Goal: Information Seeking & Learning: Learn about a topic

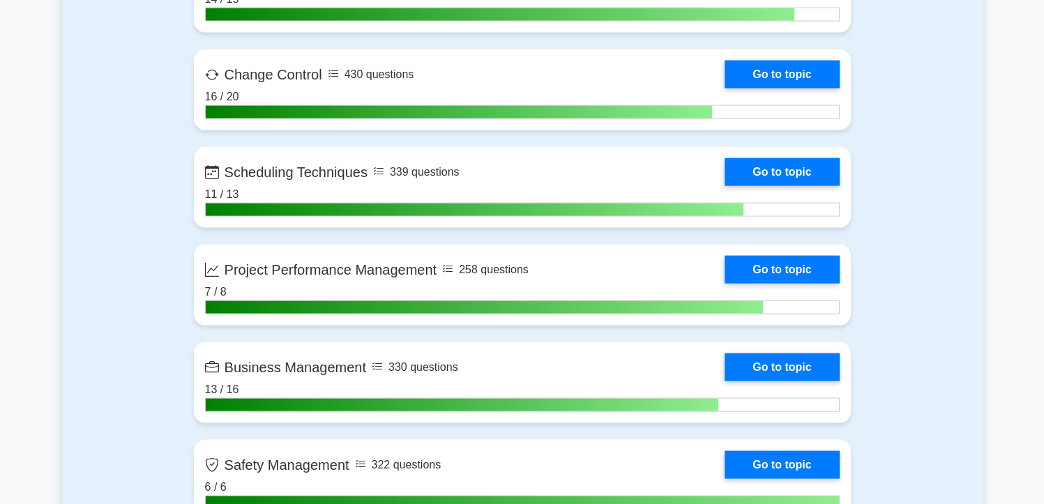
scroll to position [2719, 0]
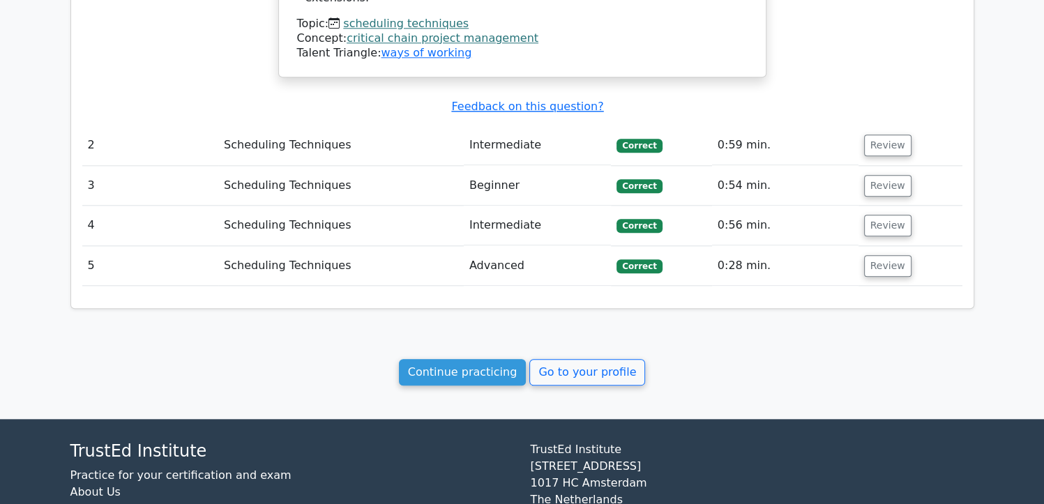
scroll to position [1434, 0]
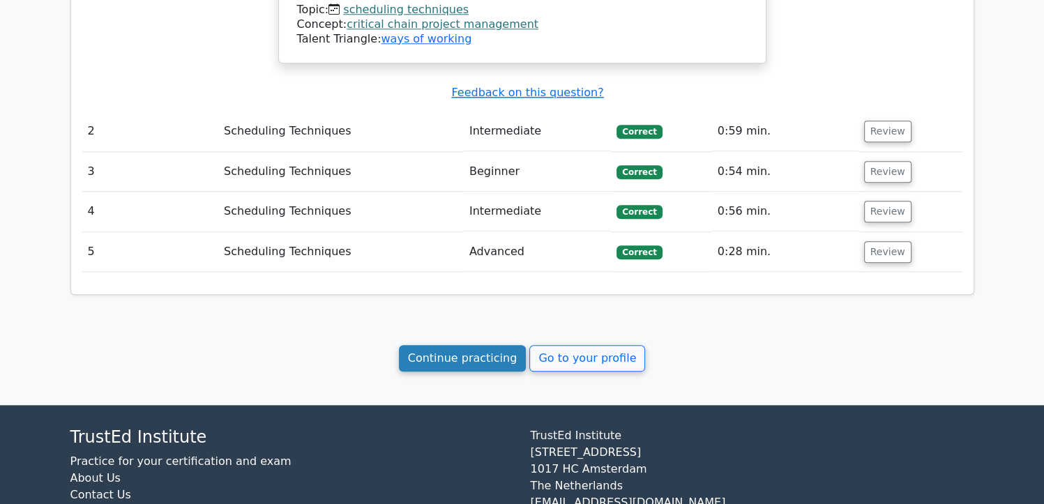
click at [435, 345] on link "Continue practicing" at bounding box center [463, 358] width 128 height 26
click at [455, 345] on link "Continue practicing" at bounding box center [463, 358] width 128 height 26
click at [473, 345] on link "Continue practicing" at bounding box center [463, 358] width 128 height 26
click at [480, 345] on link "Continue practicing" at bounding box center [463, 358] width 128 height 26
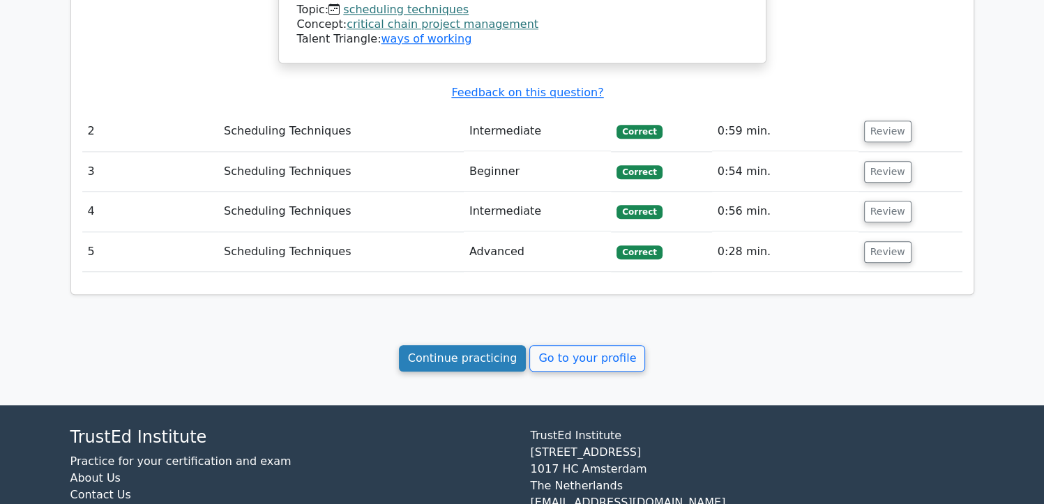
click at [460, 345] on link "Continue practicing" at bounding box center [463, 358] width 128 height 26
click at [746, 345] on div "Continue practicing Go to your profile" at bounding box center [522, 358] width 904 height 26
click at [446, 345] on link "Continue practicing" at bounding box center [463, 358] width 128 height 26
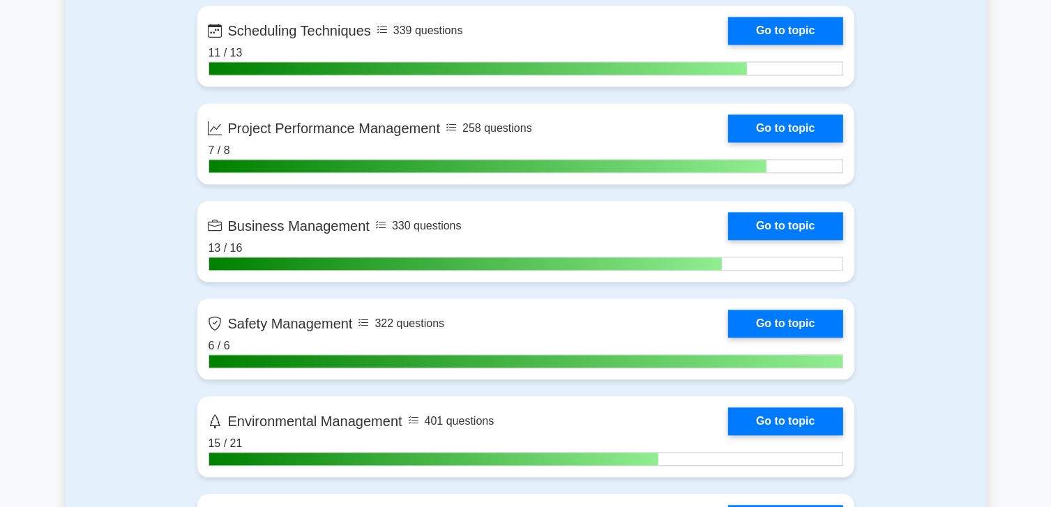
scroll to position [2929, 0]
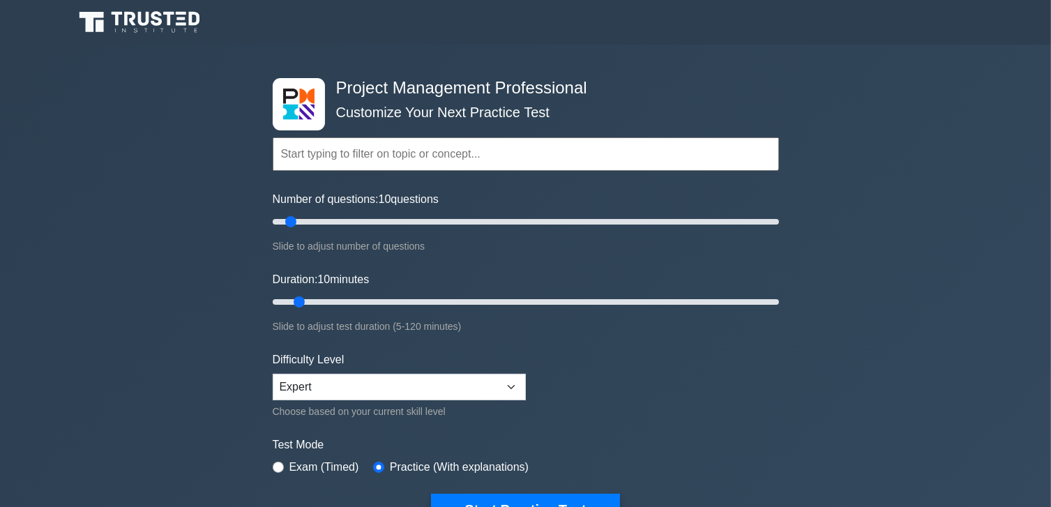
click at [438, 146] on input "text" at bounding box center [526, 153] width 506 height 33
click at [376, 152] on input "text" at bounding box center [526, 153] width 506 height 33
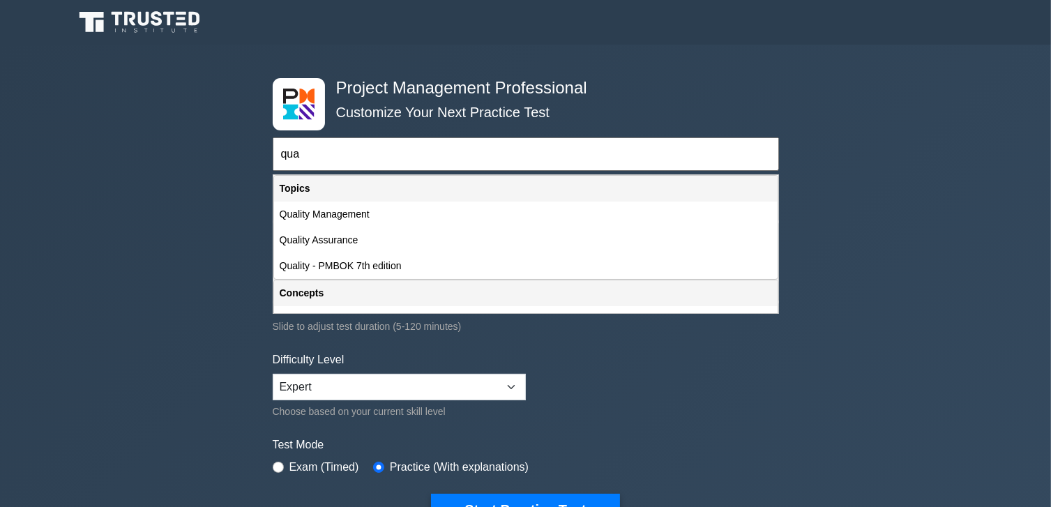
click at [325, 211] on div "Quality Management" at bounding box center [525, 215] width 503 height 26
type input "Quality Management"
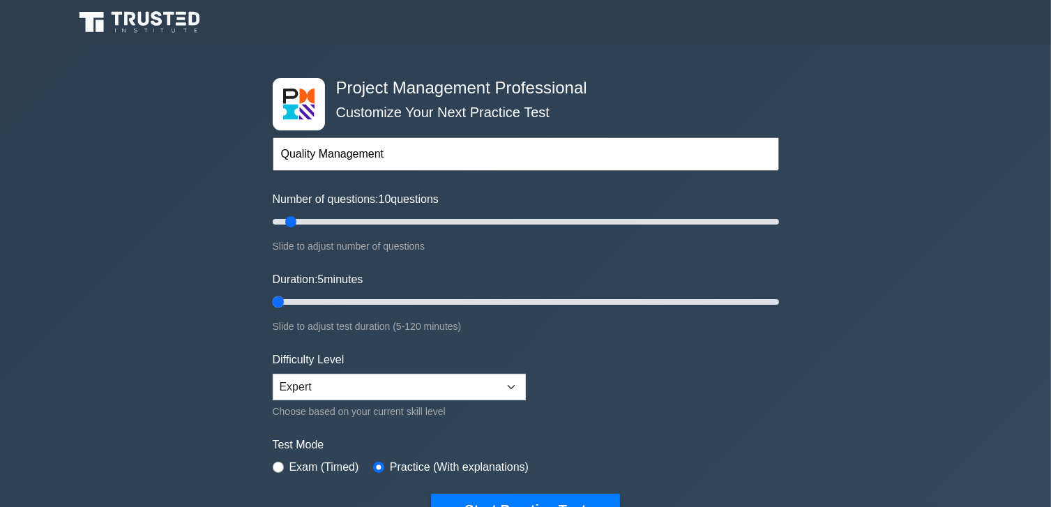
drag, startPoint x: 299, startPoint y: 305, endPoint x: 280, endPoint y: 305, distance: 19.5
type input "5"
click at [281, 305] on input "Duration: 5 minutes" at bounding box center [526, 302] width 506 height 17
drag, startPoint x: 295, startPoint y: 225, endPoint x: 252, endPoint y: 229, distance: 43.5
type input "5"
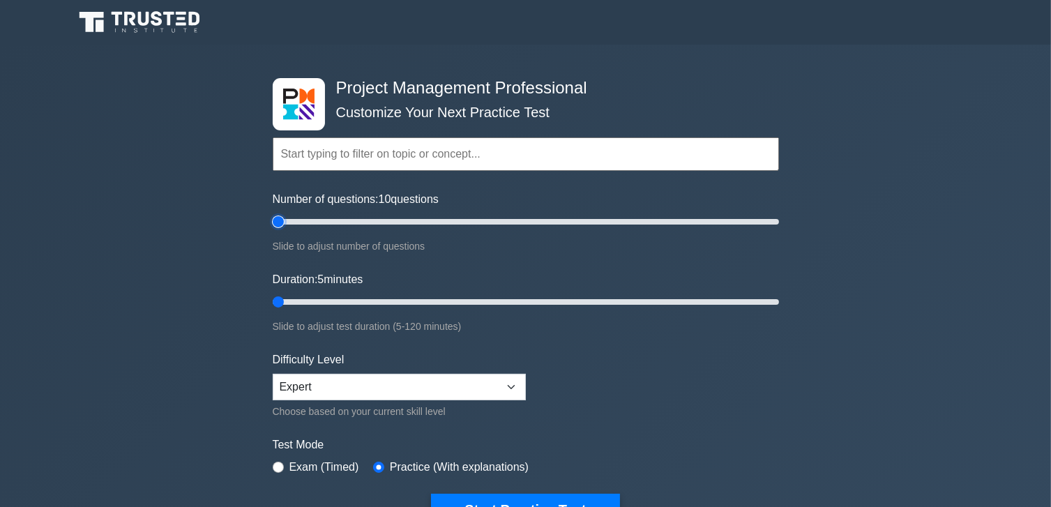
click at [273, 229] on input "Number of questions: 10 questions" at bounding box center [526, 221] width 506 height 17
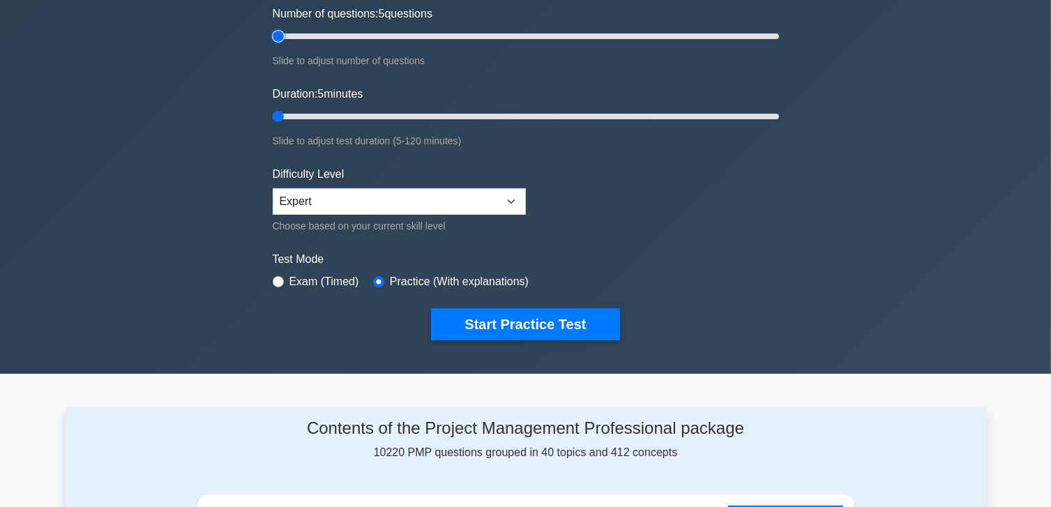
scroll to position [279, 0]
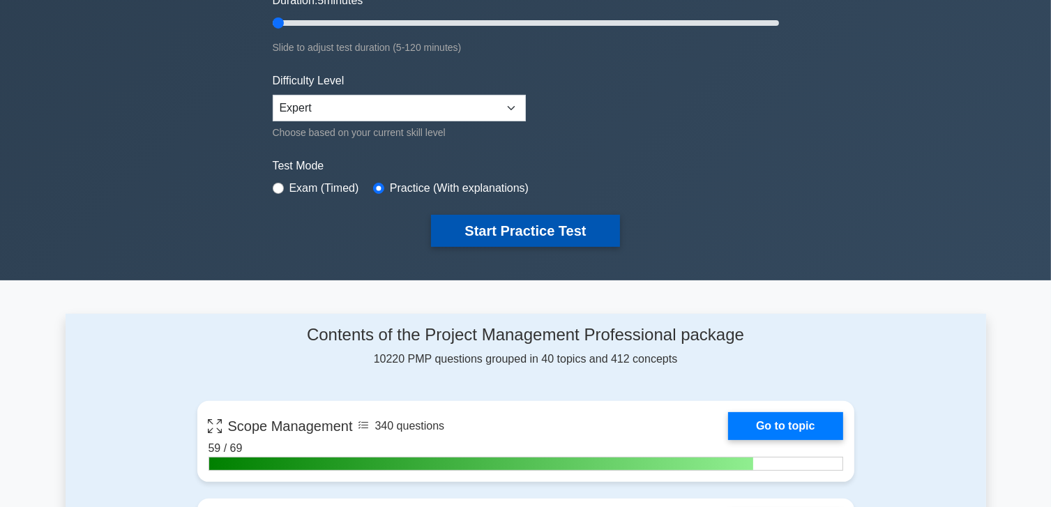
click at [517, 233] on button "Start Practice Test" at bounding box center [525, 231] width 188 height 32
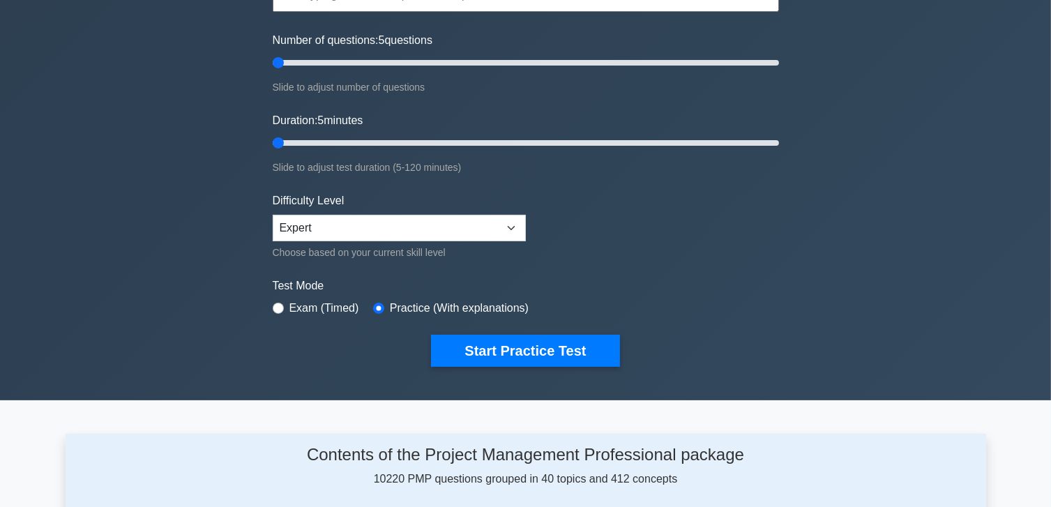
scroll to position [139, 0]
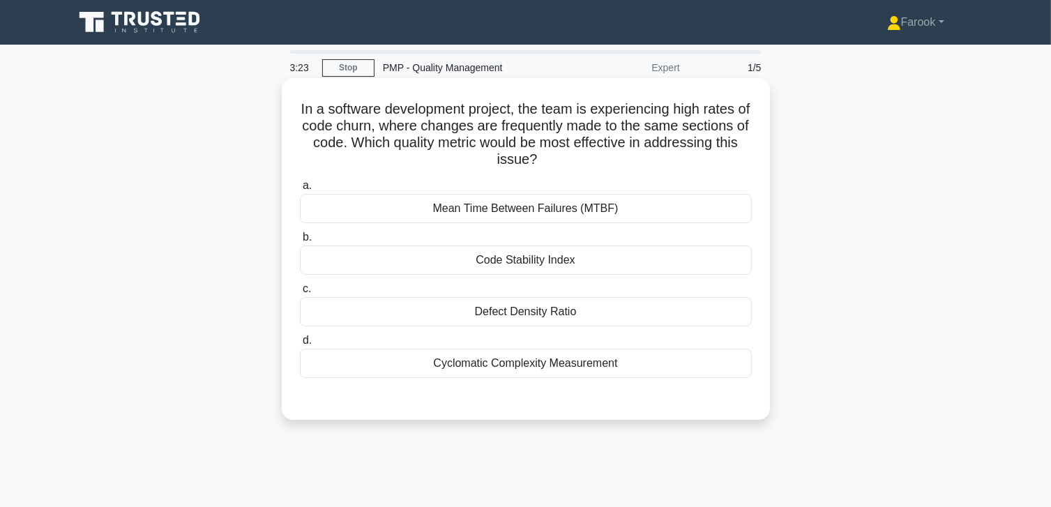
click at [415, 324] on div "Defect Density Ratio" at bounding box center [526, 311] width 452 height 29
click at [300, 294] on input "c. Defect Density Ratio" at bounding box center [300, 288] width 0 height 9
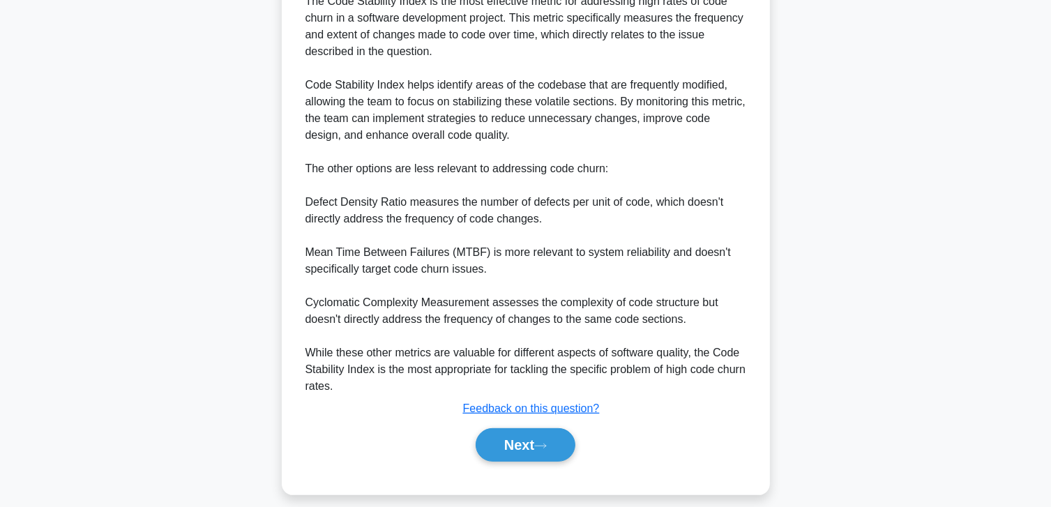
scroll to position [453, 0]
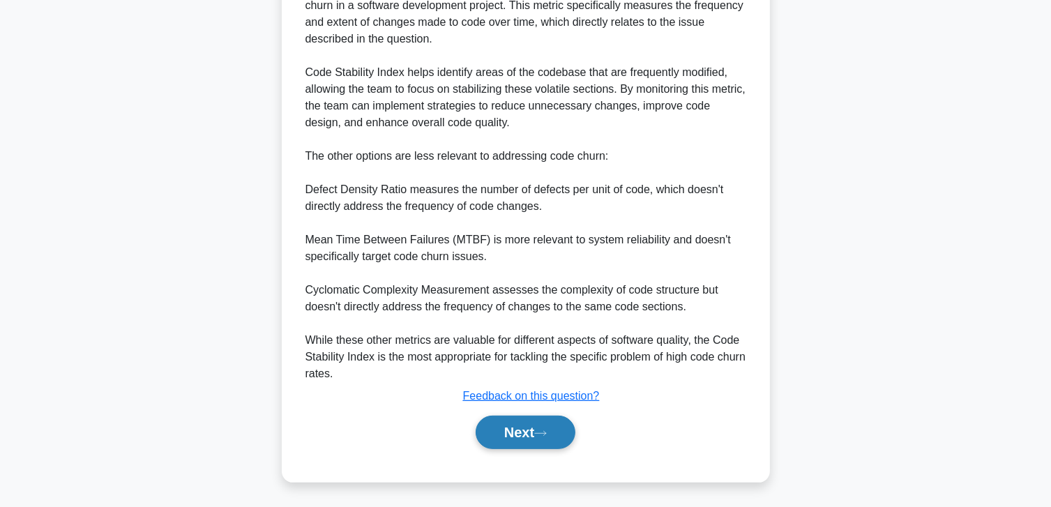
click at [485, 423] on button "Next" at bounding box center [526, 432] width 100 height 33
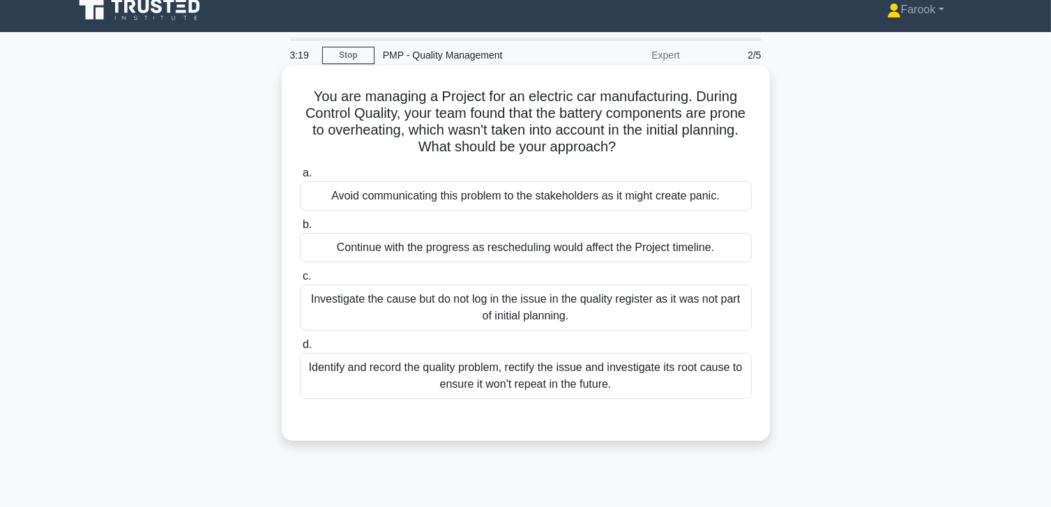
scroll to position [0, 0]
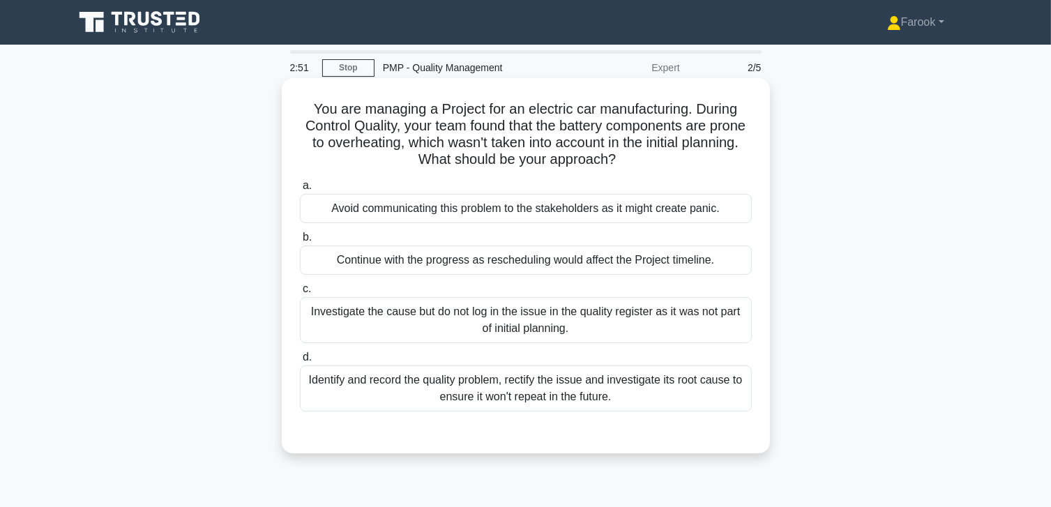
click at [504, 384] on div "Identify and record the quality problem, rectify the issue and investigate its …" at bounding box center [526, 388] width 452 height 46
click at [300, 362] on input "d. Identify and record the quality problem, rectify the issue and investigate i…" at bounding box center [300, 357] width 0 height 9
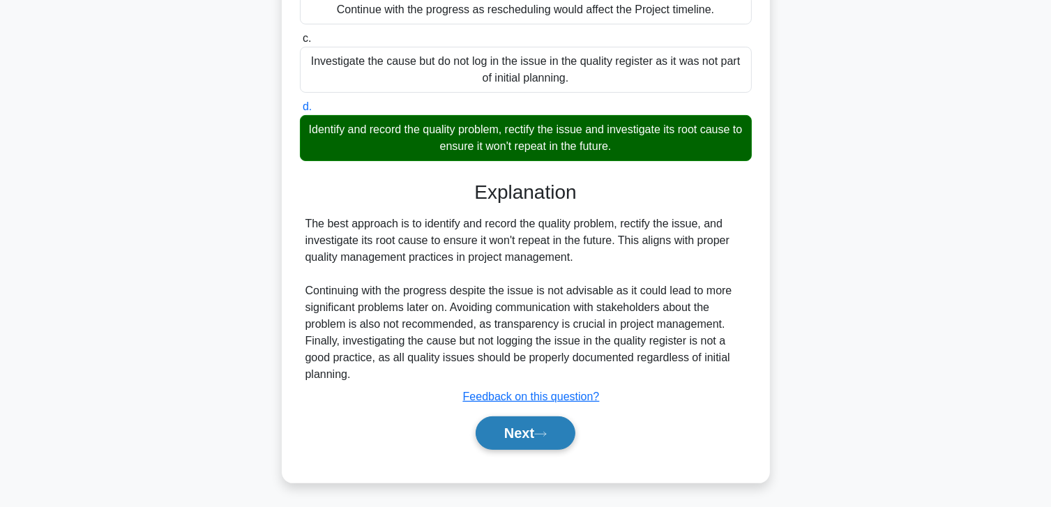
scroll to position [251, 0]
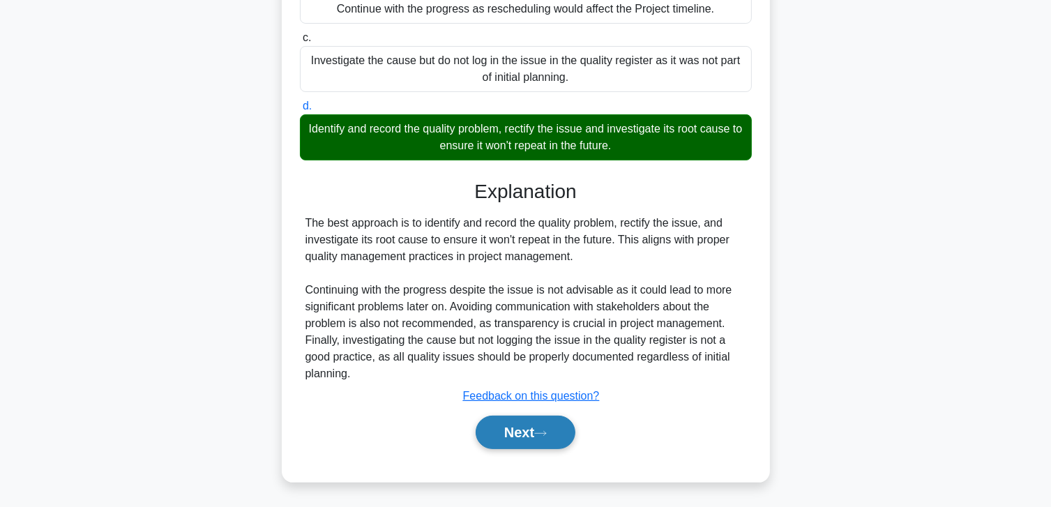
click at [494, 436] on button "Next" at bounding box center [526, 432] width 100 height 33
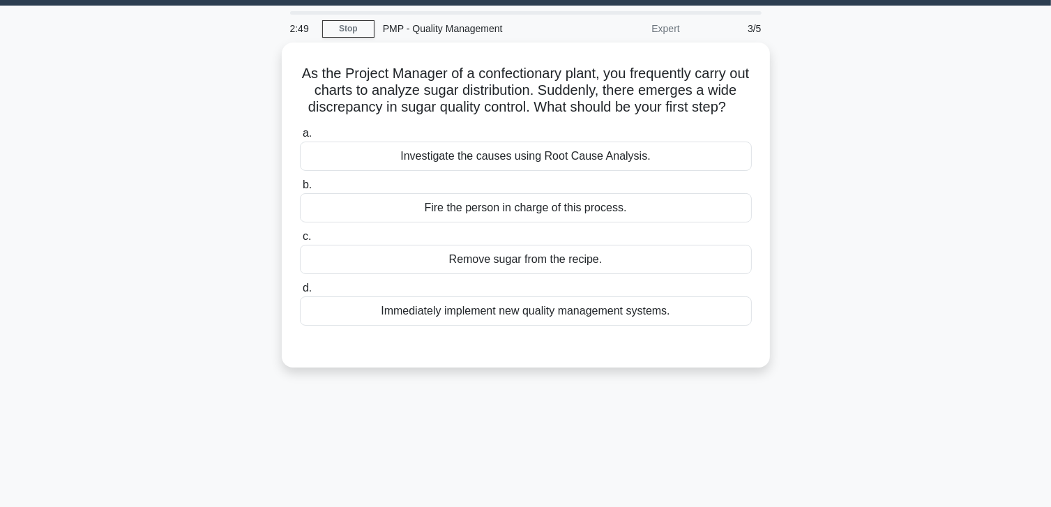
scroll to position [37, 0]
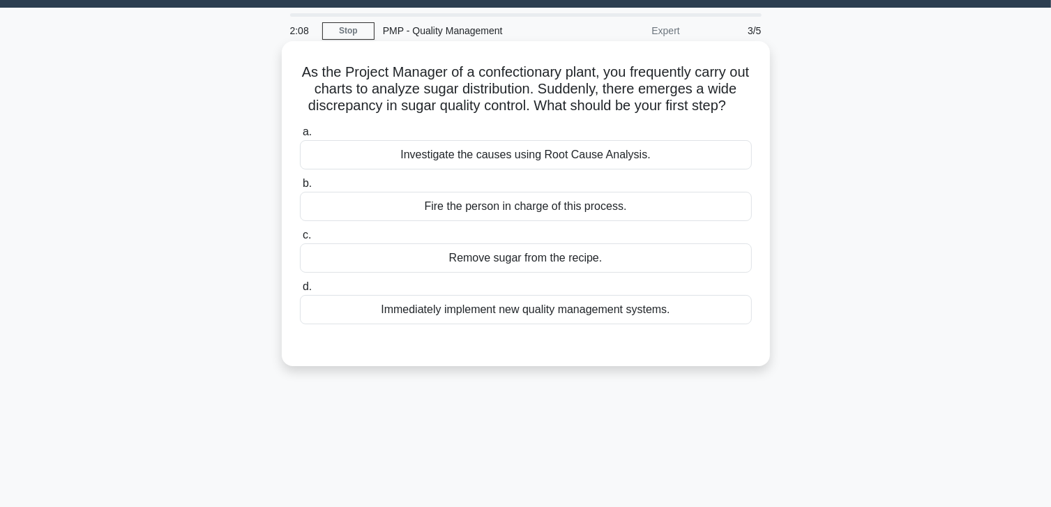
click at [439, 169] on div "Investigate the causes using Root Cause Analysis." at bounding box center [526, 154] width 452 height 29
click at [300, 137] on input "a. Investigate the causes using Root Cause Analysis." at bounding box center [300, 132] width 0 height 9
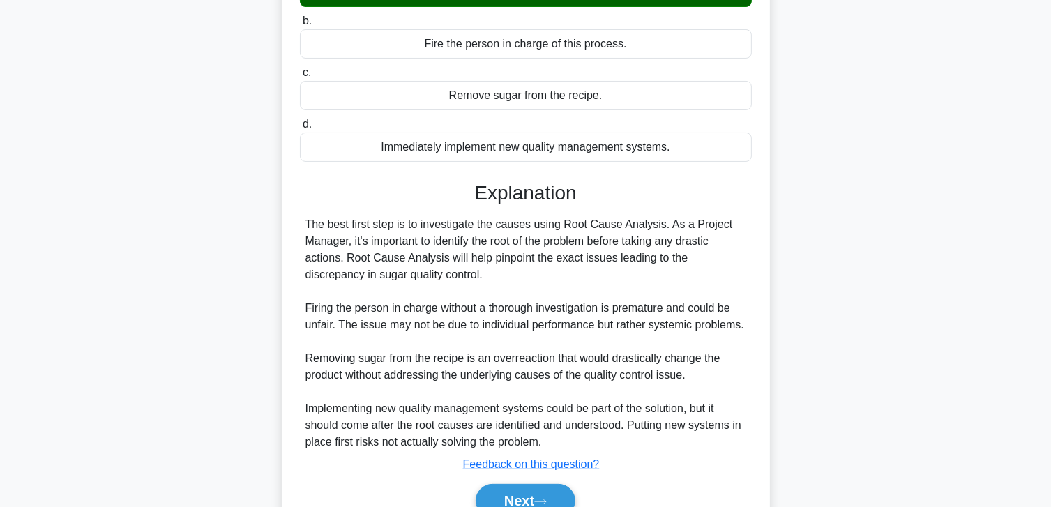
scroll to position [246, 0]
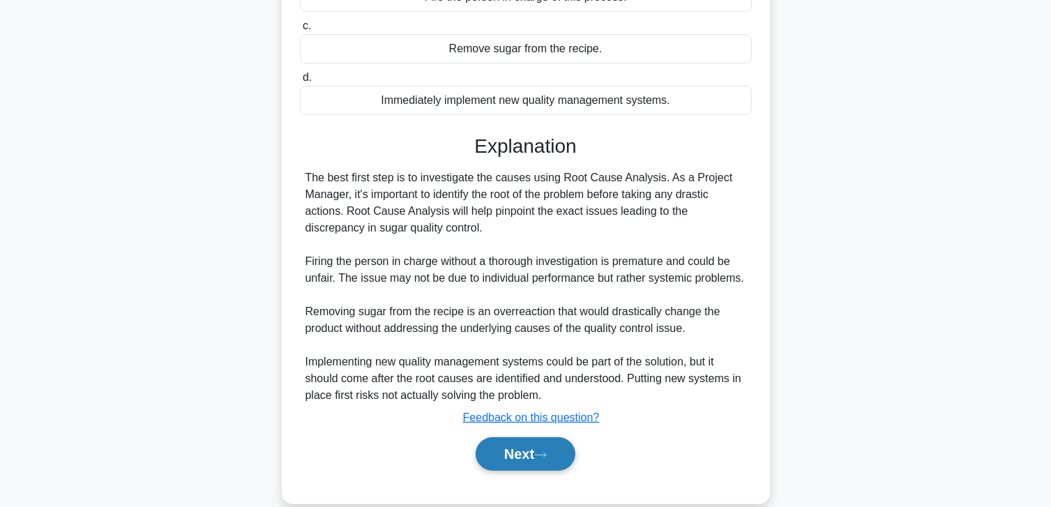
click at [519, 471] on button "Next" at bounding box center [526, 453] width 100 height 33
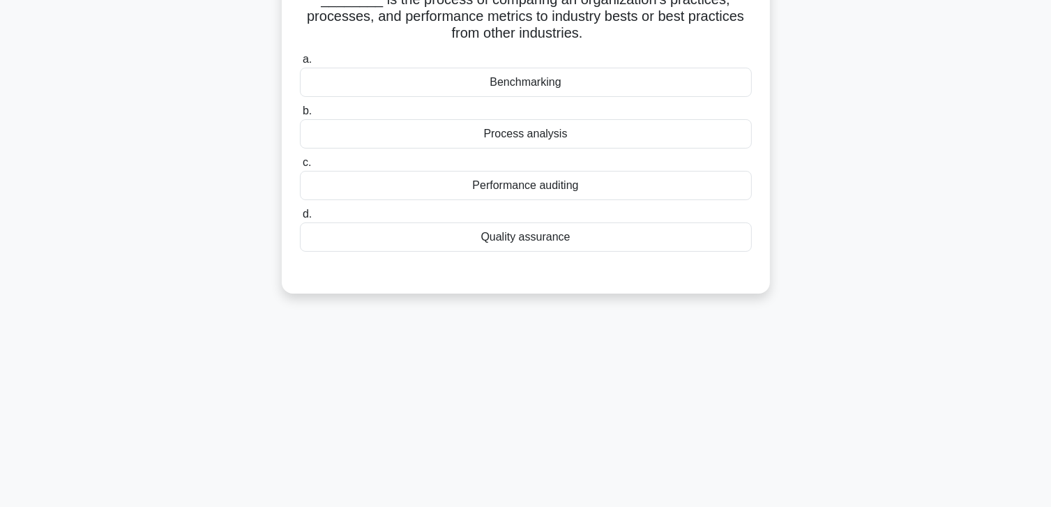
scroll to position [0, 0]
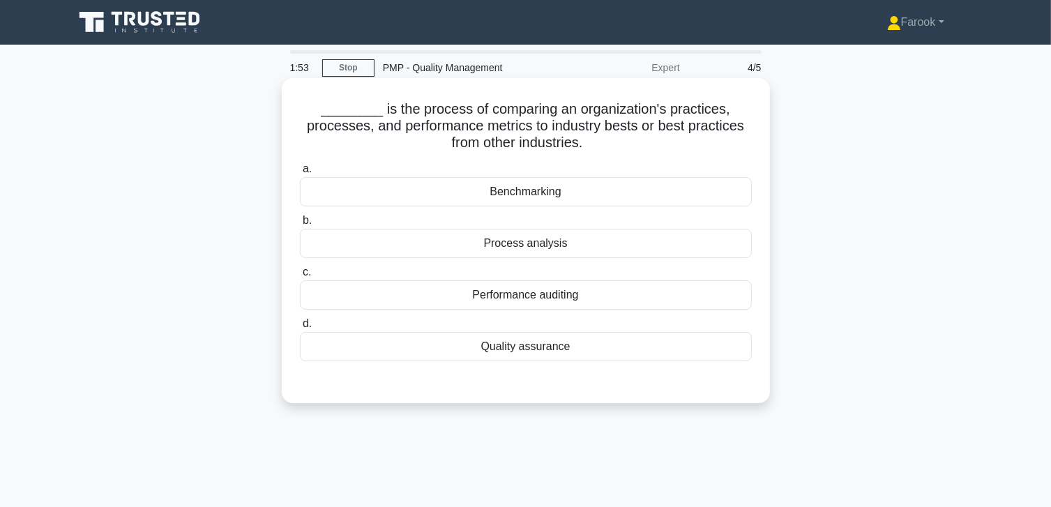
click at [512, 188] on div "Benchmarking" at bounding box center [526, 191] width 452 height 29
click at [300, 174] on input "a. Benchmarking" at bounding box center [300, 169] width 0 height 9
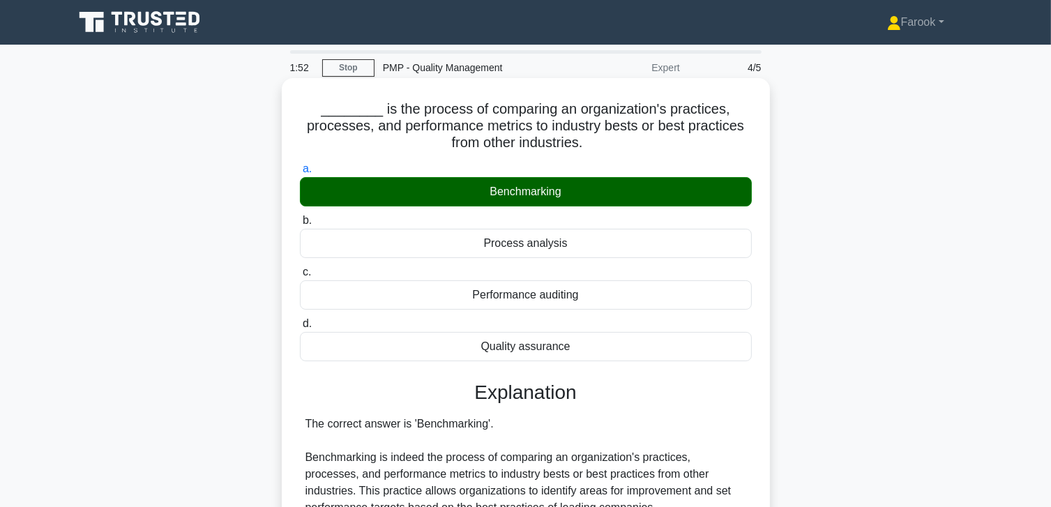
scroll to position [418, 0]
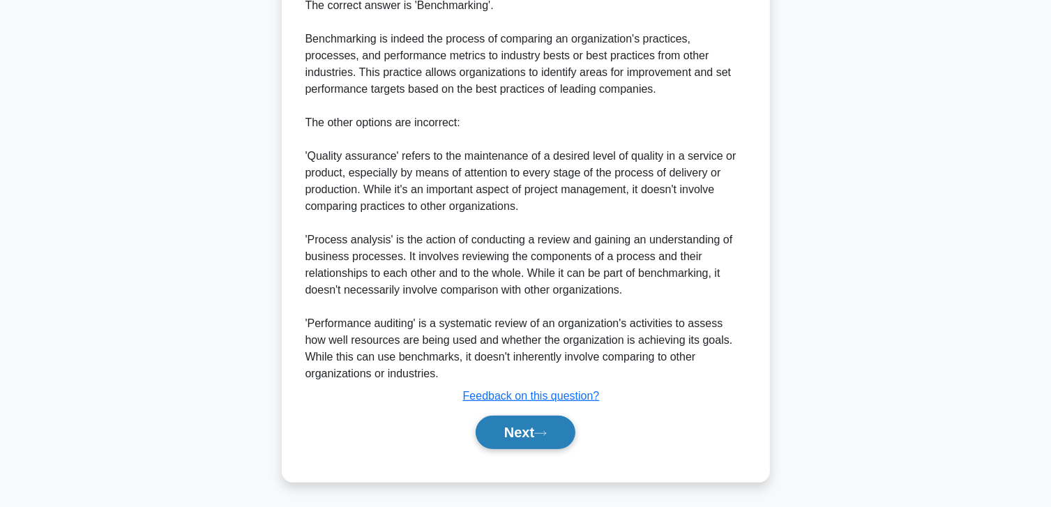
click at [519, 432] on button "Next" at bounding box center [526, 432] width 100 height 33
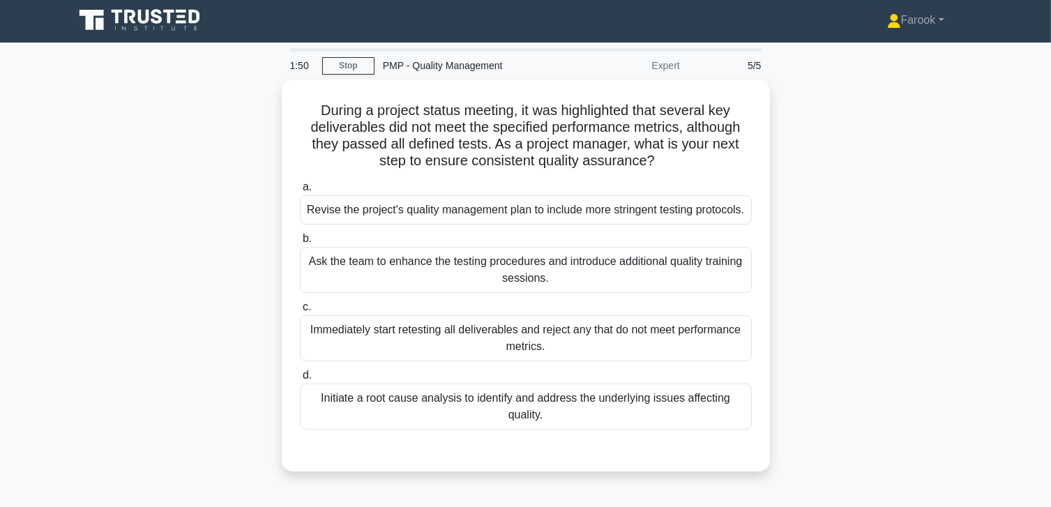
scroll to position [0, 0]
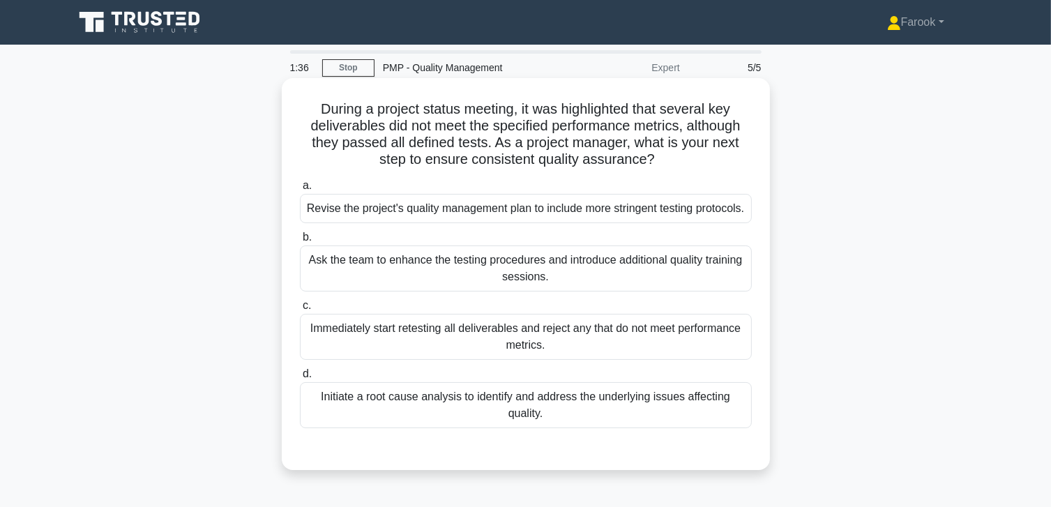
click at [503, 416] on div "Initiate a root cause analysis to identify and address the underlying issues af…" at bounding box center [526, 405] width 452 height 46
click at [300, 379] on input "d. Initiate a root cause analysis to identify and address the underlying issues…" at bounding box center [300, 374] width 0 height 9
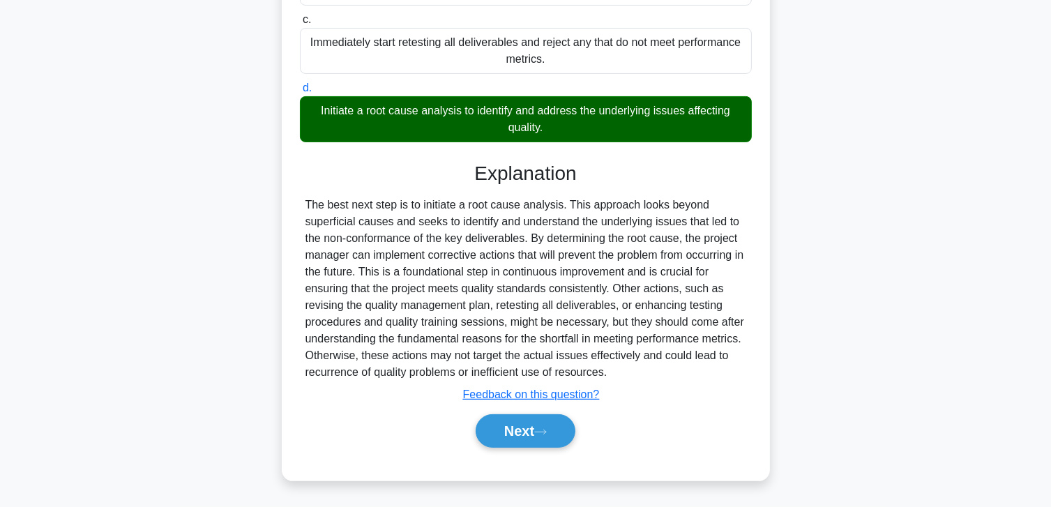
scroll to position [301, 0]
click at [514, 425] on button "Next" at bounding box center [526, 430] width 100 height 33
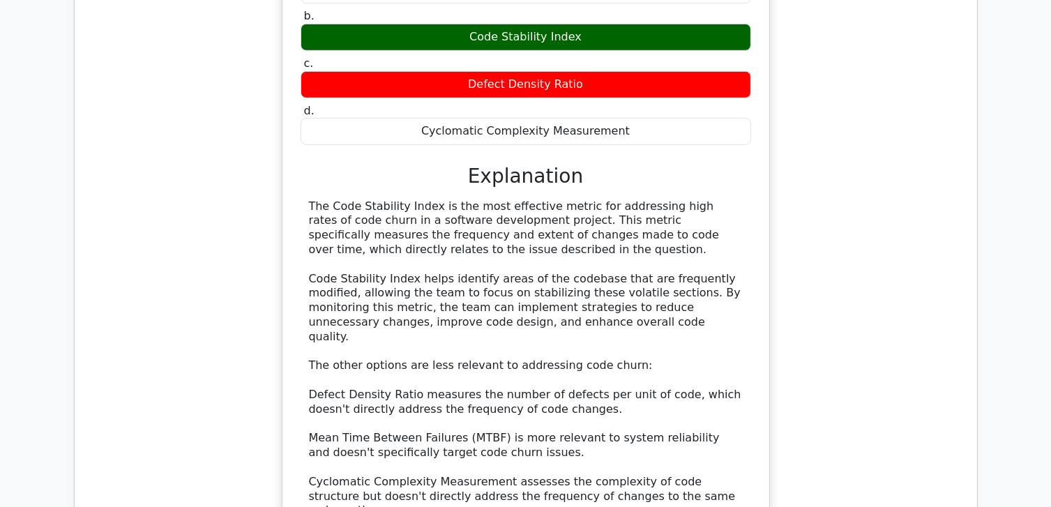
scroll to position [906, 0]
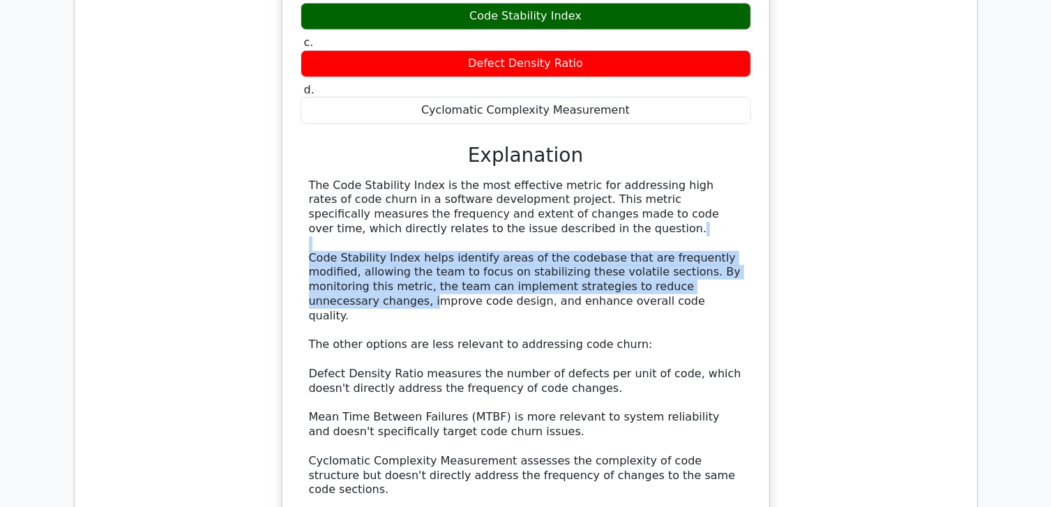
drag, startPoint x: 477, startPoint y: 242, endPoint x: 683, endPoint y: 289, distance: 211.6
click at [683, 289] on div "The Code Stability Index is the most effective metric for addressing high rates…" at bounding box center [526, 367] width 434 height 377
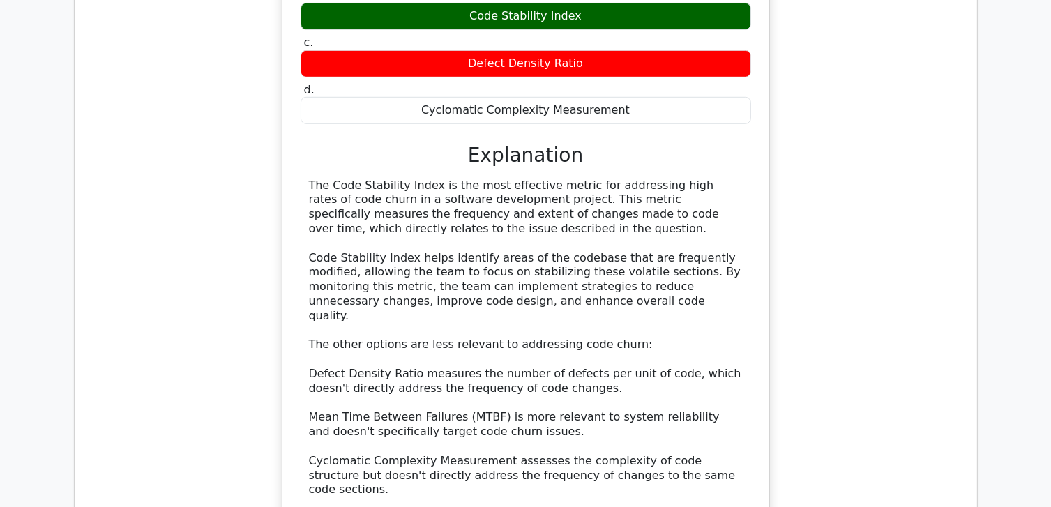
click at [510, 324] on div "The Code Stability Index is the most effective metric for addressing high rates…" at bounding box center [526, 367] width 434 height 377
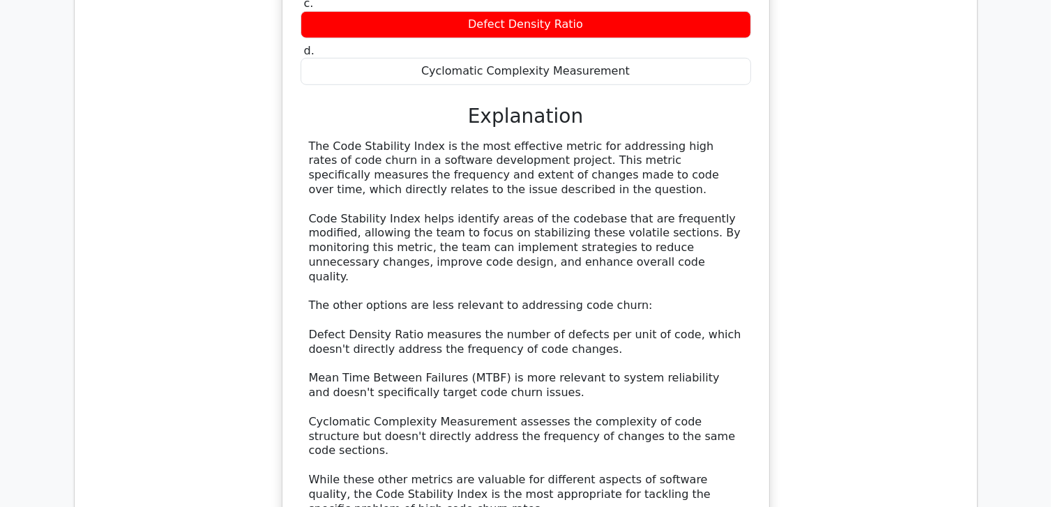
scroll to position [976, 0]
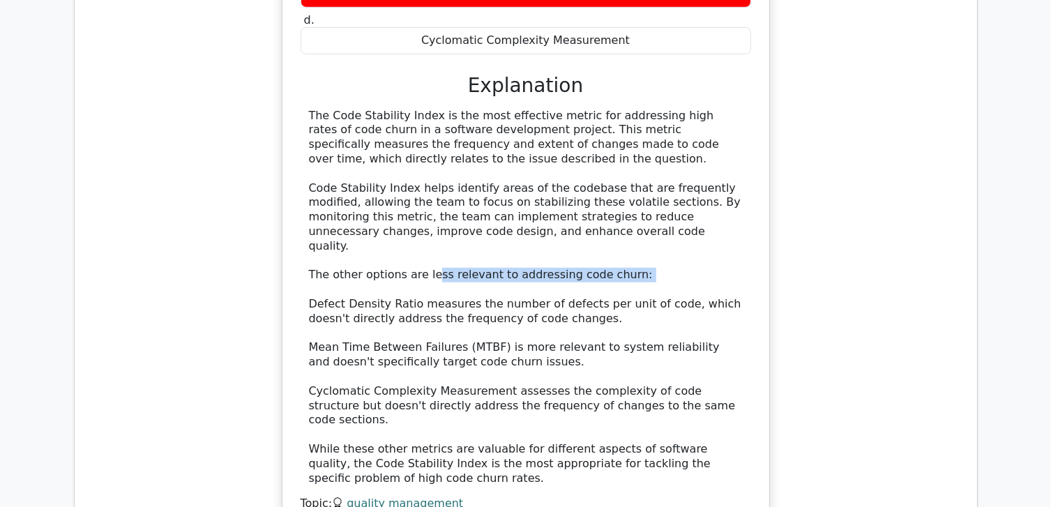
drag, startPoint x: 425, startPoint y: 250, endPoint x: 593, endPoint y: 277, distance: 169.4
click at [593, 277] on div "The Code Stability Index is the most effective metric for addressing high rates…" at bounding box center [526, 297] width 434 height 377
drag, startPoint x: 593, startPoint y: 277, endPoint x: 597, endPoint y: 329, distance: 52.5
click at [597, 329] on div "The Code Stability Index is the most effective metric for addressing high rates…" at bounding box center [526, 297] width 434 height 377
drag, startPoint x: 597, startPoint y: 329, endPoint x: 612, endPoint y: 361, distance: 34.6
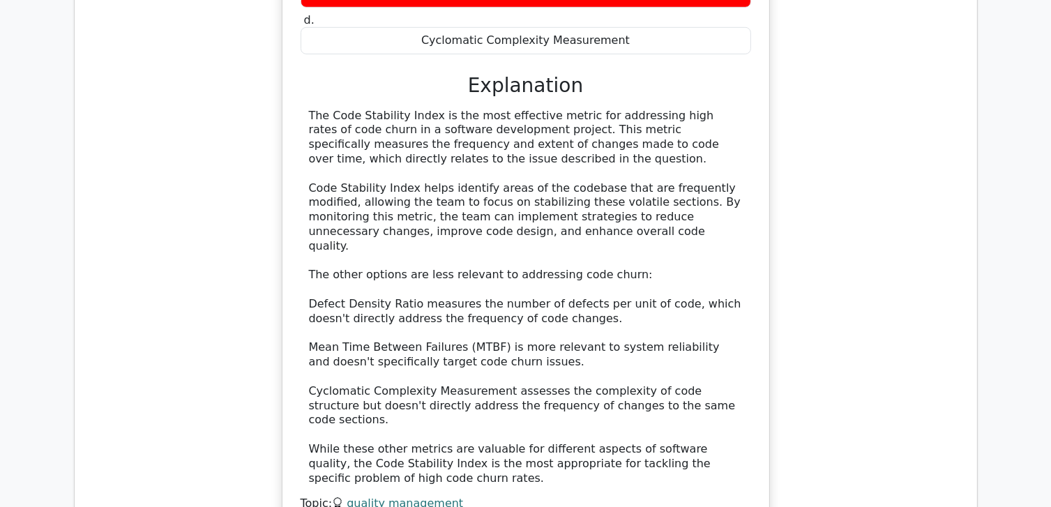
click at [612, 361] on div "The Code Stability Index is the most effective metric for addressing high rates…" at bounding box center [526, 297] width 434 height 377
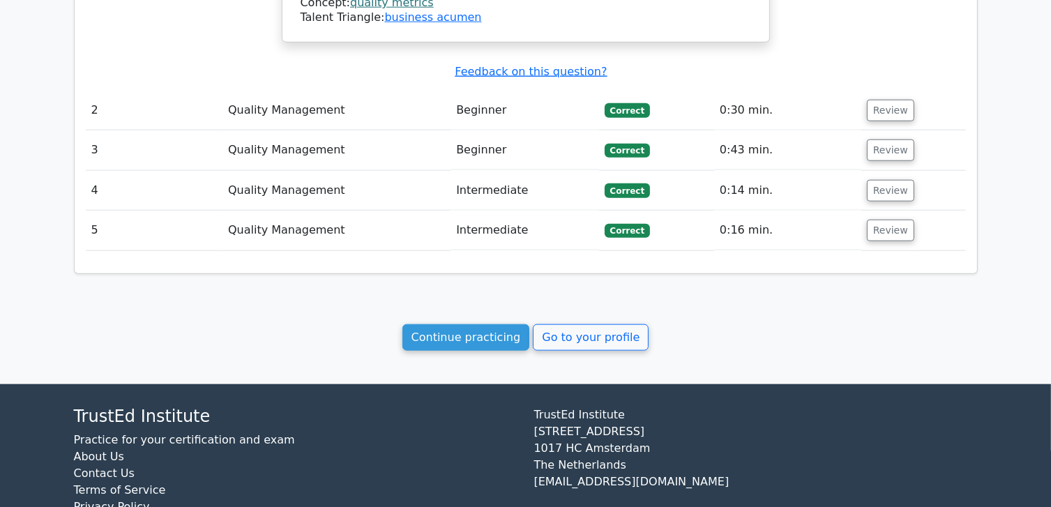
scroll to position [1517, 0]
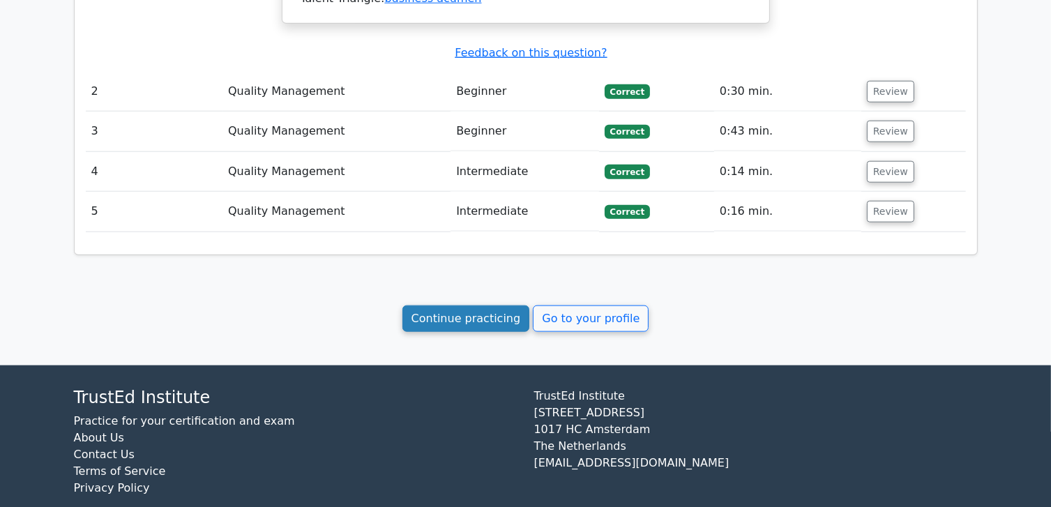
click at [485, 305] on link "Continue practicing" at bounding box center [466, 318] width 128 height 26
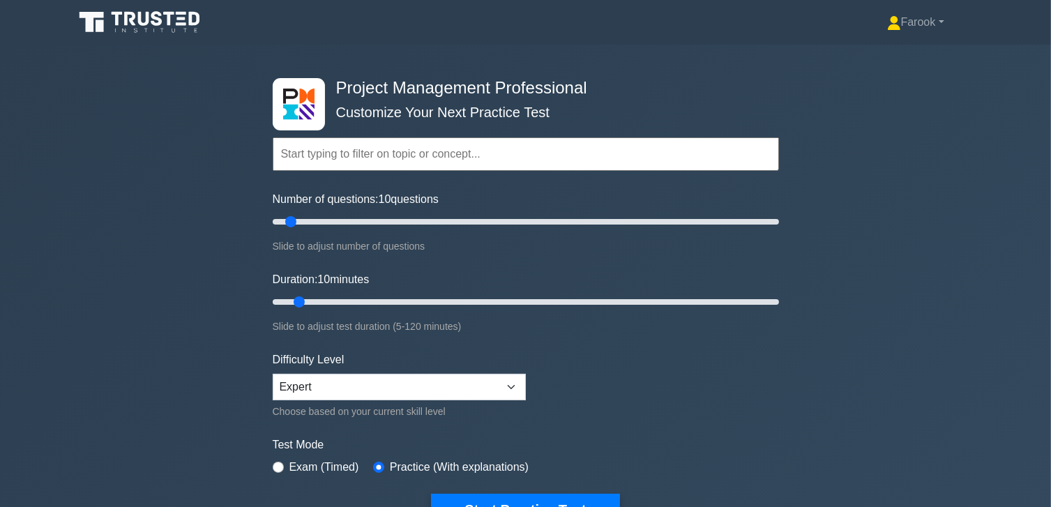
click at [357, 156] on input "text" at bounding box center [526, 153] width 506 height 33
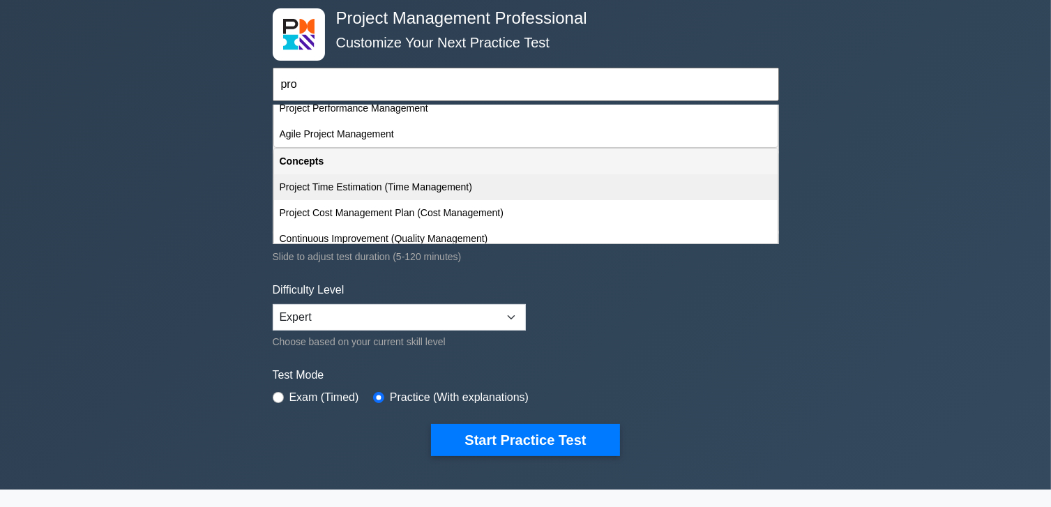
scroll to position [70, 0]
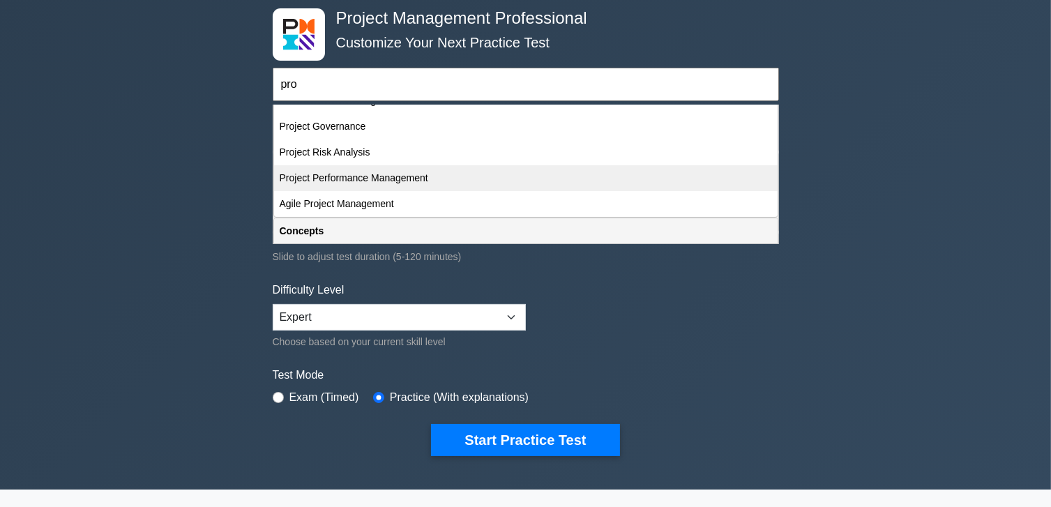
click at [377, 177] on div "Project Performance Management" at bounding box center [525, 178] width 503 height 26
type input "Project Performance Management"
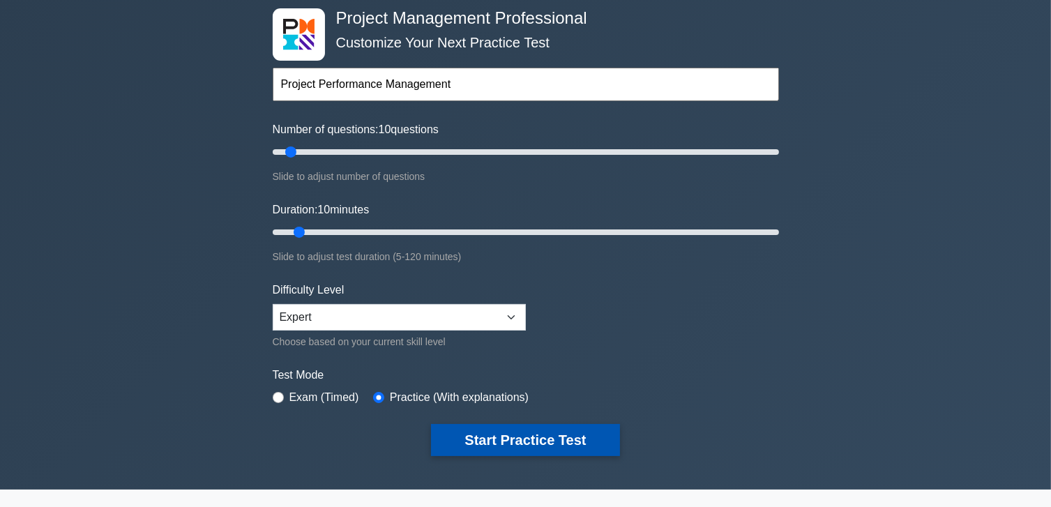
click at [499, 434] on button "Start Practice Test" at bounding box center [525, 440] width 188 height 32
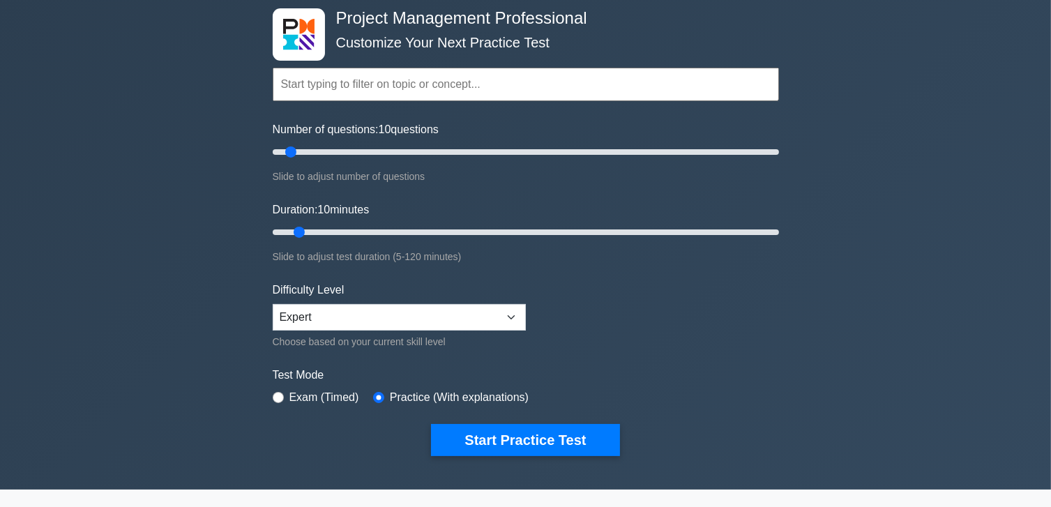
click at [382, 87] on input "text" at bounding box center [526, 84] width 506 height 33
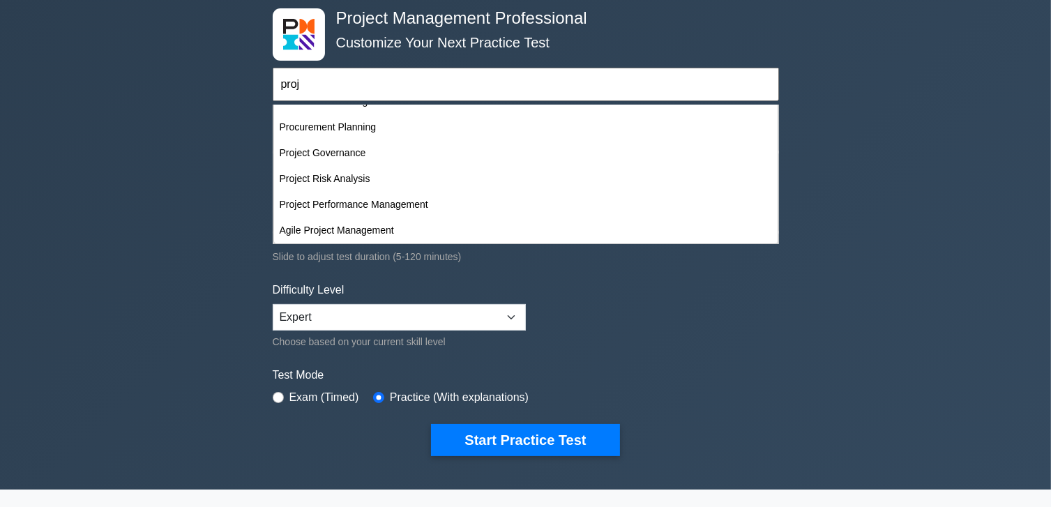
scroll to position [0, 0]
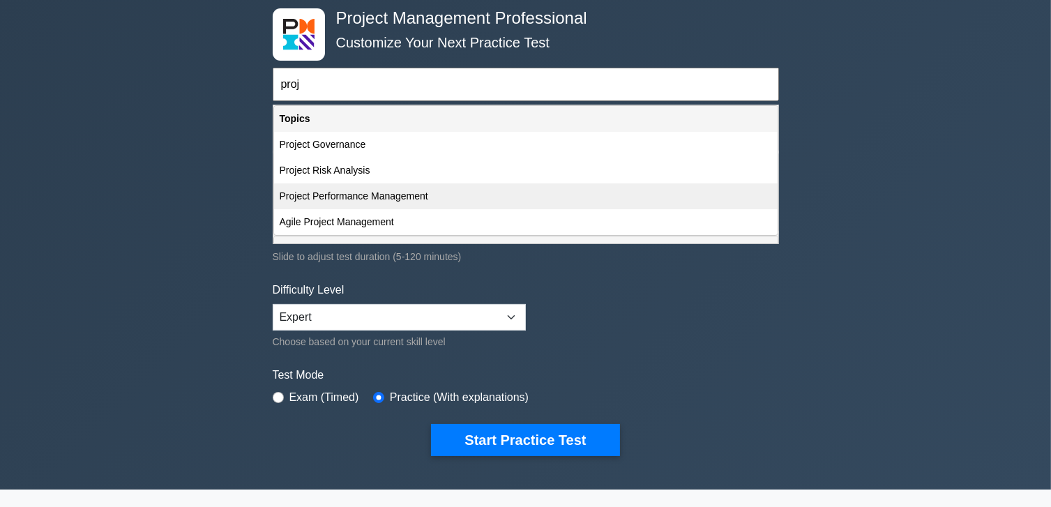
click at [457, 197] on div "Project Performance Management" at bounding box center [525, 196] width 503 height 26
type input "Project Performance Management"
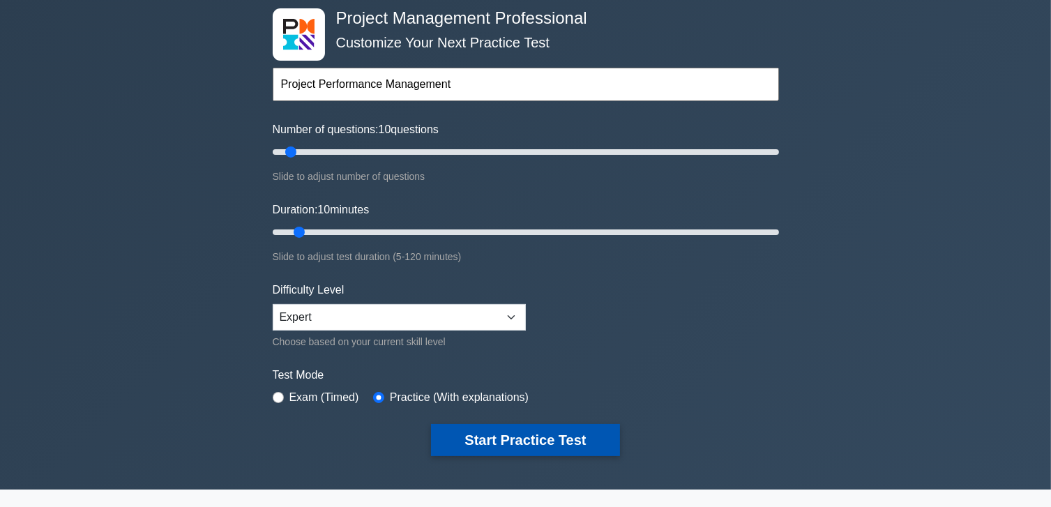
click at [508, 445] on button "Start Practice Test" at bounding box center [525, 440] width 188 height 32
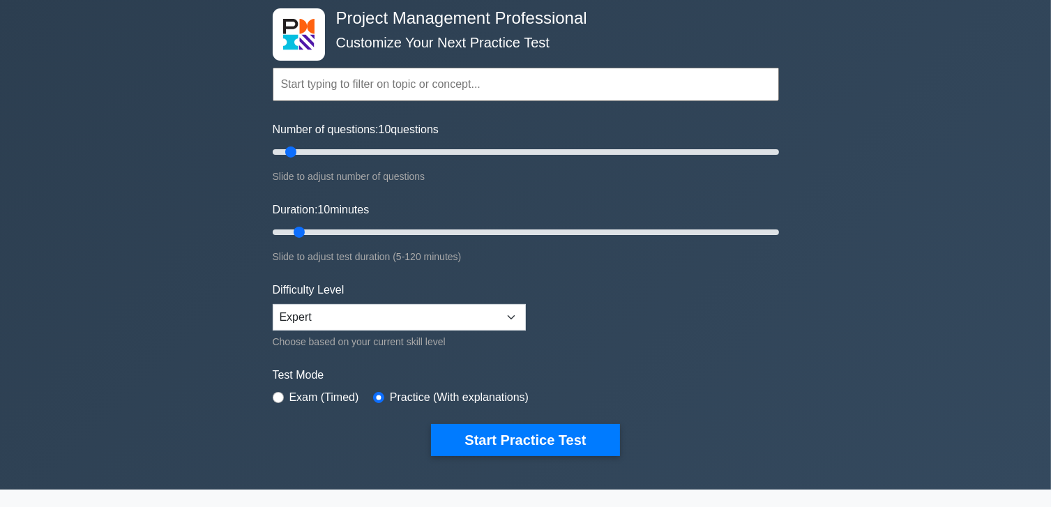
click at [363, 86] on input "text" at bounding box center [526, 84] width 506 height 33
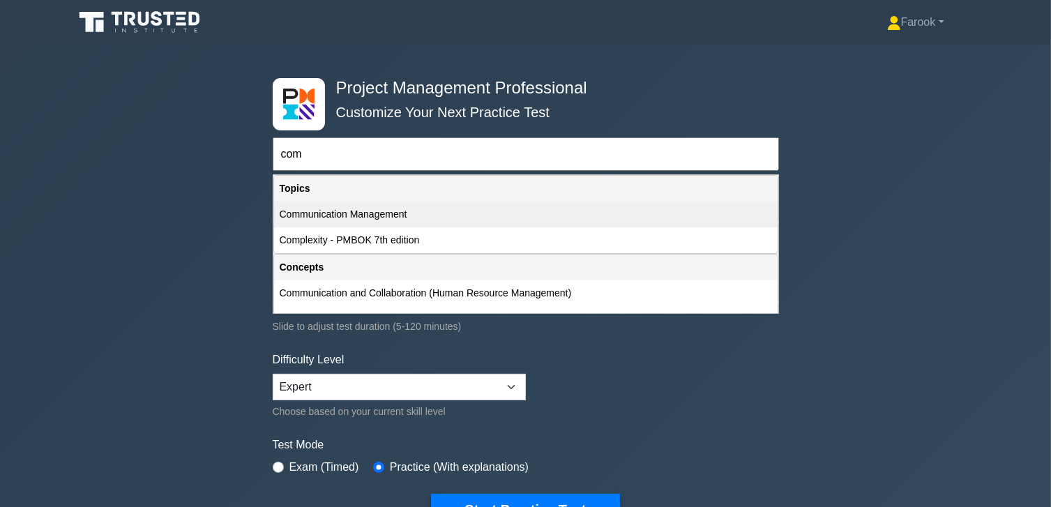
click at [351, 222] on div "Topics Scope Management Time Management Cost Management Quality Management Risk…" at bounding box center [525, 214] width 505 height 79
click at [351, 222] on div "Communication Management" at bounding box center [525, 215] width 503 height 26
type input "Communication Management"
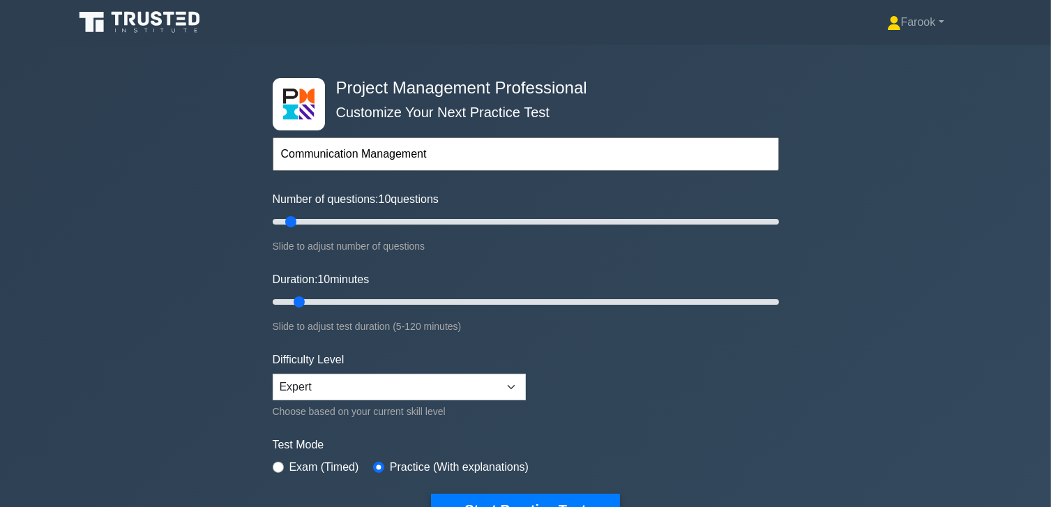
scroll to position [279, 0]
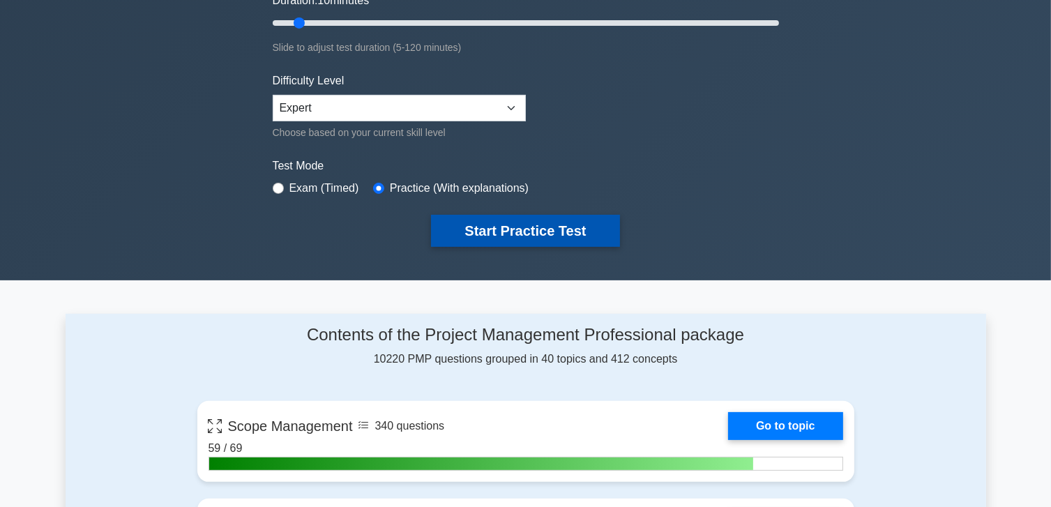
click at [499, 222] on button "Start Practice Test" at bounding box center [525, 231] width 188 height 32
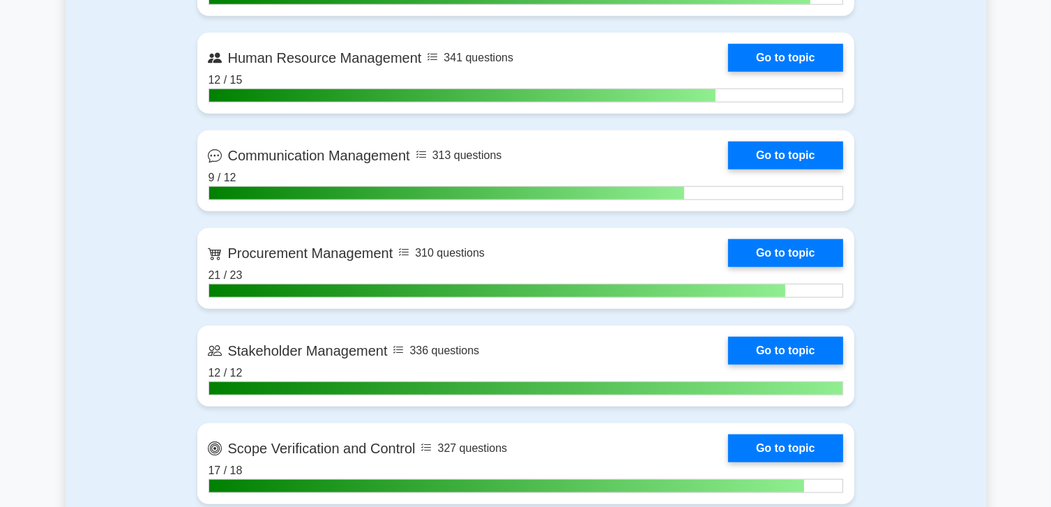
scroll to position [1255, 0]
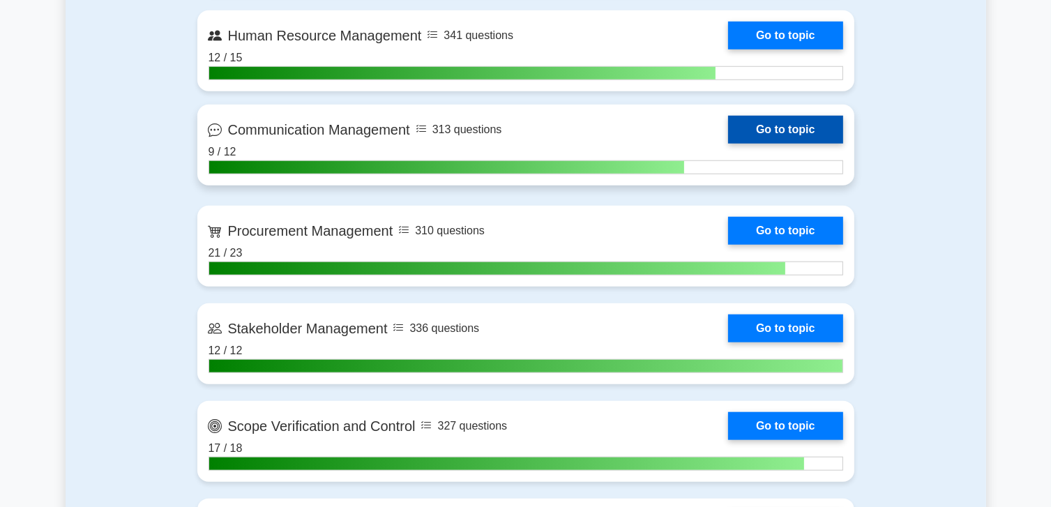
click at [728, 137] on link "Go to topic" at bounding box center [785, 130] width 114 height 28
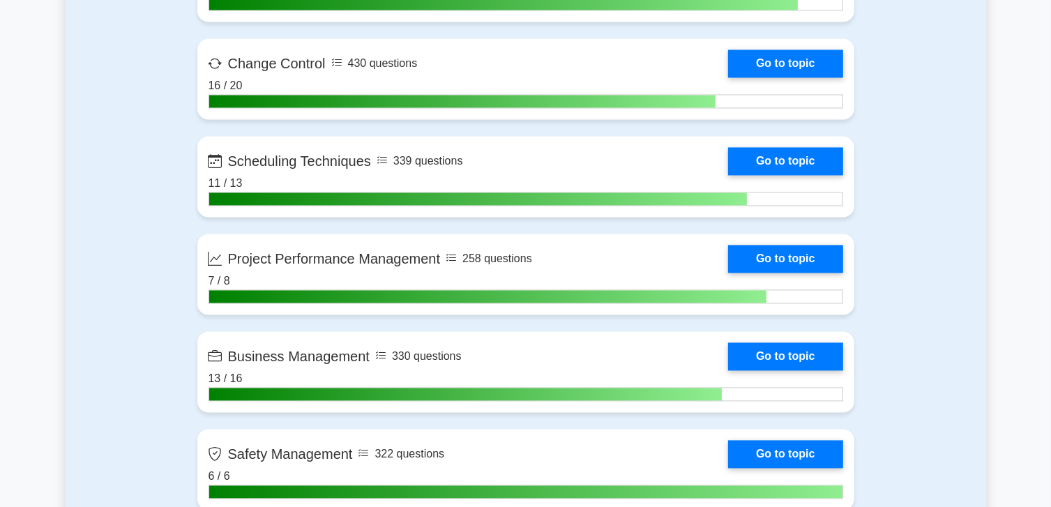
scroll to position [2859, 0]
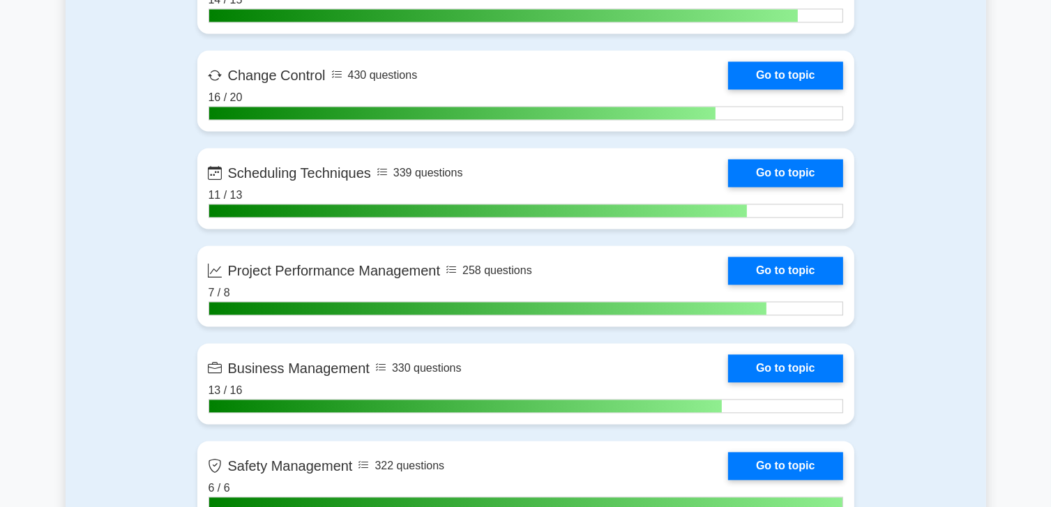
scroll to position [2859, 0]
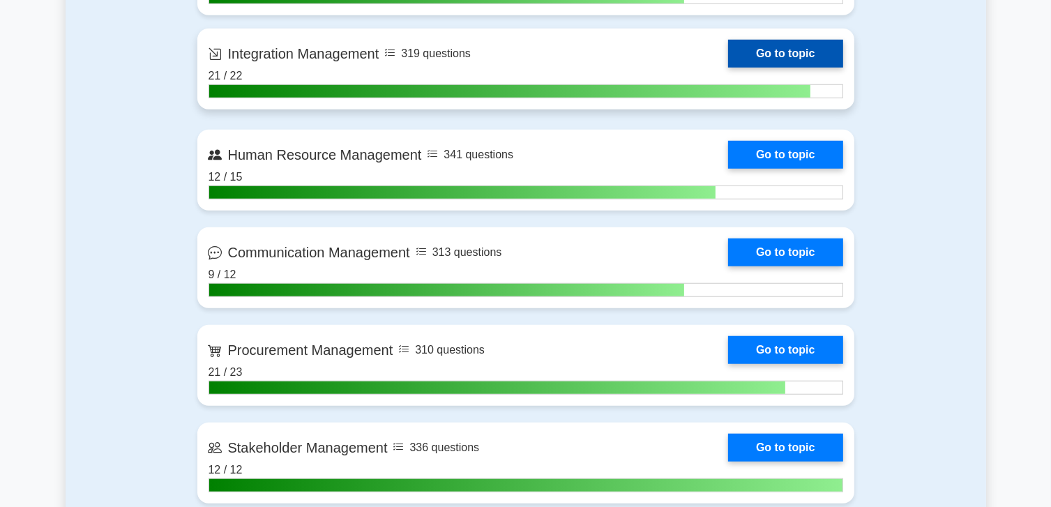
scroll to position [1116, 0]
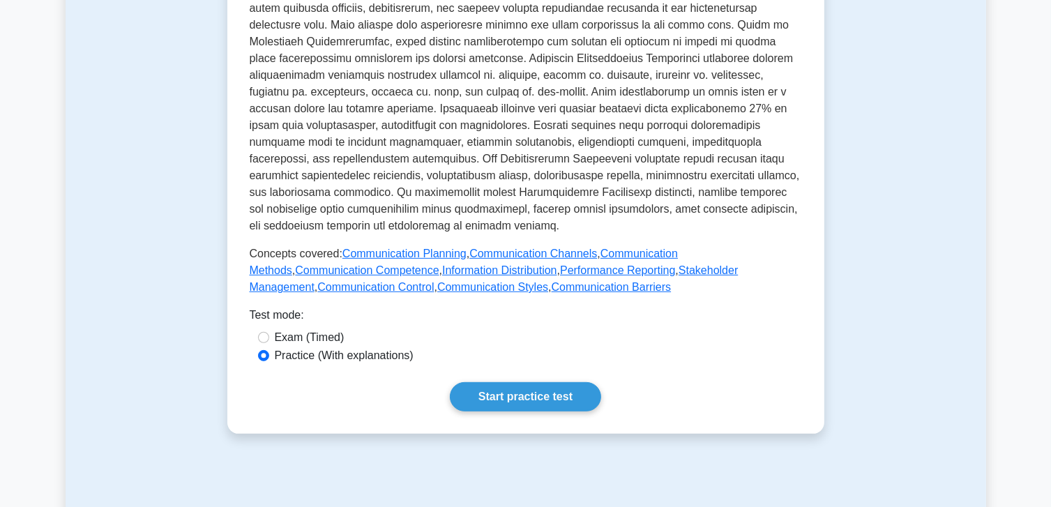
scroll to position [558, 0]
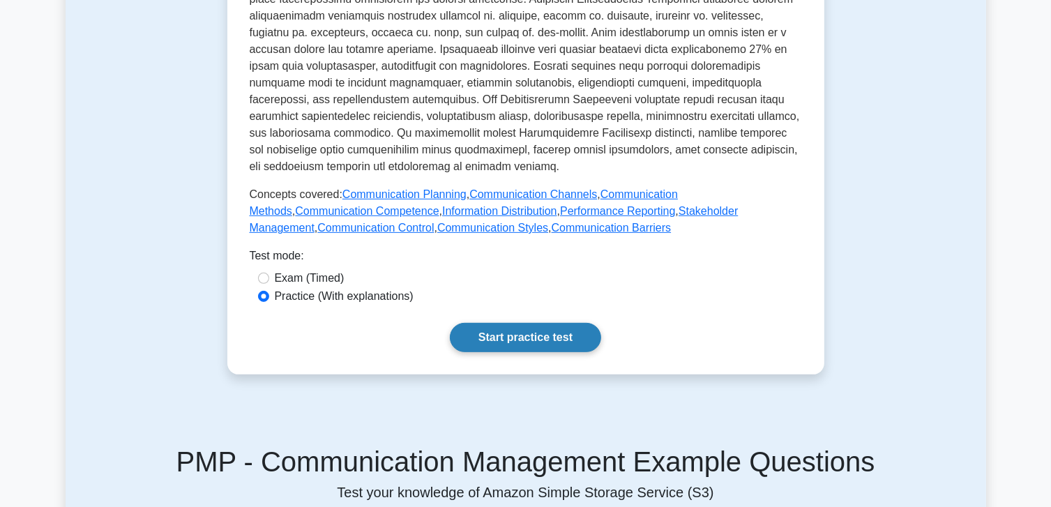
click at [540, 326] on link "Start practice test" at bounding box center [525, 337] width 151 height 29
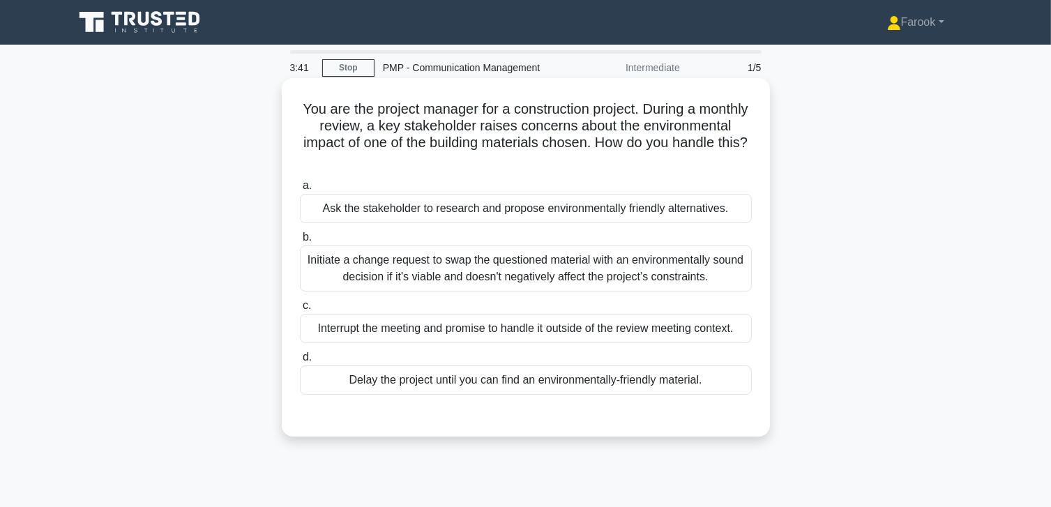
click at [446, 266] on div "Initiate a change request to swap the questioned material with an environmental…" at bounding box center [526, 268] width 452 height 46
click at [300, 242] on input "b. Initiate a change request to swap the questioned material with an environmen…" at bounding box center [300, 237] width 0 height 9
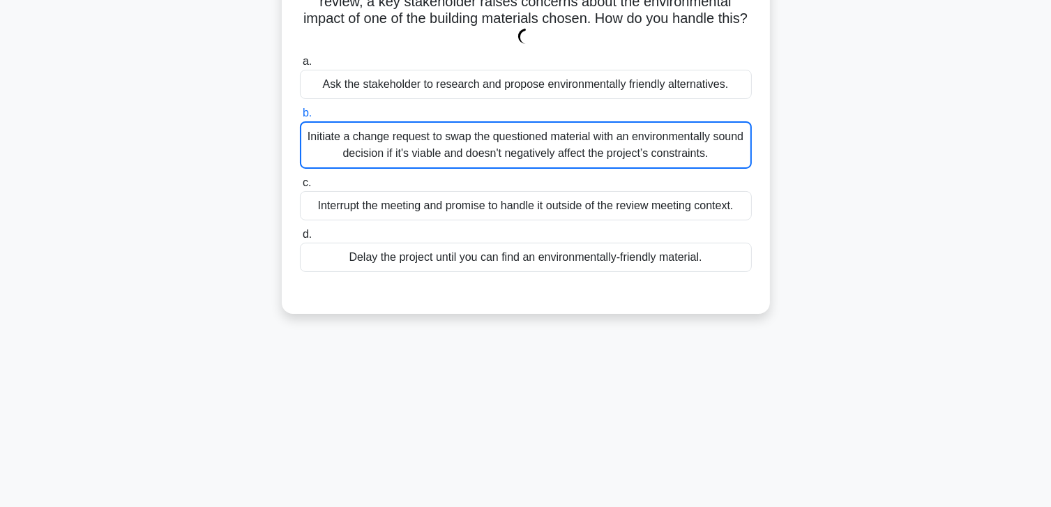
scroll to position [246, 0]
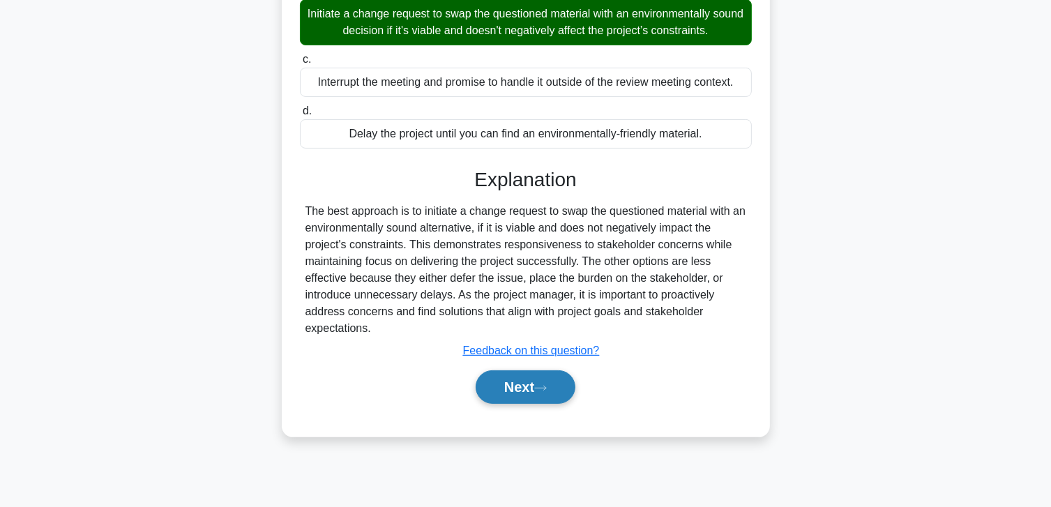
click at [517, 386] on button "Next" at bounding box center [526, 386] width 100 height 33
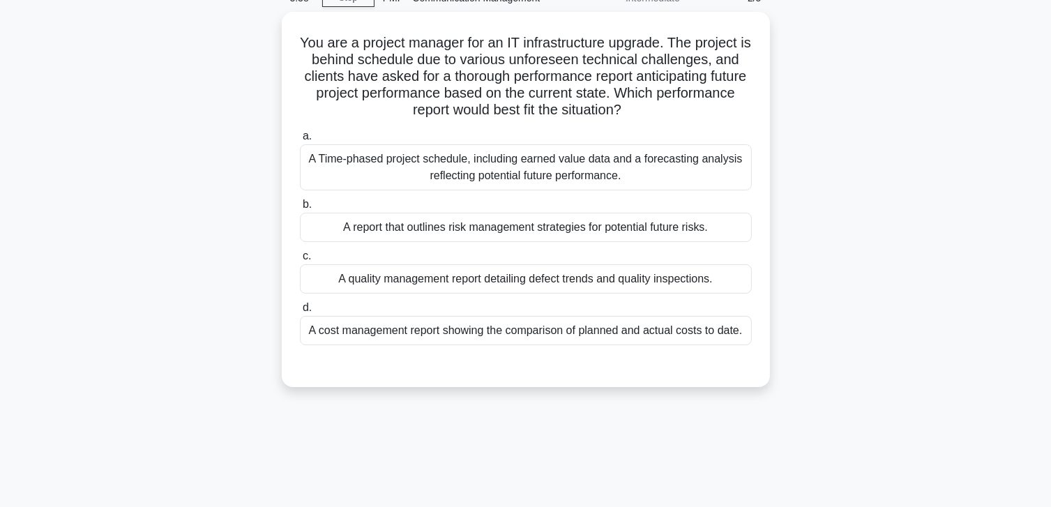
scroll to position [0, 0]
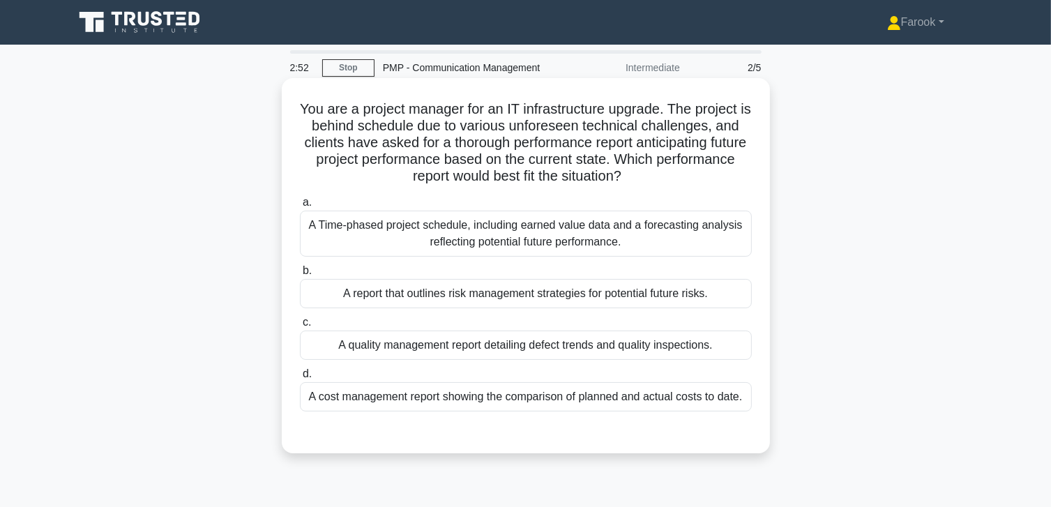
click at [513, 236] on div "A Time-phased project schedule, including earned value data and a forecasting a…" at bounding box center [526, 234] width 452 height 46
click at [300, 207] on input "a. A Time-phased project schedule, including earned value data and a forecastin…" at bounding box center [300, 202] width 0 height 9
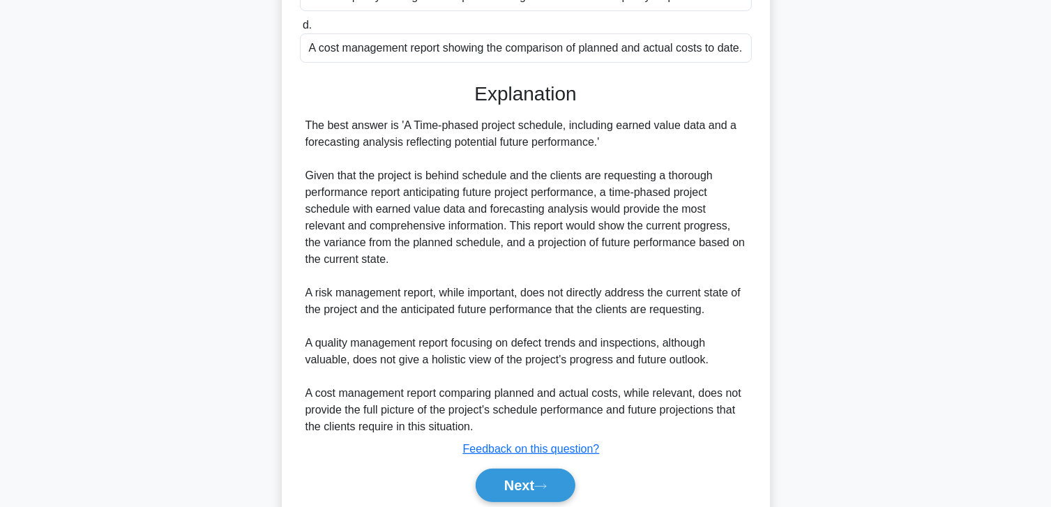
scroll to position [402, 0]
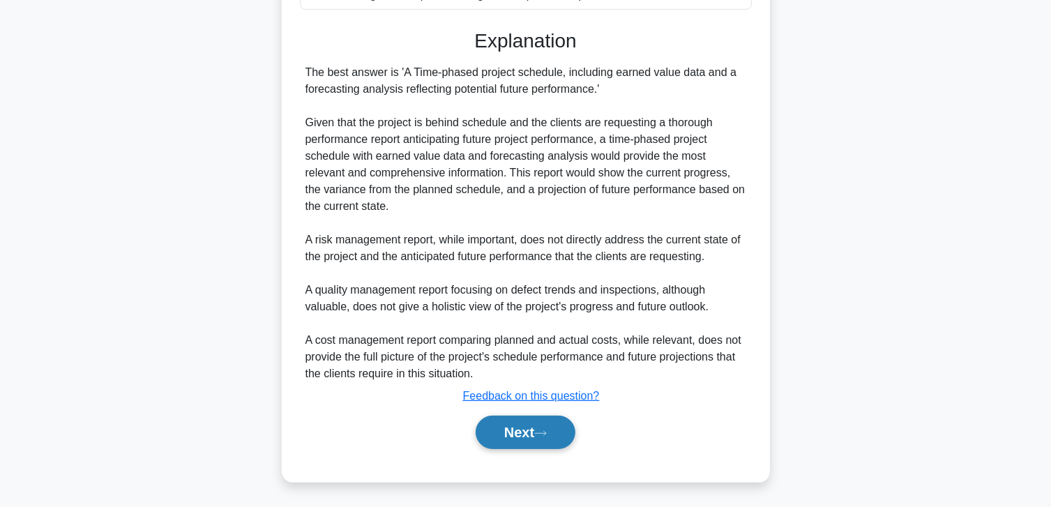
click at [519, 429] on button "Next" at bounding box center [526, 432] width 100 height 33
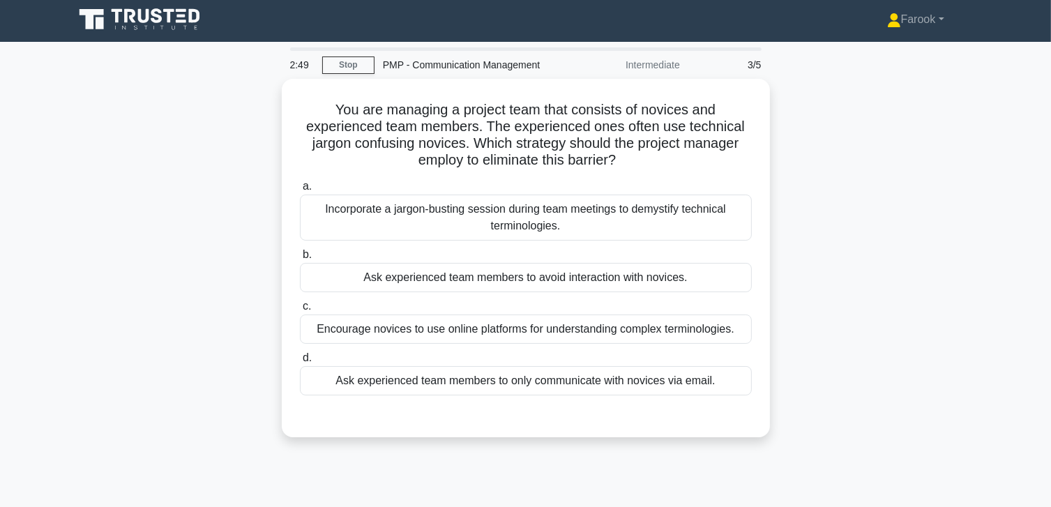
scroll to position [0, 0]
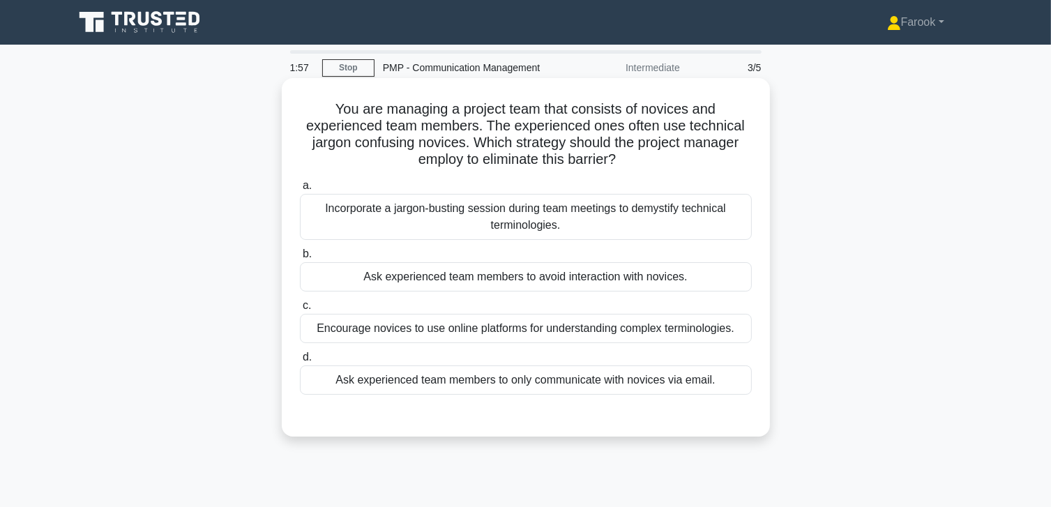
click at [549, 210] on div "Incorporate a jargon-busting session during team meetings to demystify technica…" at bounding box center [526, 217] width 452 height 46
click at [300, 190] on input "a. Incorporate a jargon-busting session during team meetings to demystify techn…" at bounding box center [300, 185] width 0 height 9
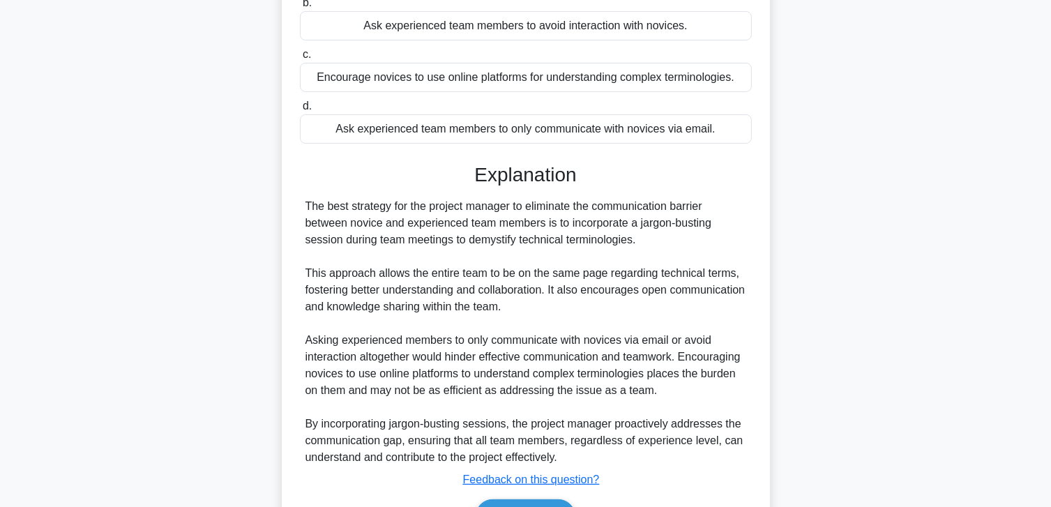
scroll to position [335, 0]
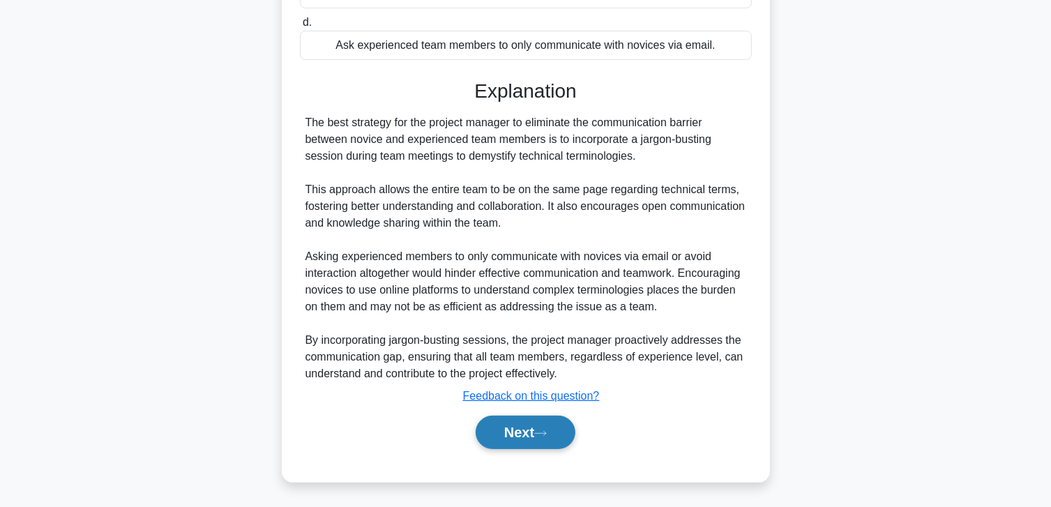
click at [546, 419] on button "Next" at bounding box center [526, 432] width 100 height 33
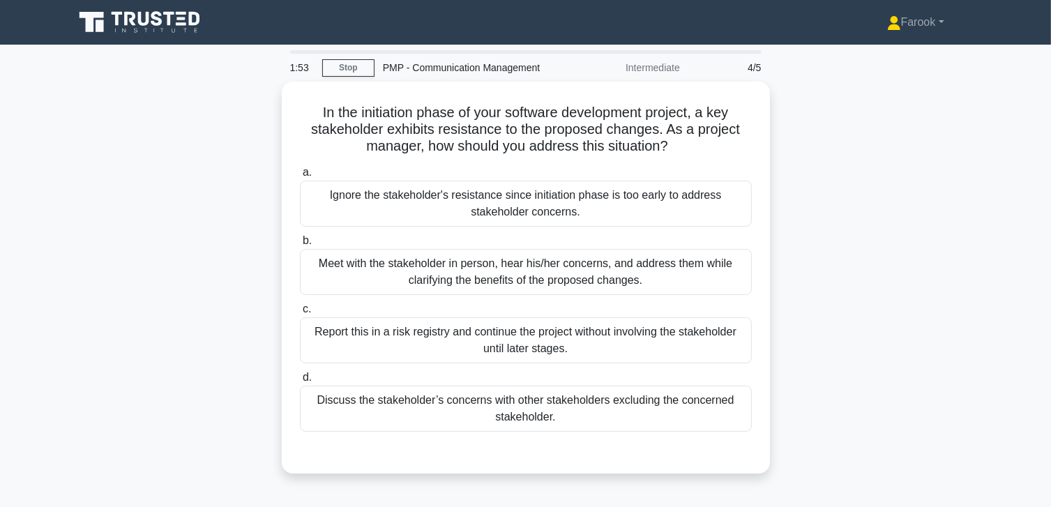
scroll to position [0, 0]
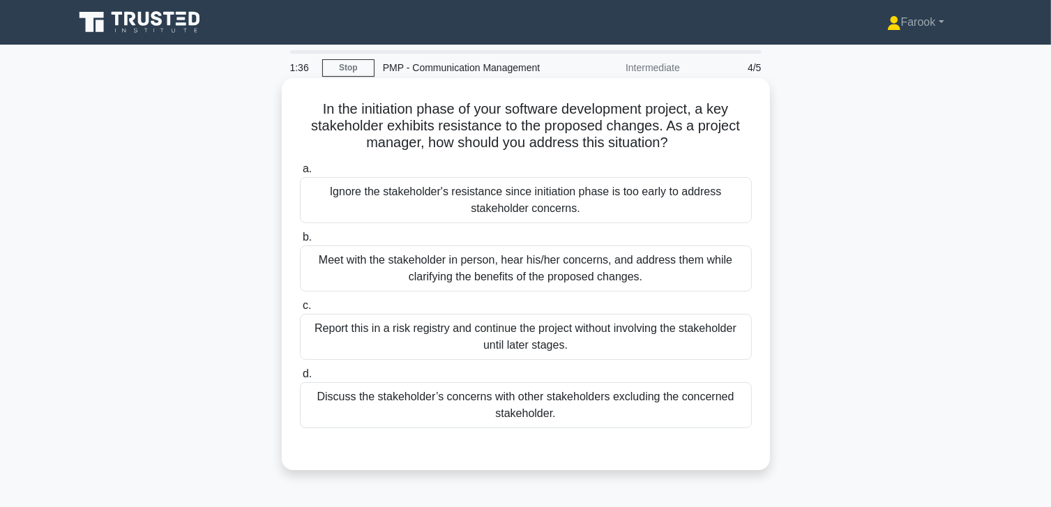
click at [653, 271] on div "Meet with the stakeholder in person, hear his/her concerns, and address them wh…" at bounding box center [526, 268] width 452 height 46
click at [300, 242] on input "b. Meet with the stakeholder in person, hear his/her concerns, and address them…" at bounding box center [300, 237] width 0 height 9
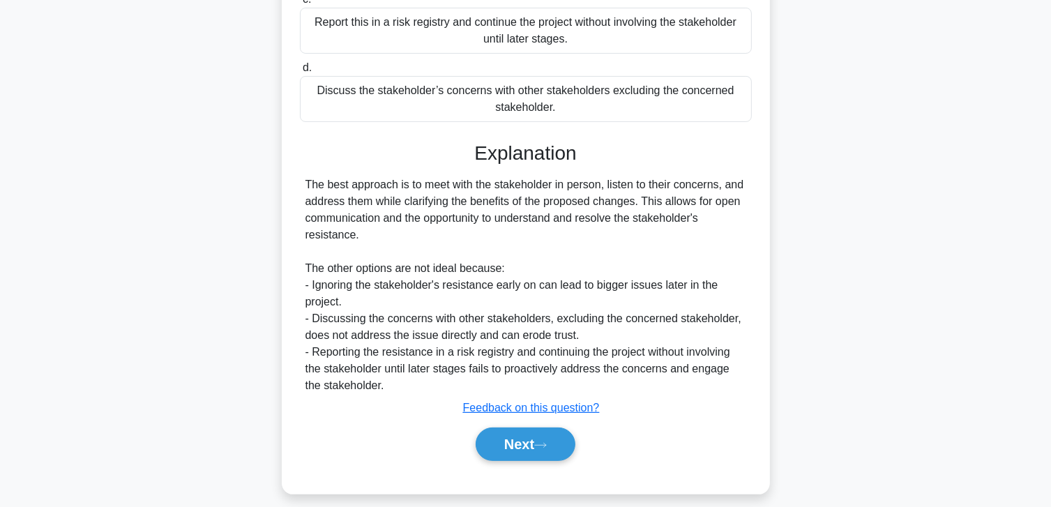
scroll to position [318, 0]
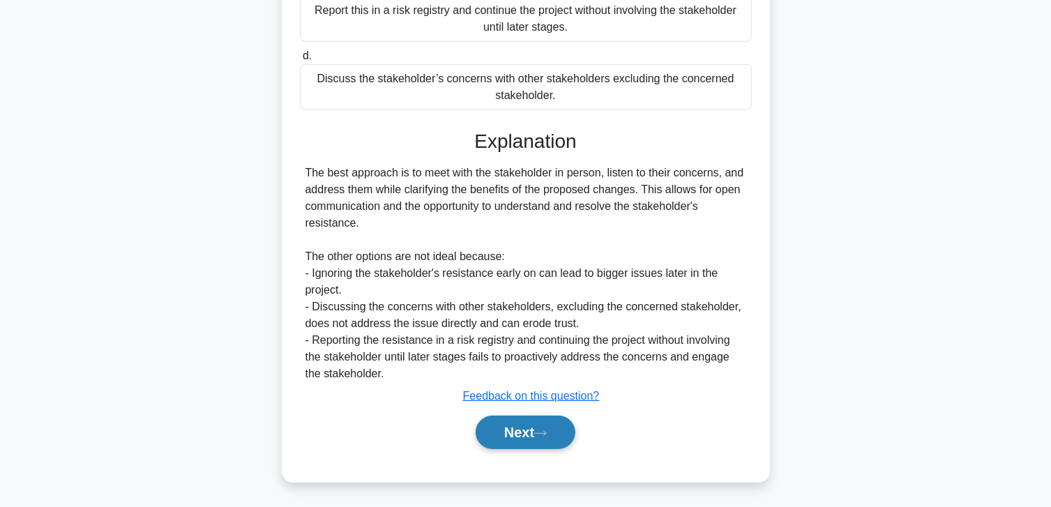
click at [496, 423] on button "Next" at bounding box center [526, 432] width 100 height 33
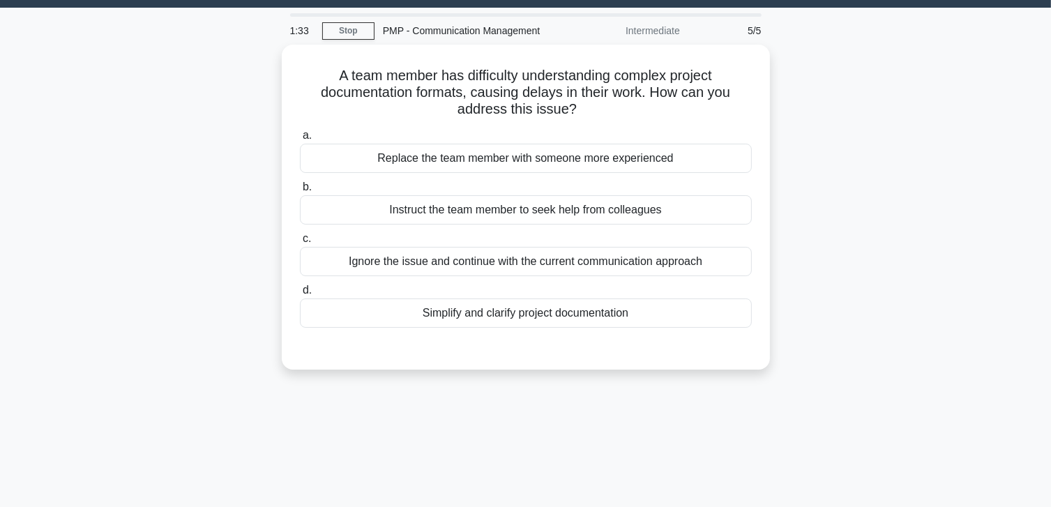
scroll to position [0, 0]
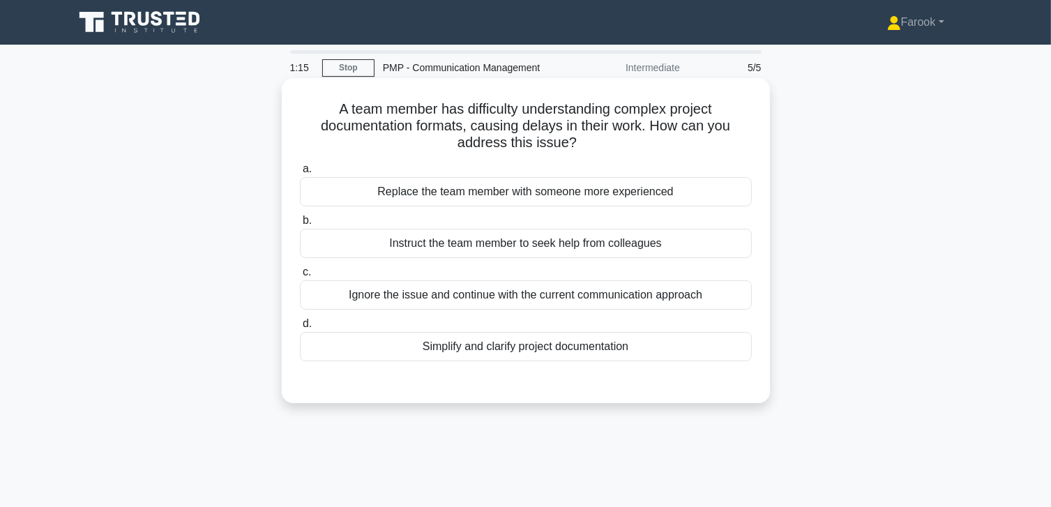
click at [535, 349] on div "Simplify and clarify project documentation" at bounding box center [526, 346] width 452 height 29
click at [300, 328] on input "d. Simplify and clarify project documentation" at bounding box center [300, 323] width 0 height 9
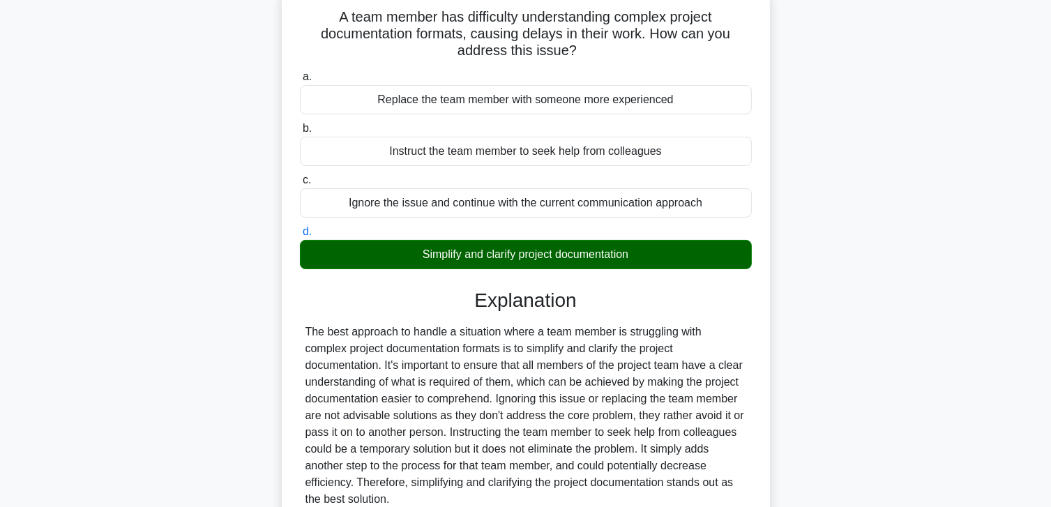
scroll to position [246, 0]
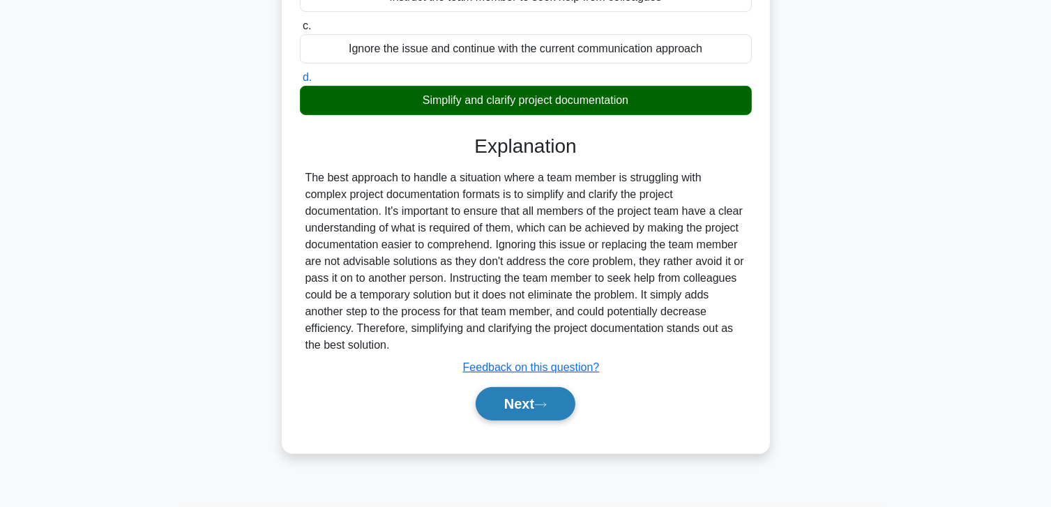
click at [522, 403] on button "Next" at bounding box center [526, 403] width 100 height 33
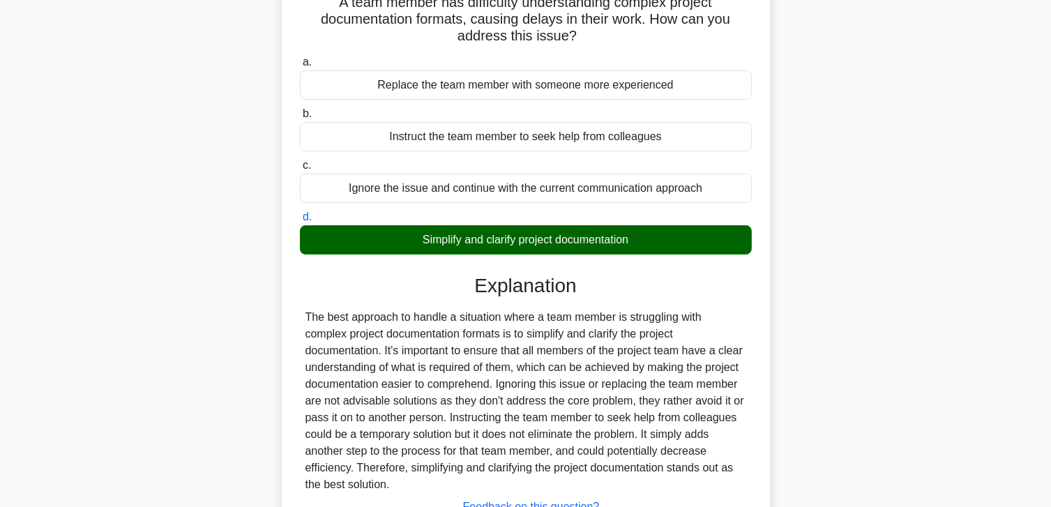
scroll to position [0, 0]
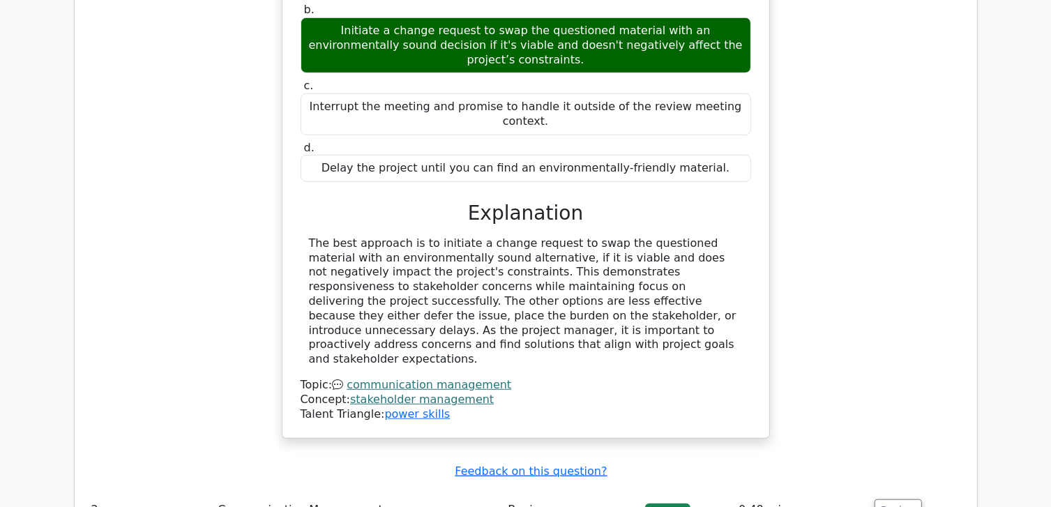
scroll to position [1185, 0]
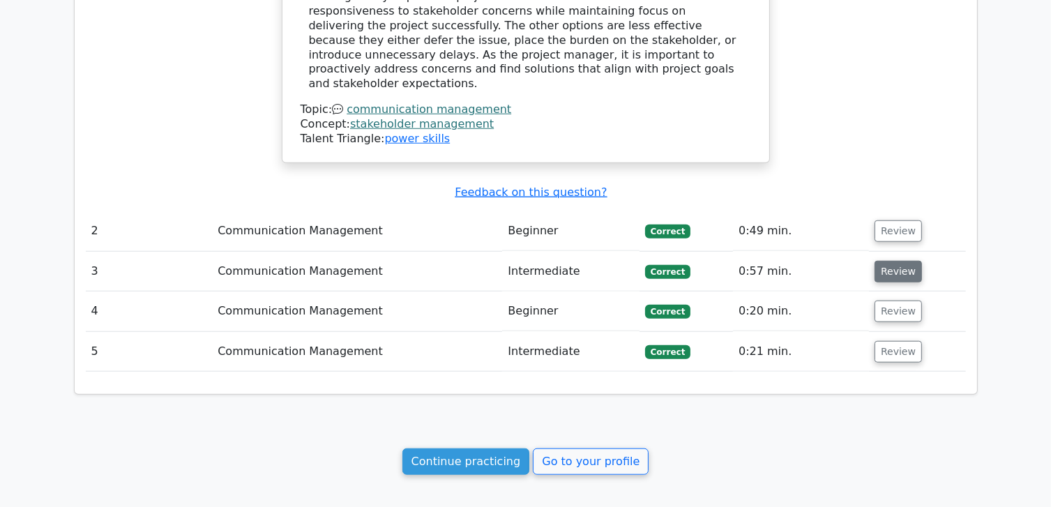
click at [888, 261] on button "Review" at bounding box center [897, 272] width 47 height 22
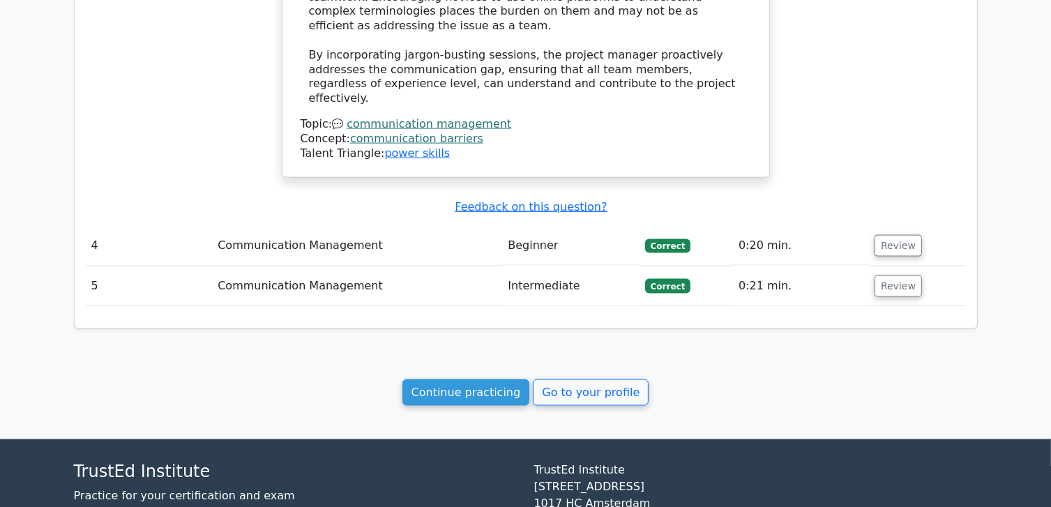
scroll to position [2015, 0]
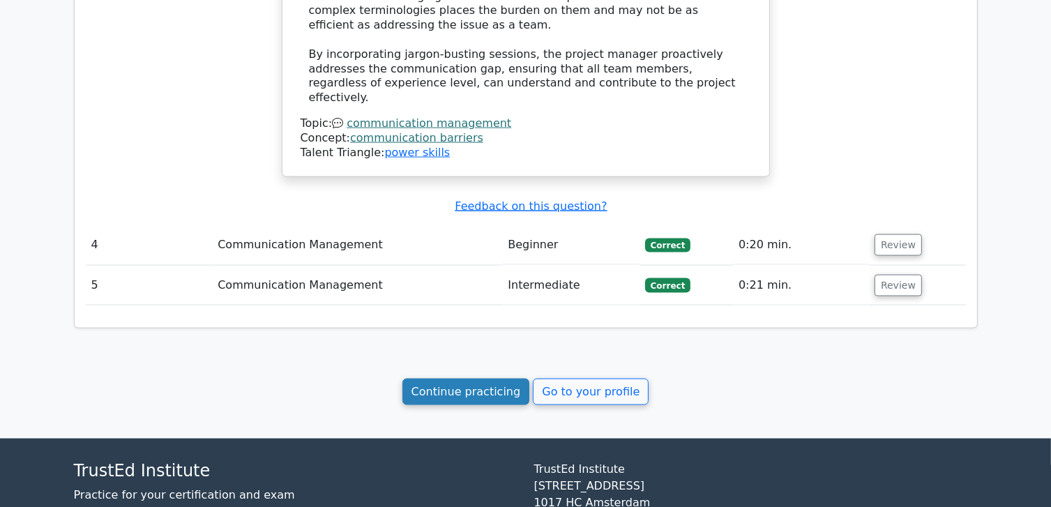
click at [490, 379] on link "Continue practicing" at bounding box center [466, 392] width 128 height 26
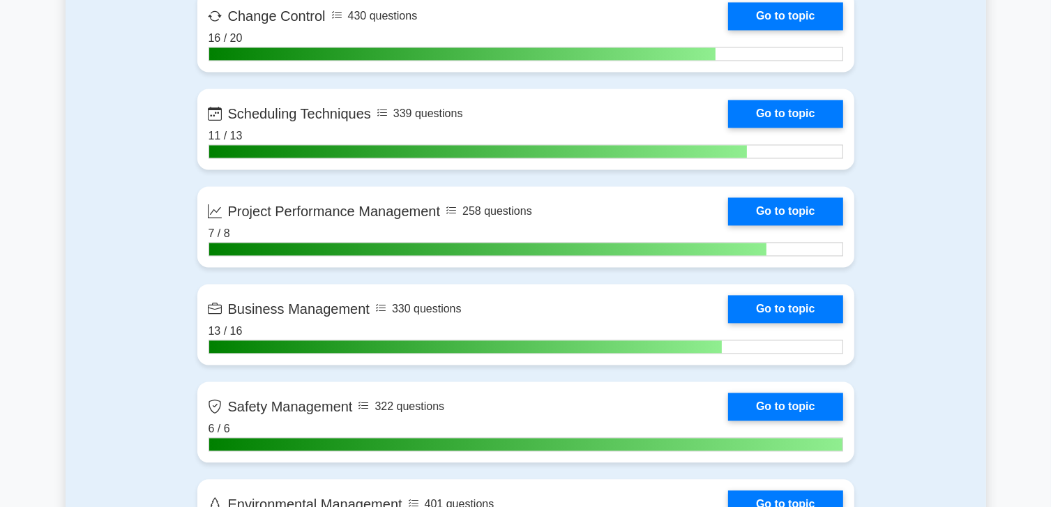
scroll to position [2858, 0]
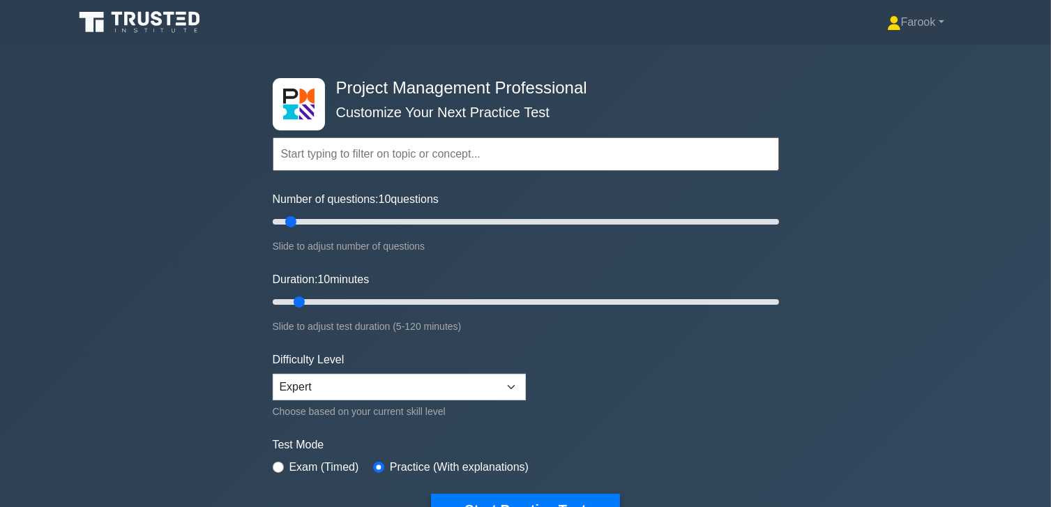
click at [413, 165] on input "text" at bounding box center [526, 153] width 506 height 33
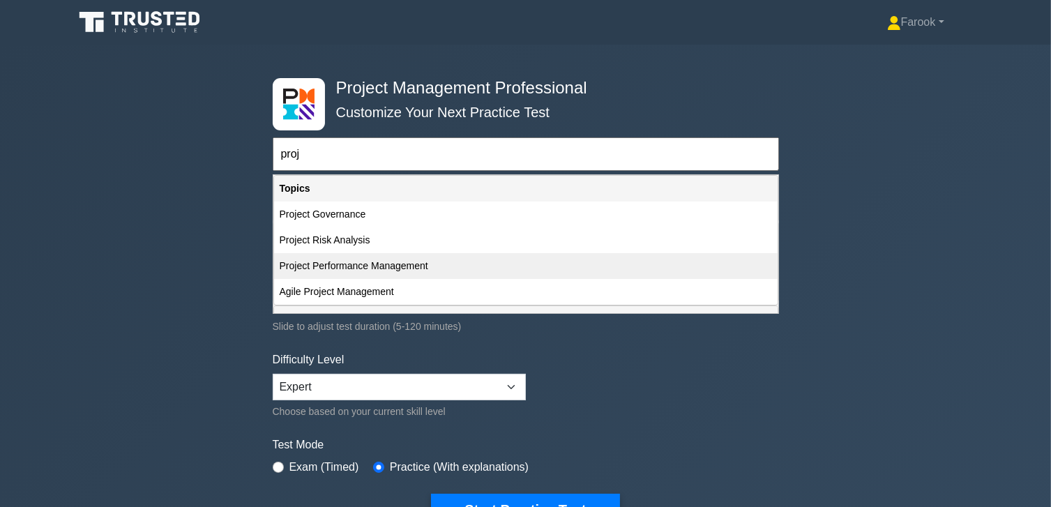
click at [406, 268] on div "Project Performance Management" at bounding box center [525, 266] width 503 height 26
type input "Project Performance Management"
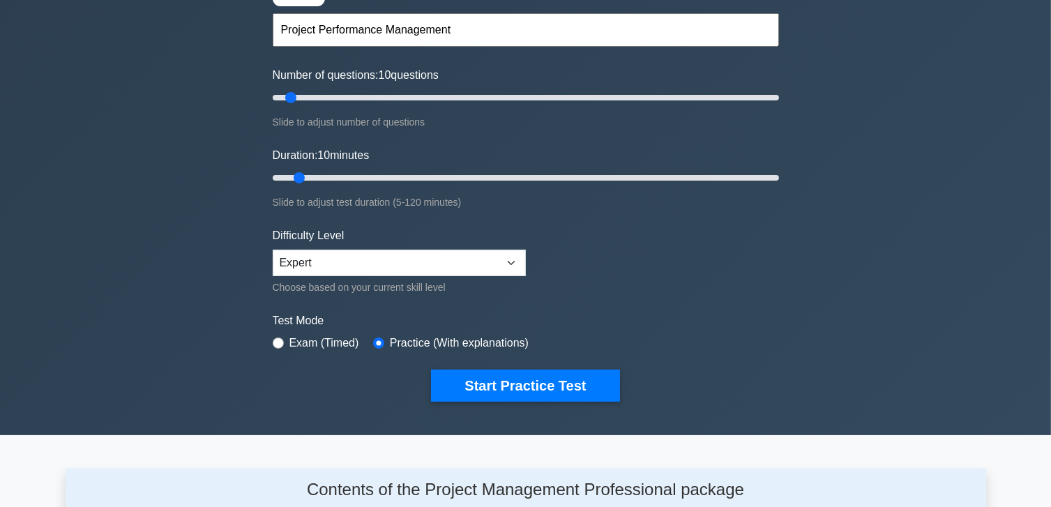
scroll to position [139, 0]
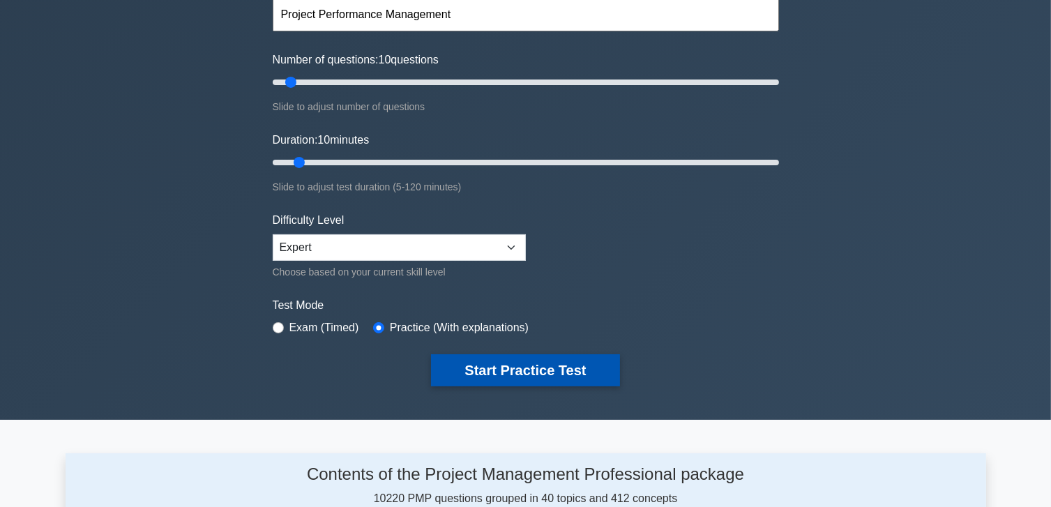
click at [494, 367] on button "Start Practice Test" at bounding box center [525, 370] width 188 height 32
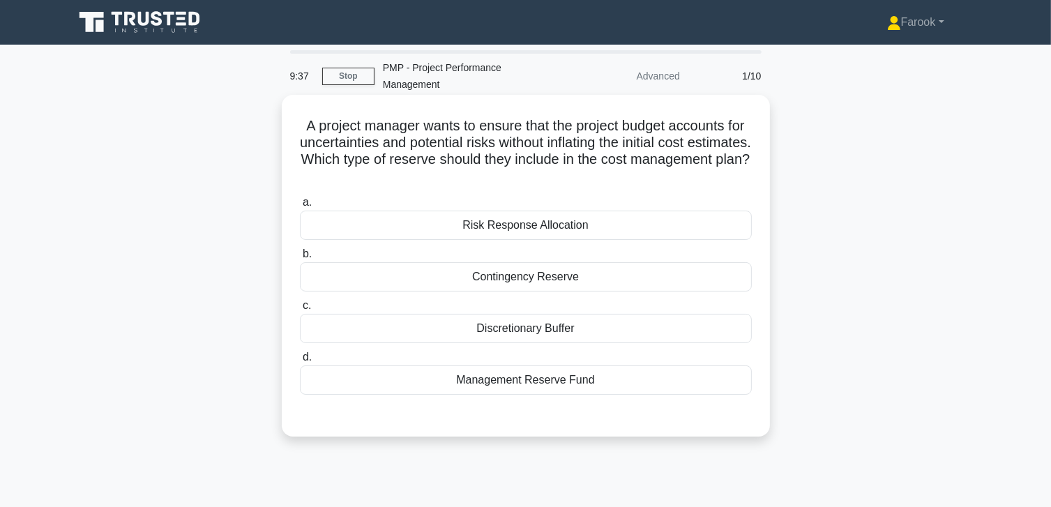
click at [499, 287] on div "Contingency Reserve" at bounding box center [526, 276] width 452 height 29
click at [300, 259] on input "b. [GEOGRAPHIC_DATA]" at bounding box center [300, 254] width 0 height 9
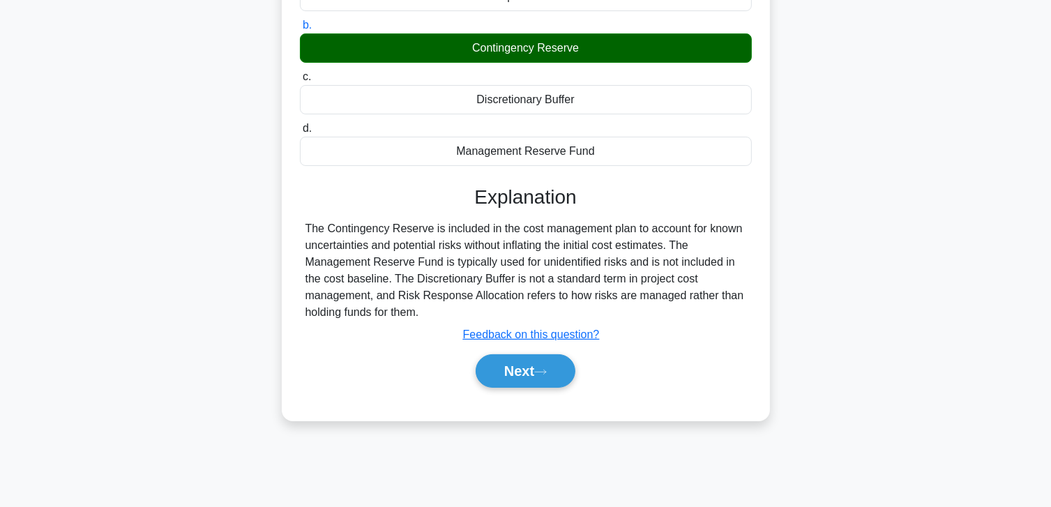
scroll to position [246, 0]
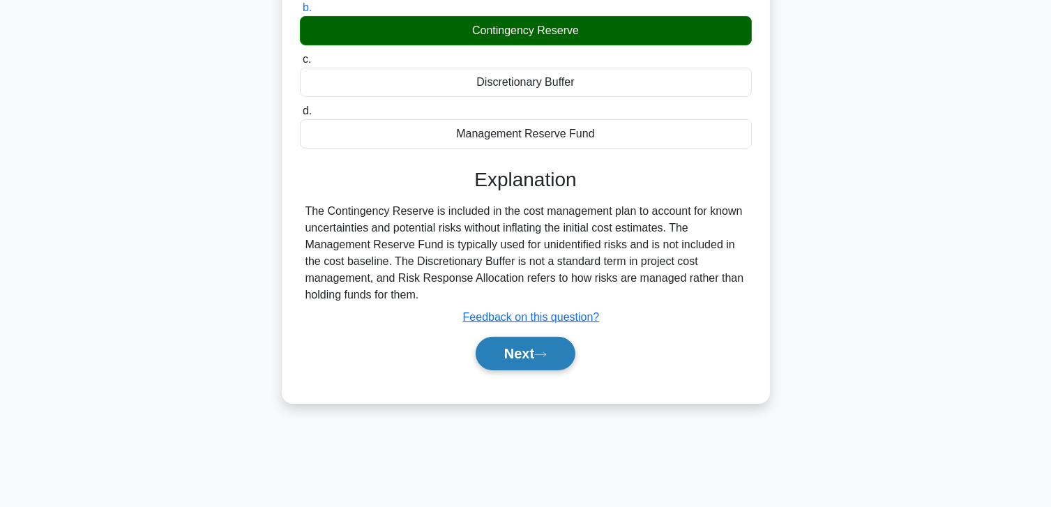
click at [505, 347] on button "Next" at bounding box center [526, 353] width 100 height 33
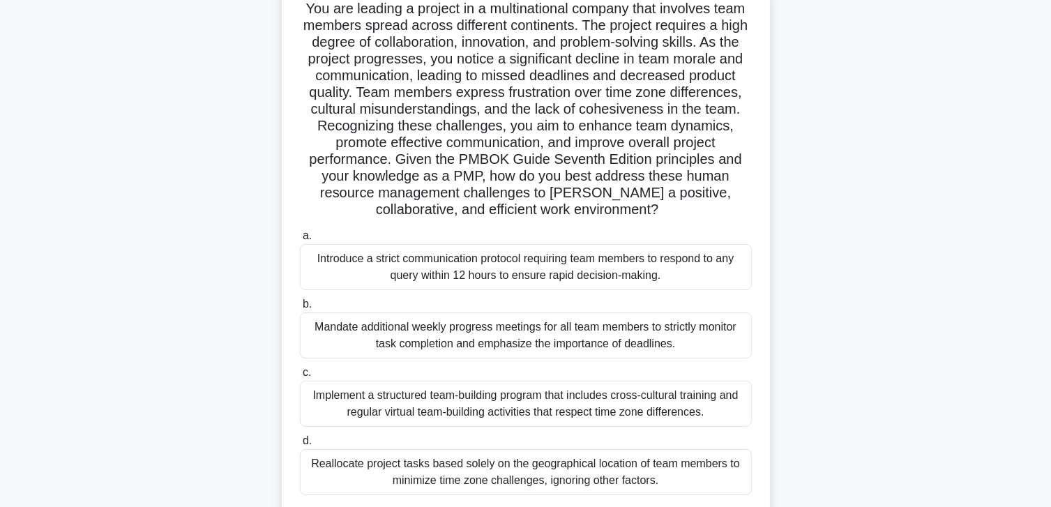
scroll to position [209, 0]
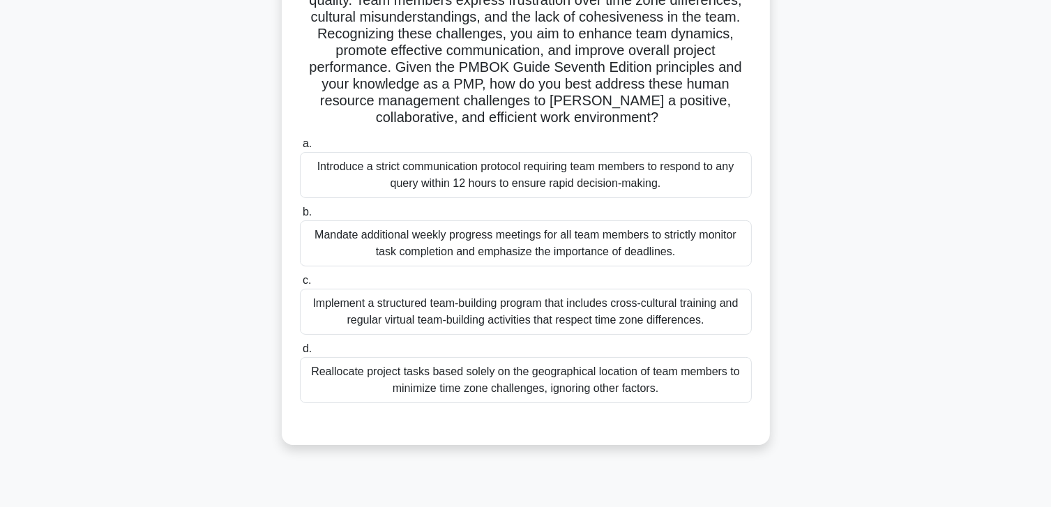
click at [639, 302] on div "Implement a structured team-building program that includes cross-cultural train…" at bounding box center [526, 312] width 452 height 46
click at [300, 285] on input "c. Implement a structured team-building program that includes cross-cultural tr…" at bounding box center [300, 280] width 0 height 9
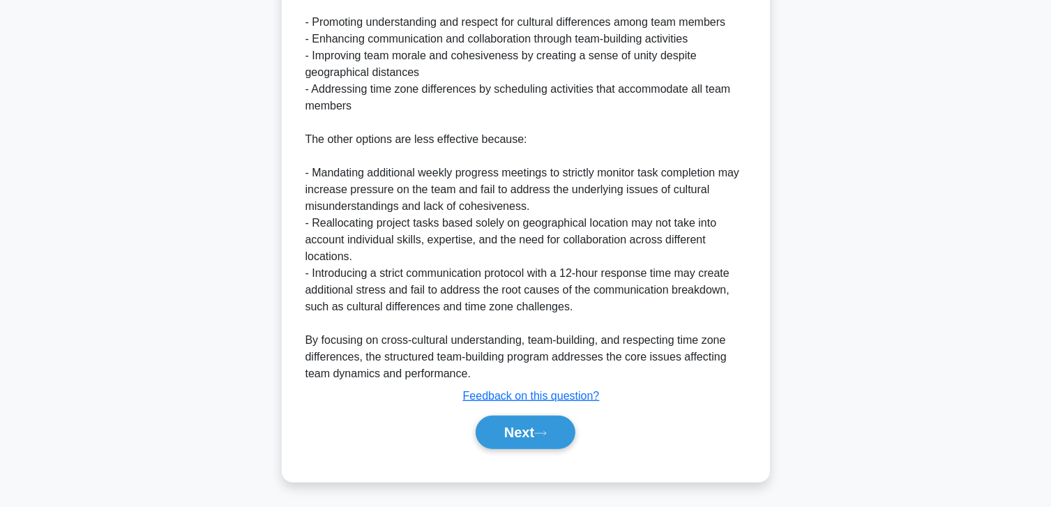
scroll to position [736, 0]
click at [546, 434] on icon at bounding box center [540, 434] width 13 height 8
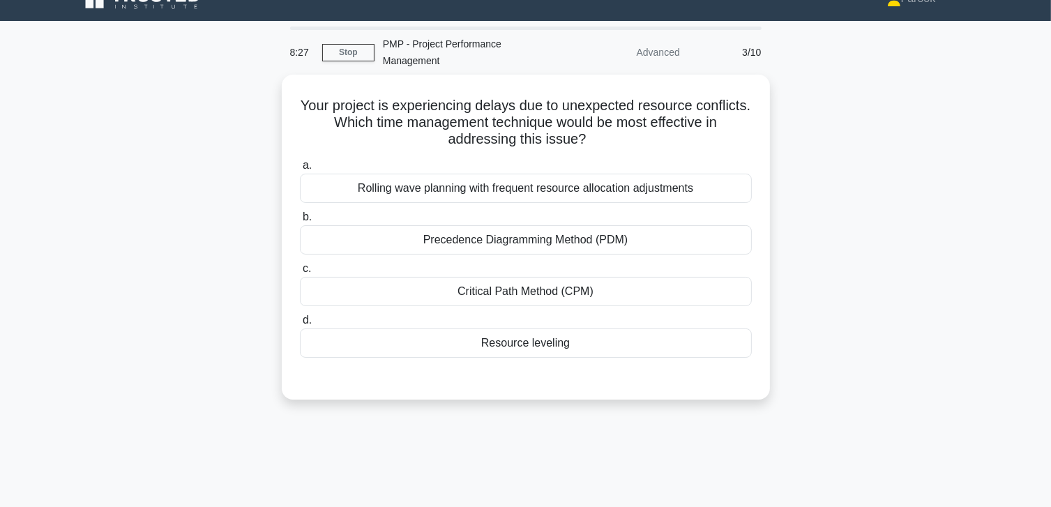
scroll to position [0, 0]
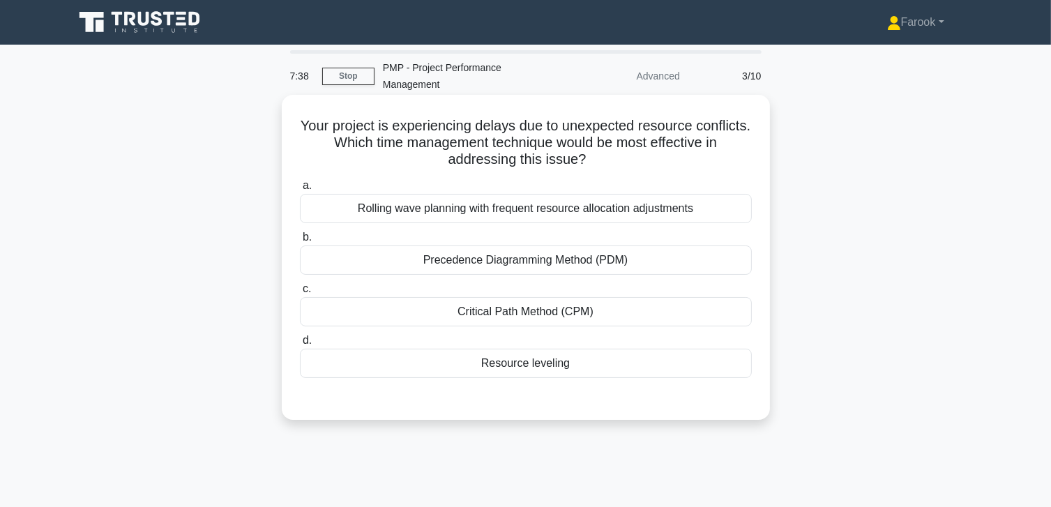
click at [592, 370] on div "Resource leveling" at bounding box center [526, 363] width 452 height 29
click at [300, 345] on input "d. Resource leveling" at bounding box center [300, 340] width 0 height 9
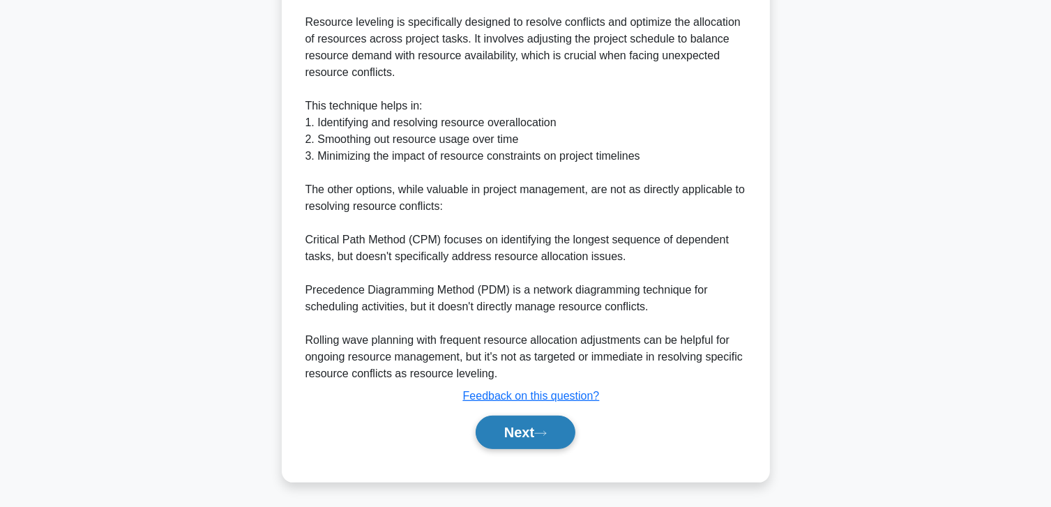
click at [527, 434] on button "Next" at bounding box center [526, 432] width 100 height 33
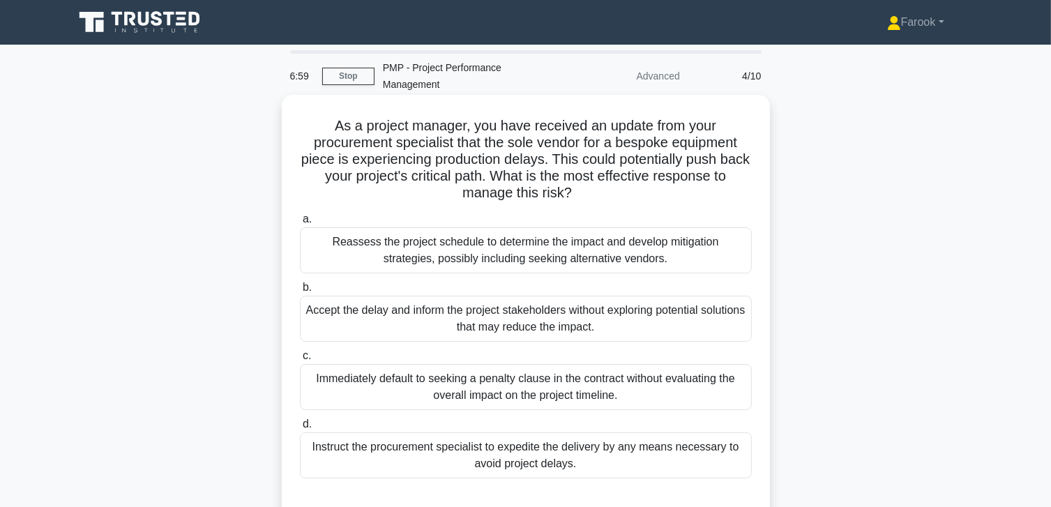
click at [591, 255] on div "Reassess the project schedule to determine the impact and develop mitigation st…" at bounding box center [526, 250] width 452 height 46
click at [300, 224] on input "a. Reassess the project schedule to determine the impact and develop mitigation…" at bounding box center [300, 219] width 0 height 9
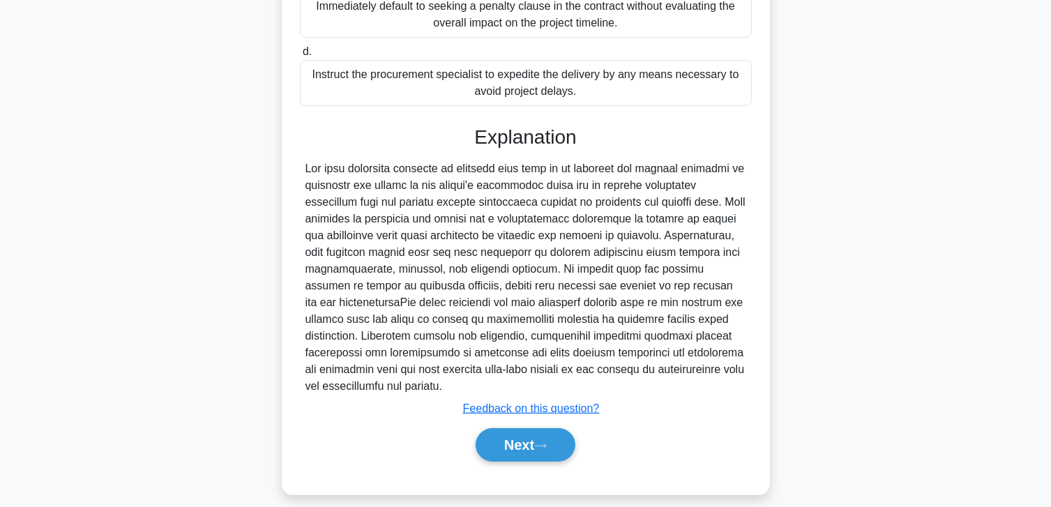
scroll to position [385, 0]
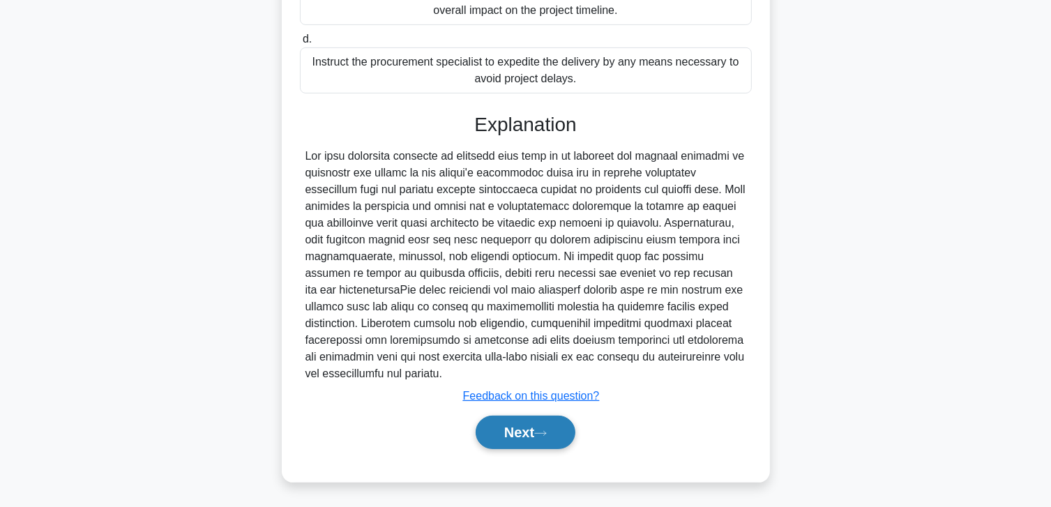
click at [503, 420] on button "Next" at bounding box center [526, 432] width 100 height 33
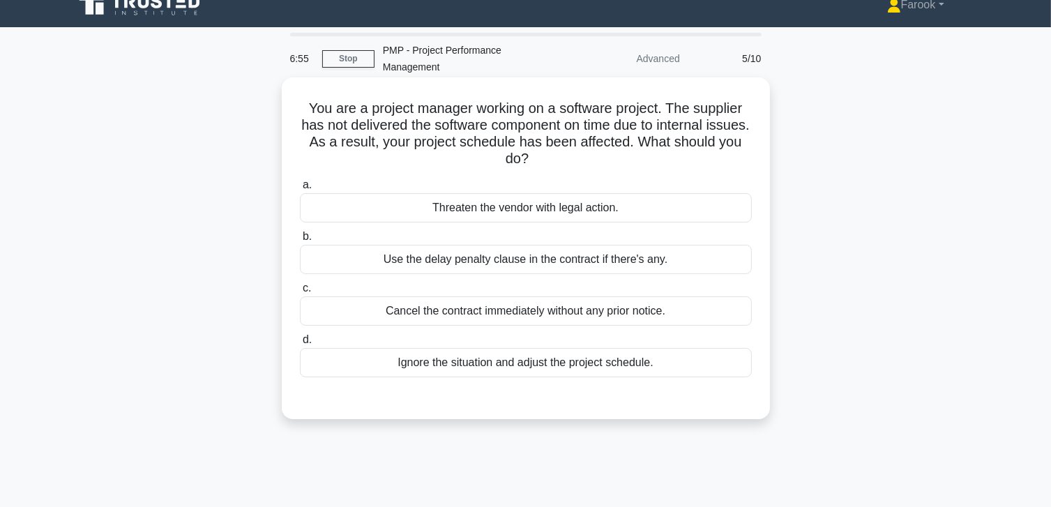
scroll to position [0, 0]
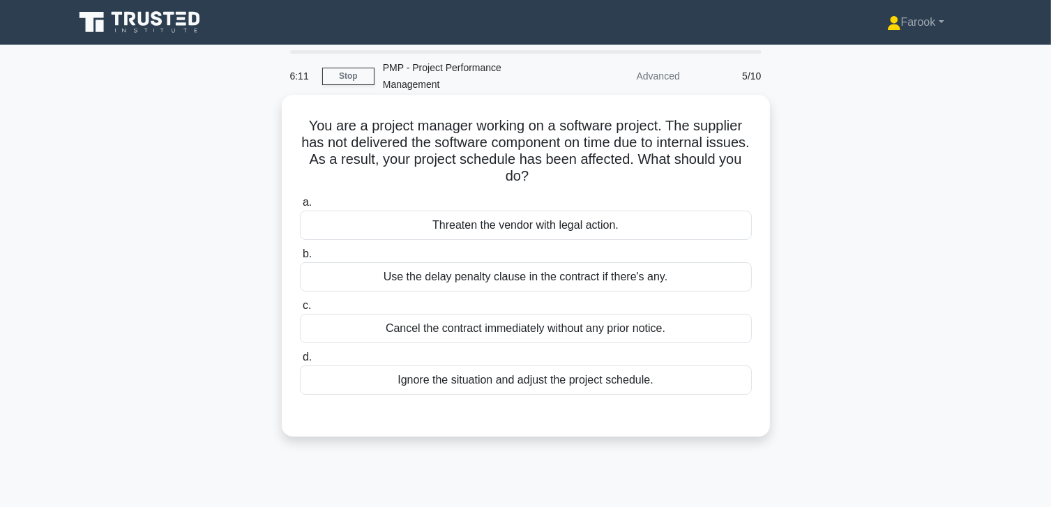
click at [458, 284] on div "Use the delay penalty clause in the contract if there's any." at bounding box center [526, 276] width 452 height 29
click at [300, 259] on input "b. Use the delay penalty clause in the contract if there's any." at bounding box center [300, 254] width 0 height 9
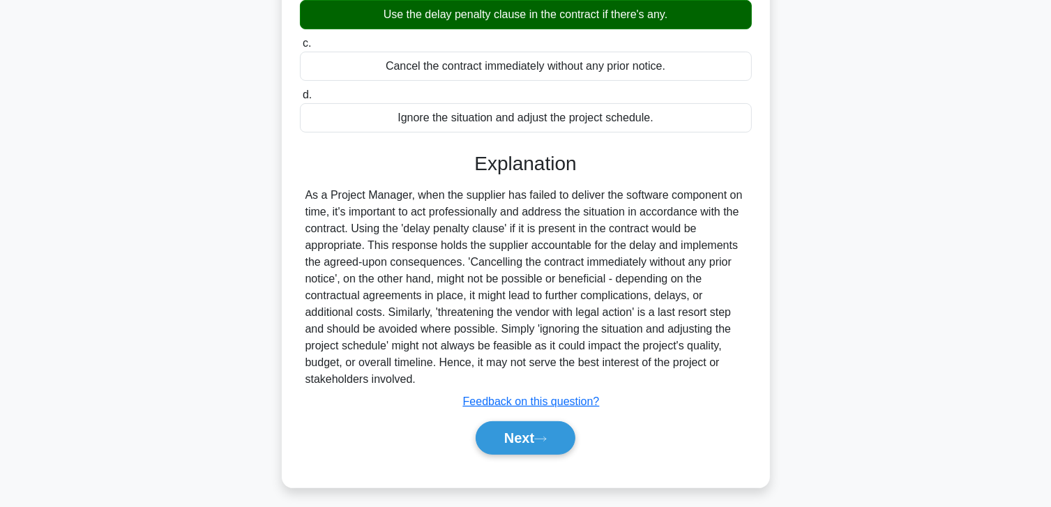
scroll to position [268, 0]
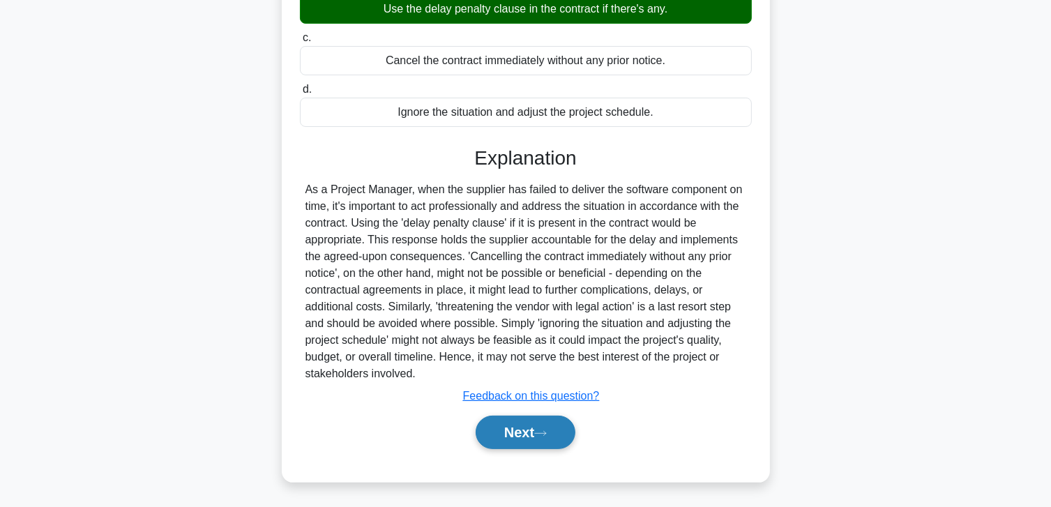
click at [513, 426] on button "Next" at bounding box center [526, 432] width 100 height 33
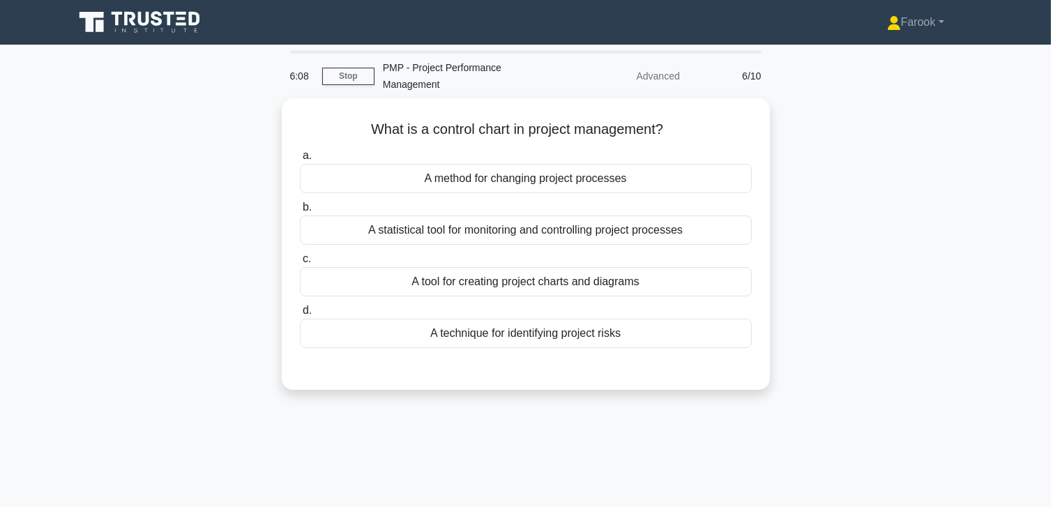
scroll to position [0, 0]
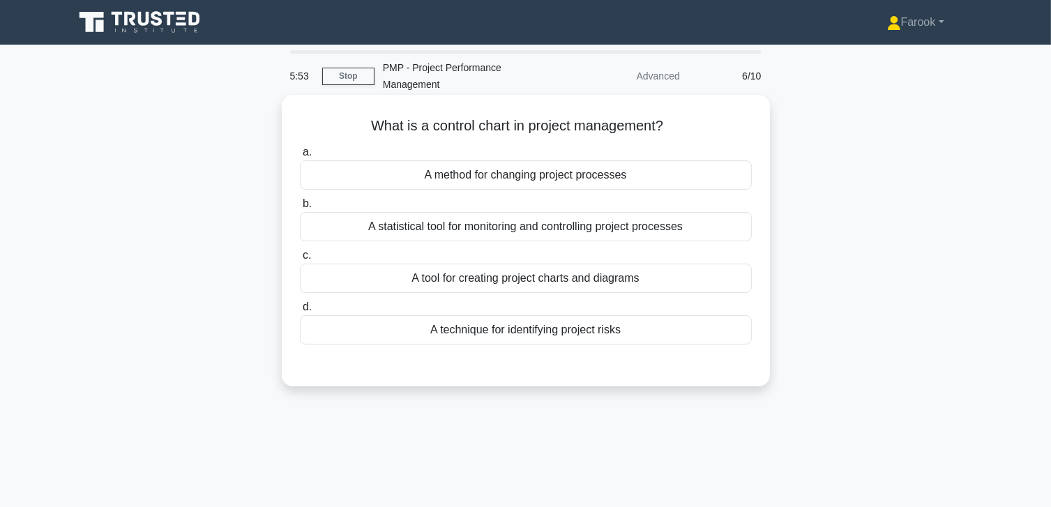
click at [496, 233] on div "A statistical tool for monitoring and controlling project processes" at bounding box center [526, 226] width 452 height 29
click at [300, 208] on input "b. A statistical tool for monitoring and controlling project processes" at bounding box center [300, 203] width 0 height 9
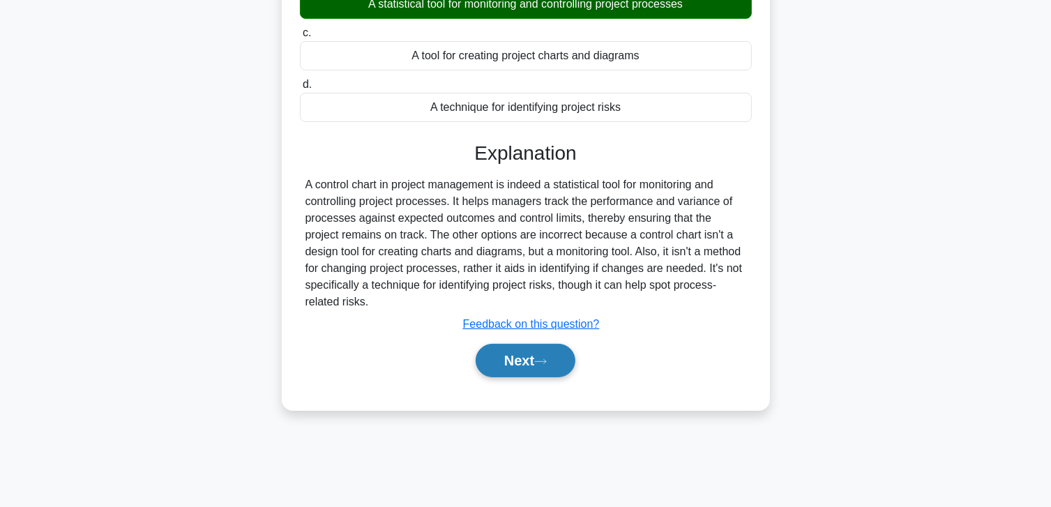
scroll to position [246, 0]
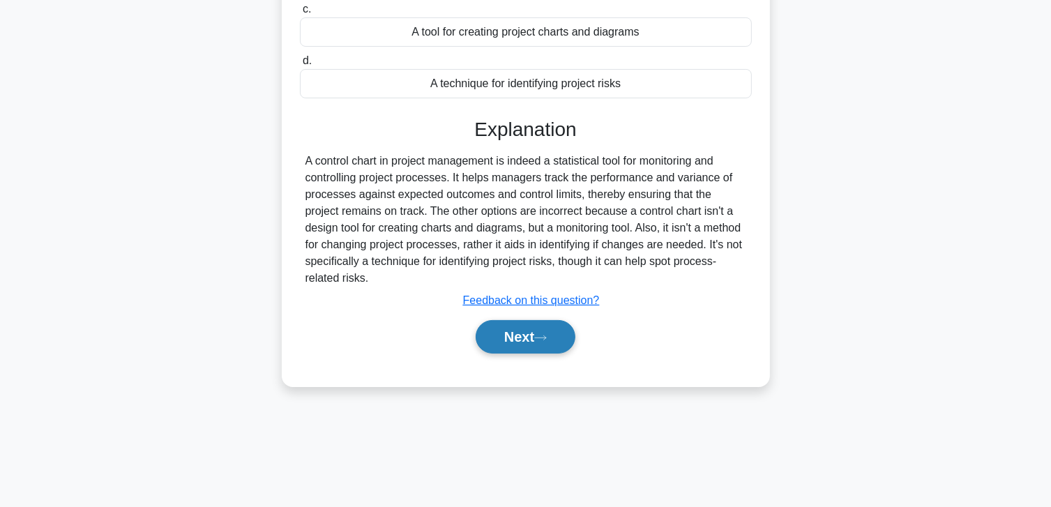
click at [517, 330] on button "Next" at bounding box center [526, 336] width 100 height 33
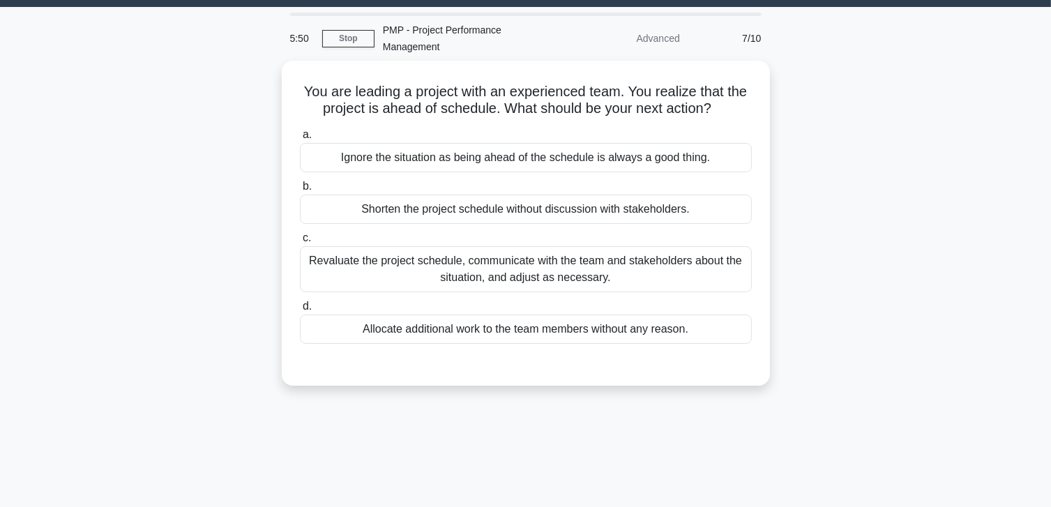
scroll to position [37, 0]
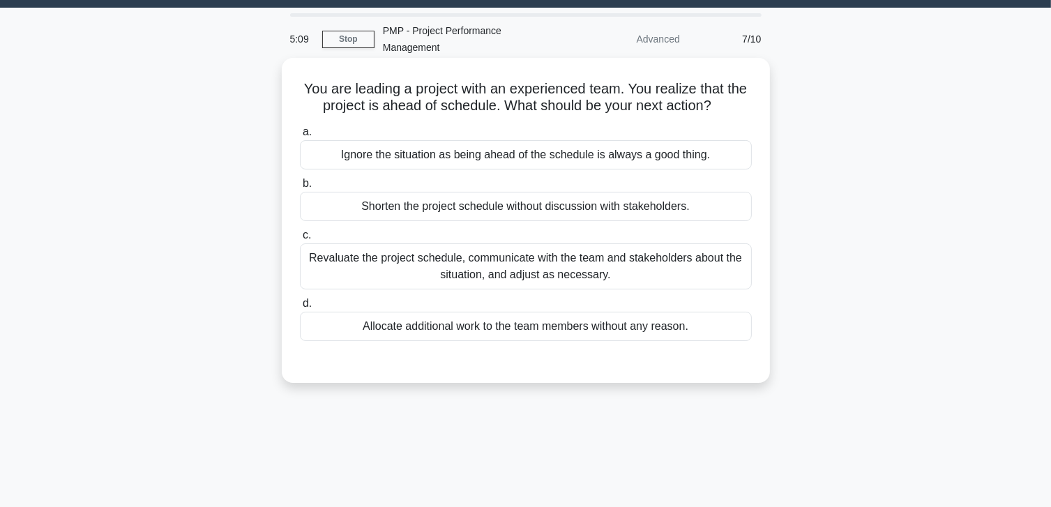
click at [561, 155] on div "Ignore the situation as being ahead of the schedule is always a good thing." at bounding box center [526, 154] width 452 height 29
click at [300, 137] on input "a. Ignore the situation as being ahead of the schedule is always a good thing." at bounding box center [300, 132] width 0 height 9
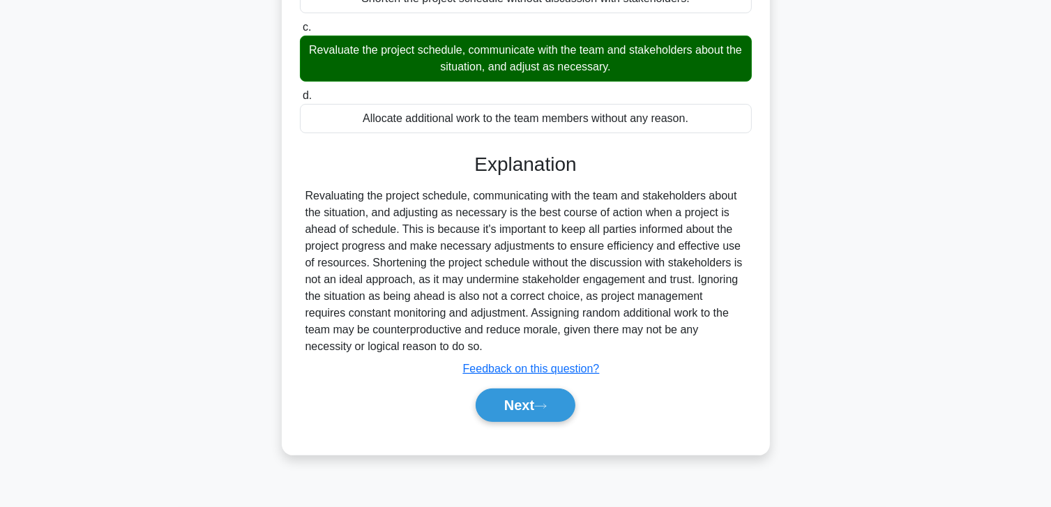
scroll to position [176, 0]
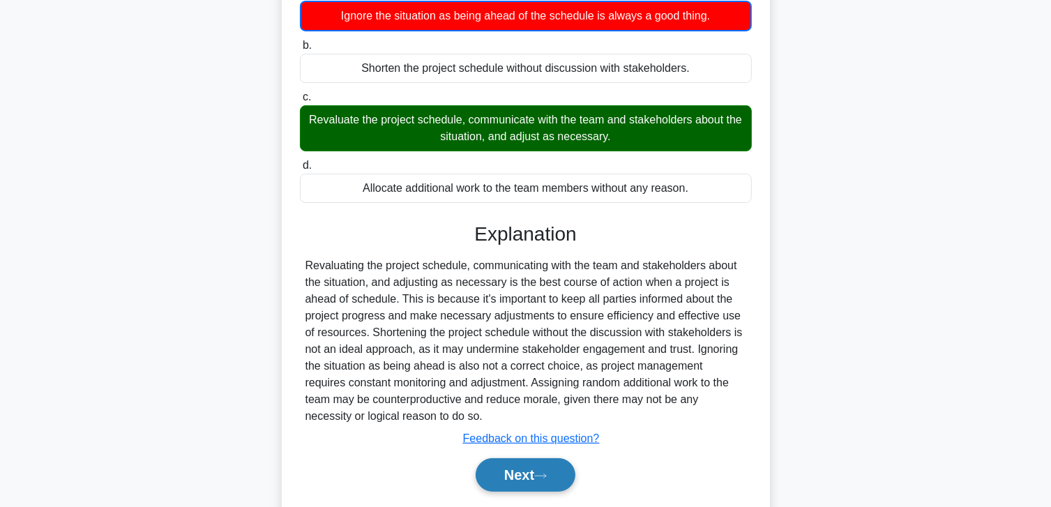
click at [505, 472] on button "Next" at bounding box center [526, 474] width 100 height 33
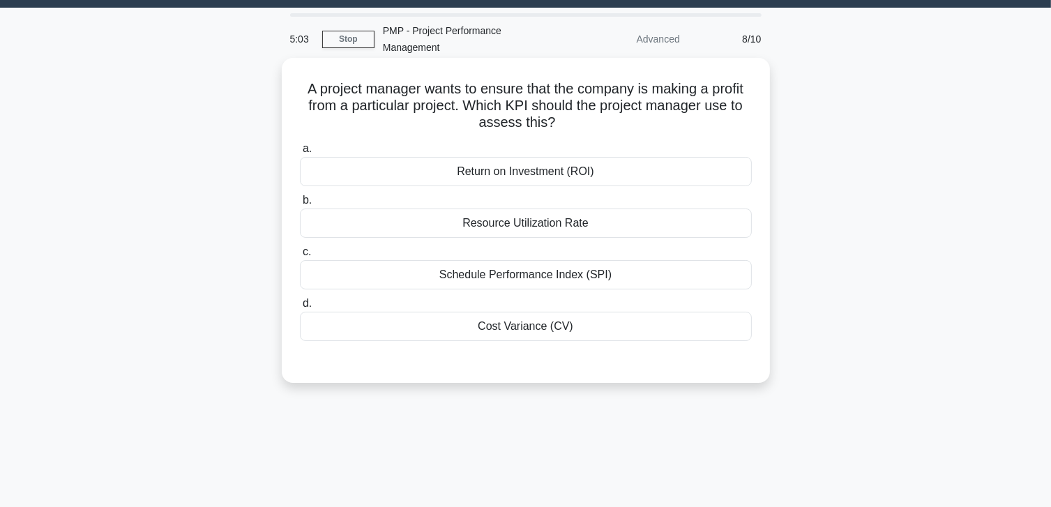
scroll to position [0, 0]
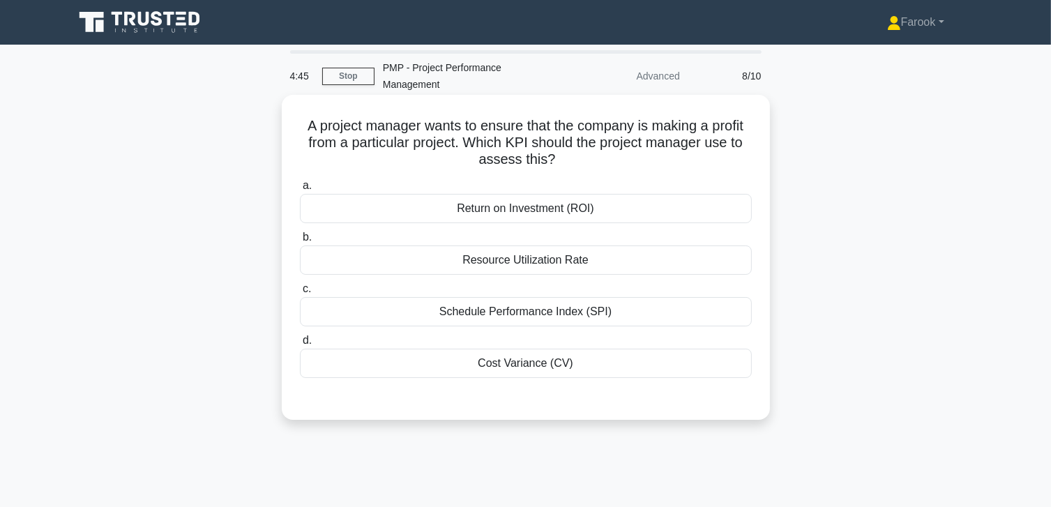
click at [627, 205] on div "Return on Investment (ROI)" at bounding box center [526, 208] width 452 height 29
click at [300, 190] on input "a. Return on Investment (ROI)" at bounding box center [300, 185] width 0 height 9
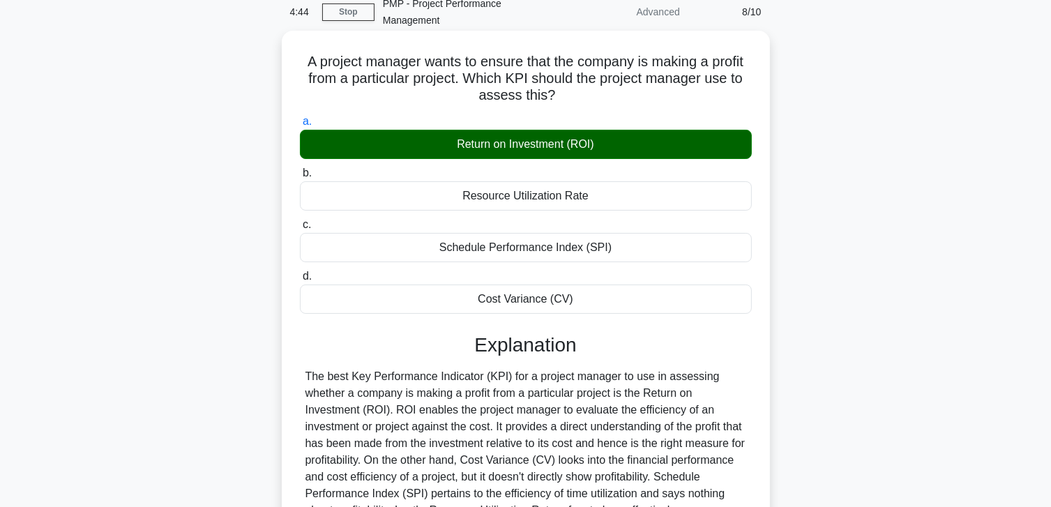
scroll to position [246, 0]
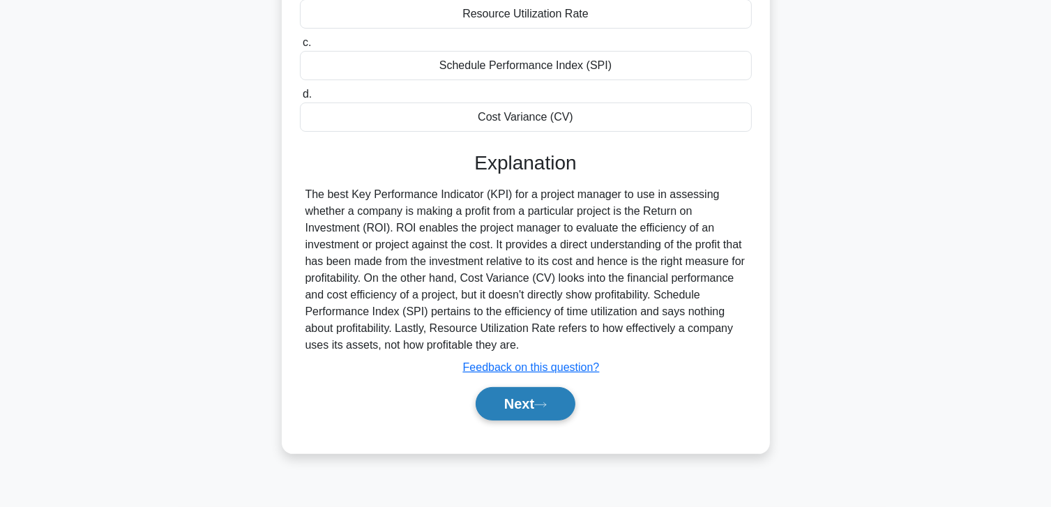
click at [526, 399] on button "Next" at bounding box center [526, 403] width 100 height 33
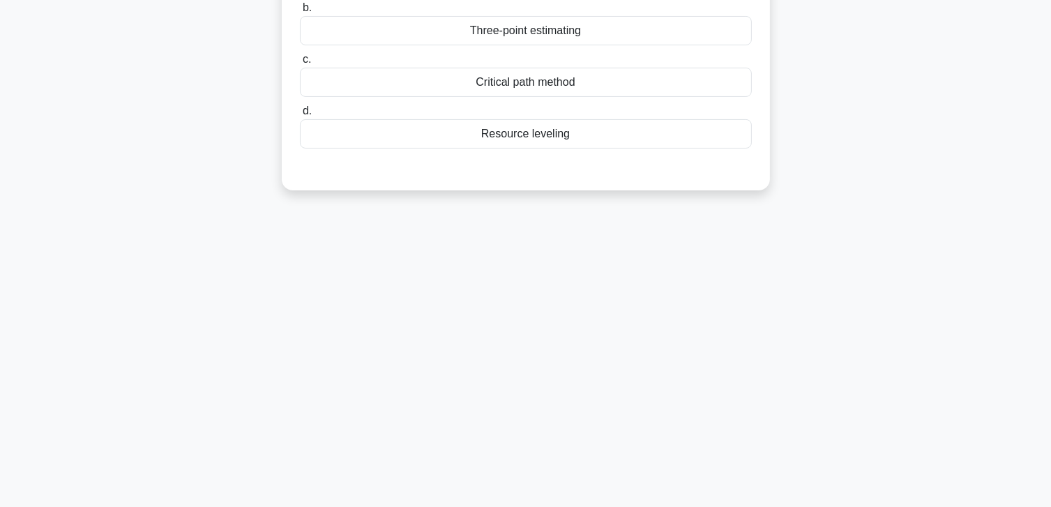
scroll to position [176, 0]
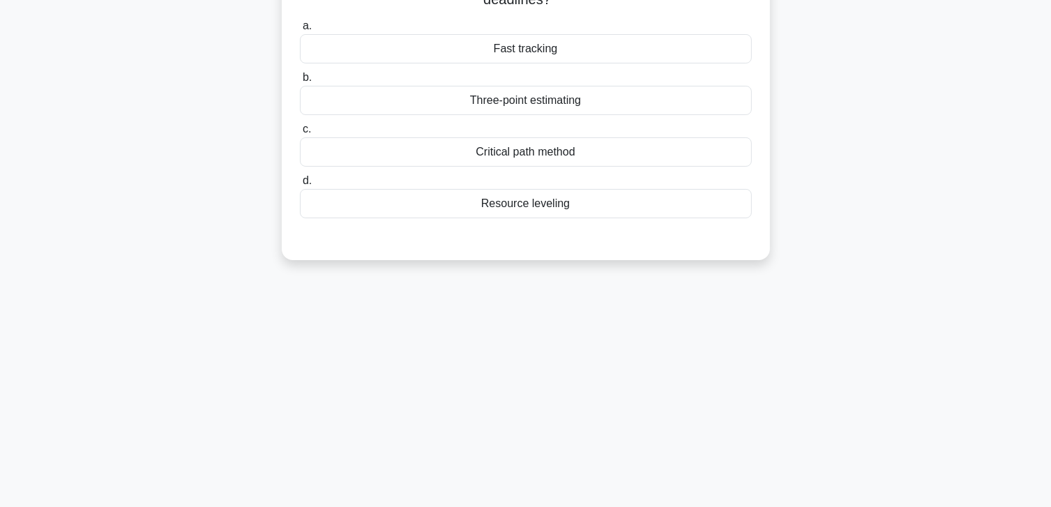
click at [531, 289] on div "4:17 Stop PMP - Project Performance Management Advanced 9/10 Your project team …" at bounding box center [526, 222] width 920 height 697
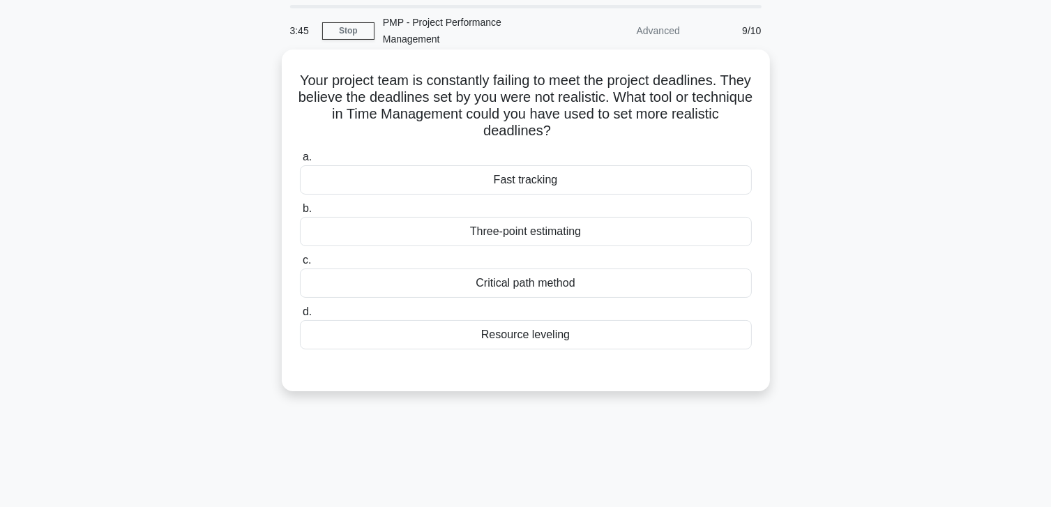
scroll to position [70, 0]
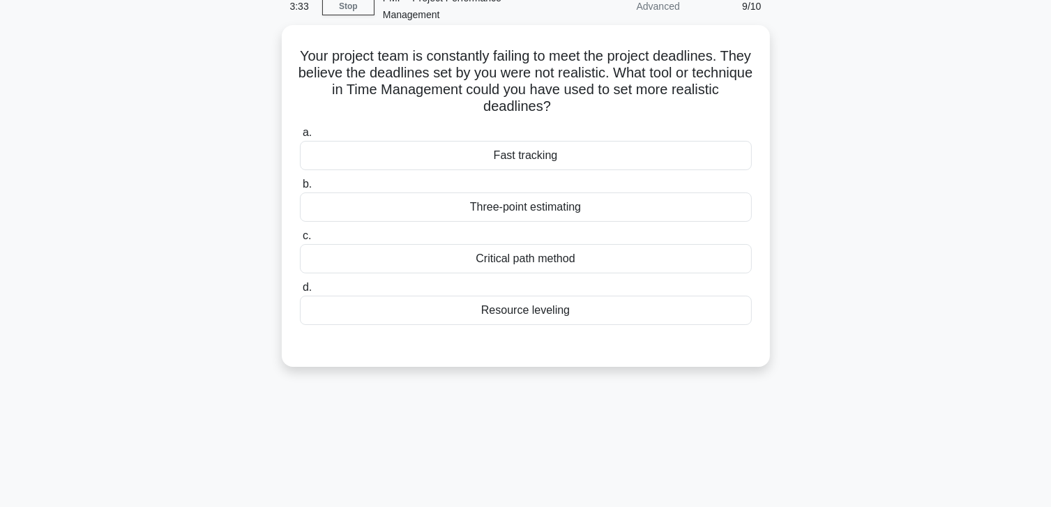
click at [460, 250] on div "Critical path method" at bounding box center [526, 258] width 452 height 29
click at [300, 241] on input "c. Critical path method" at bounding box center [300, 236] width 0 height 9
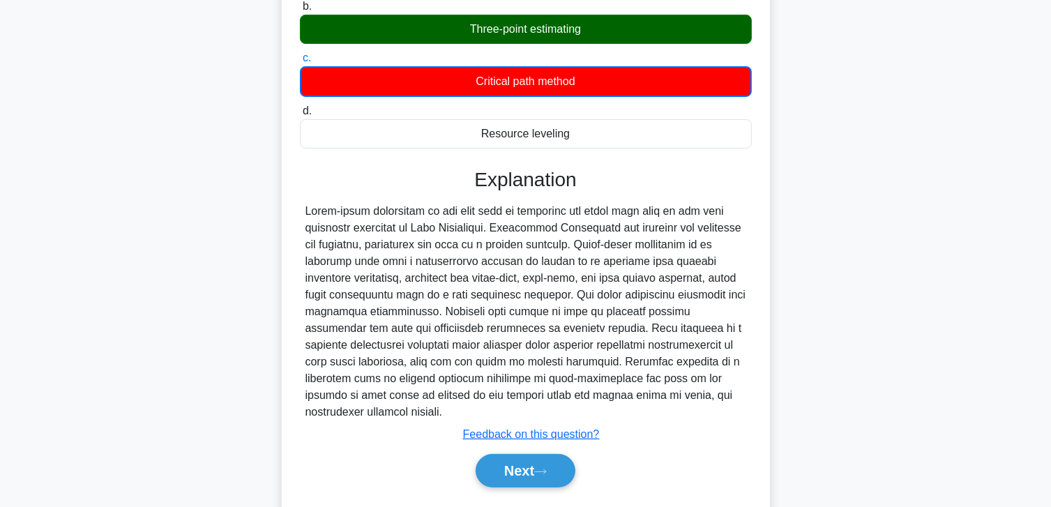
scroll to position [269, 0]
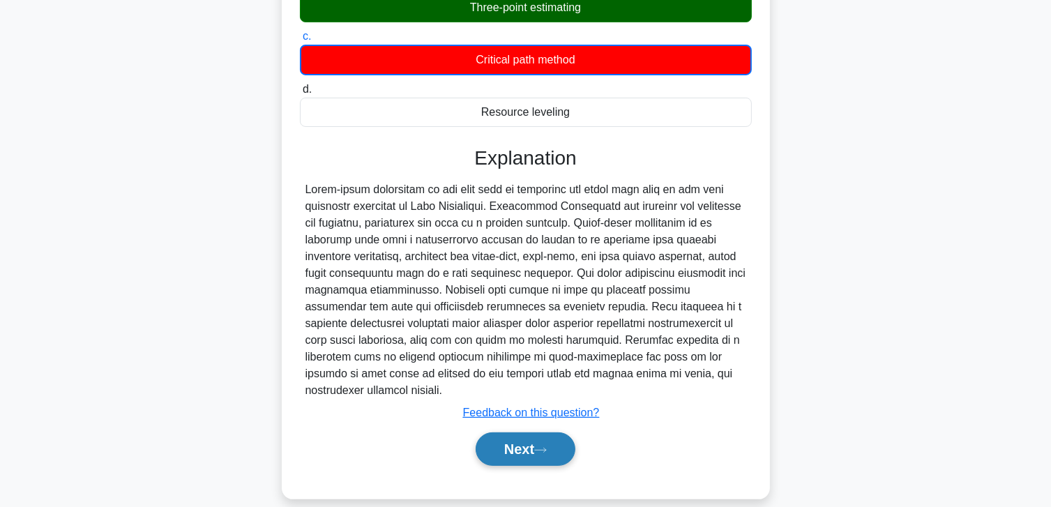
click at [526, 432] on button "Next" at bounding box center [526, 448] width 100 height 33
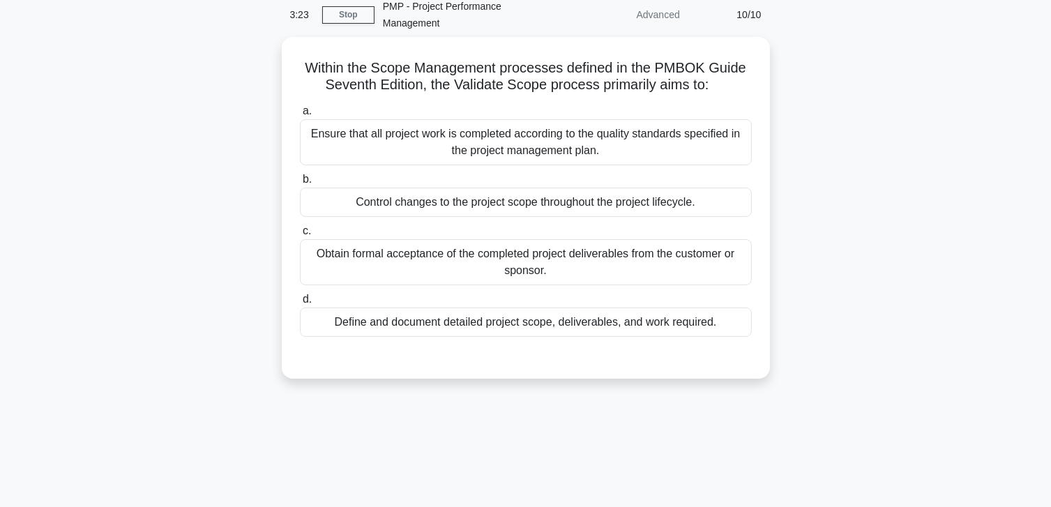
scroll to position [37, 0]
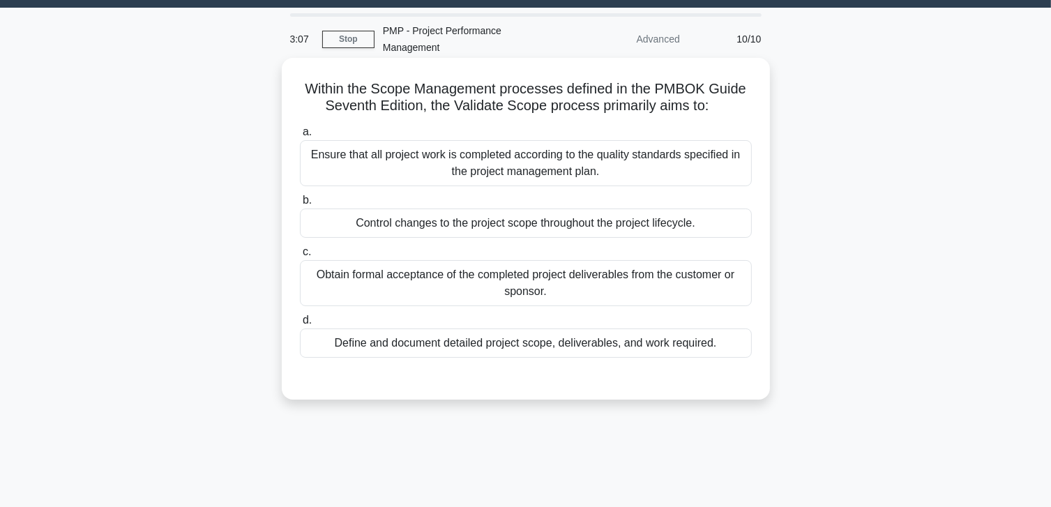
click at [418, 302] on div "Obtain formal acceptance of the completed project deliverables from the custome…" at bounding box center [526, 283] width 452 height 46
click at [300, 257] on input "c. Obtain formal acceptance of the completed project deliverables from the cust…" at bounding box center [300, 252] width 0 height 9
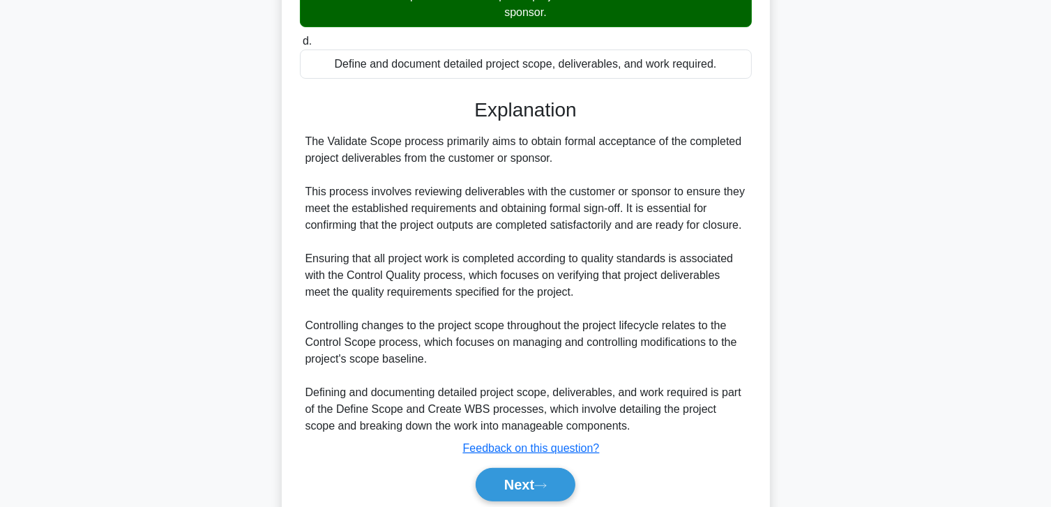
scroll to position [368, 0]
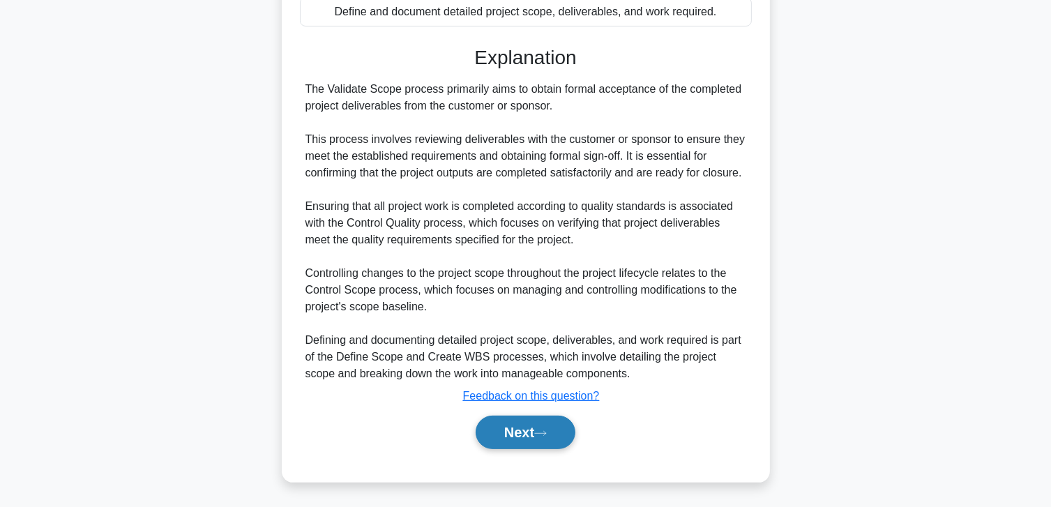
click at [496, 421] on button "Next" at bounding box center [526, 432] width 100 height 33
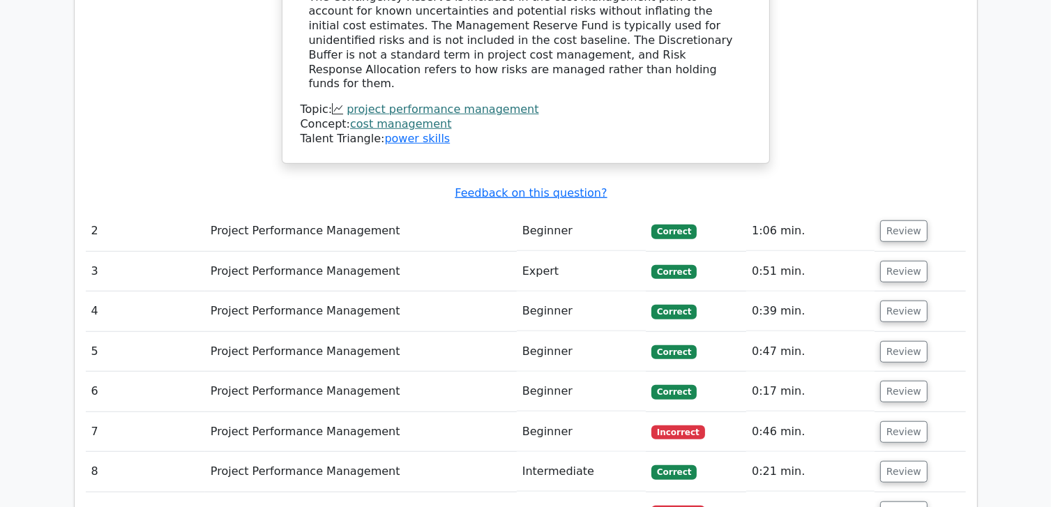
scroll to position [1116, 0]
